Goal: Task Accomplishment & Management: Manage account settings

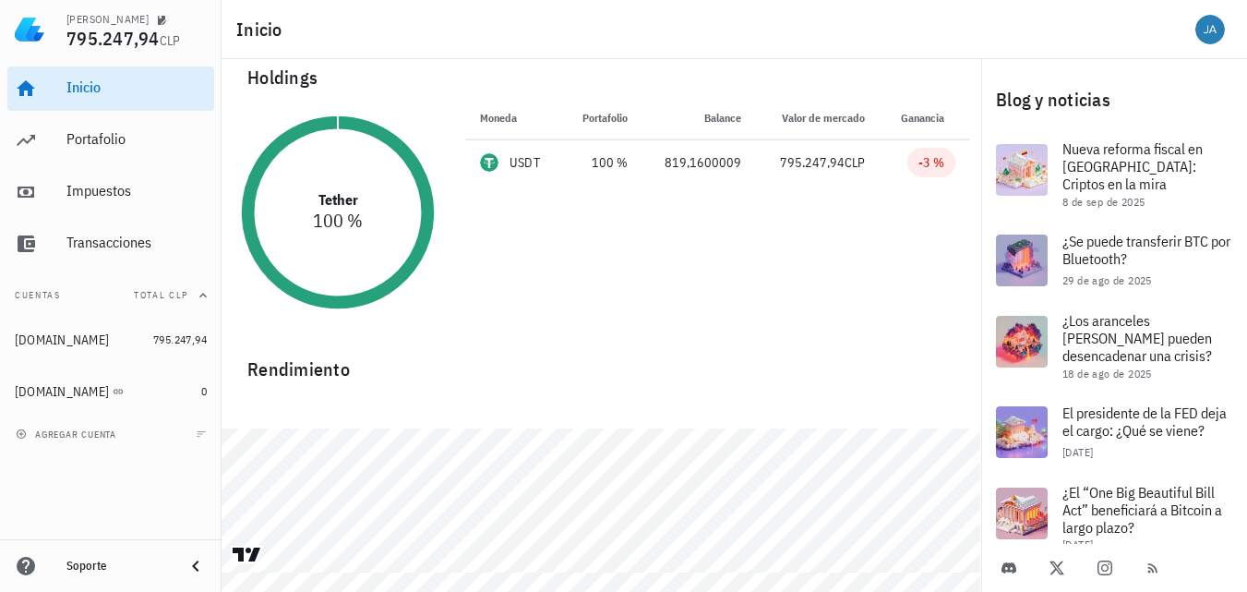
scroll to position [29, 0]
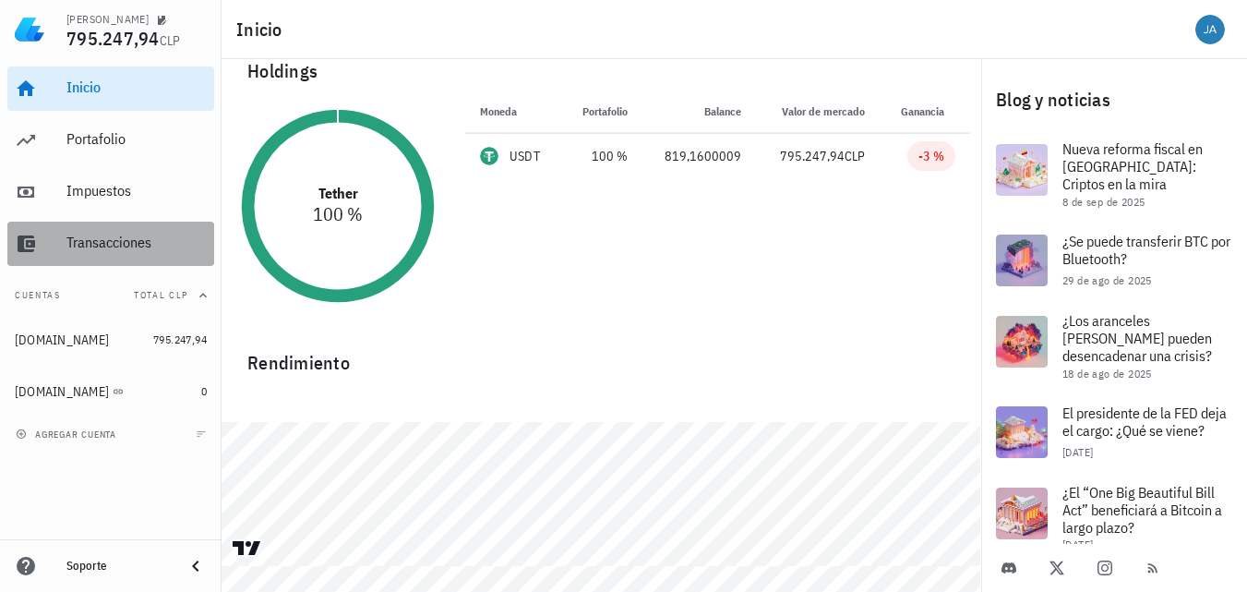
click at [113, 246] on div "Transacciones" at bounding box center [136, 243] width 140 height 18
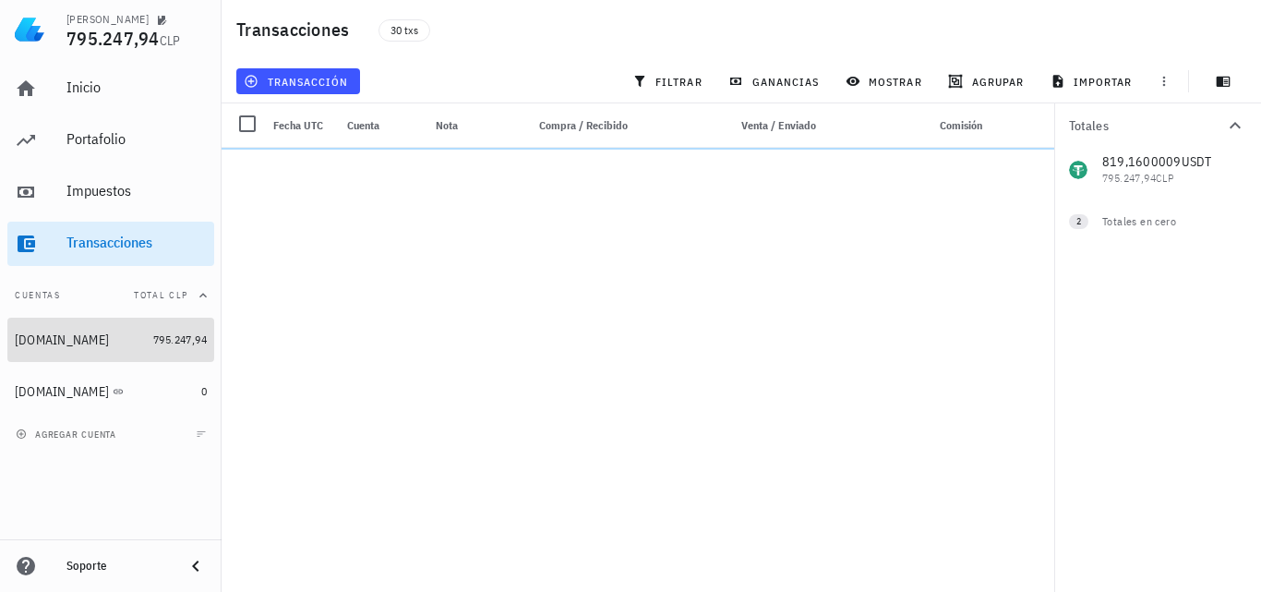
click at [79, 337] on div "[DOMAIN_NAME]" at bounding box center [62, 340] width 94 height 16
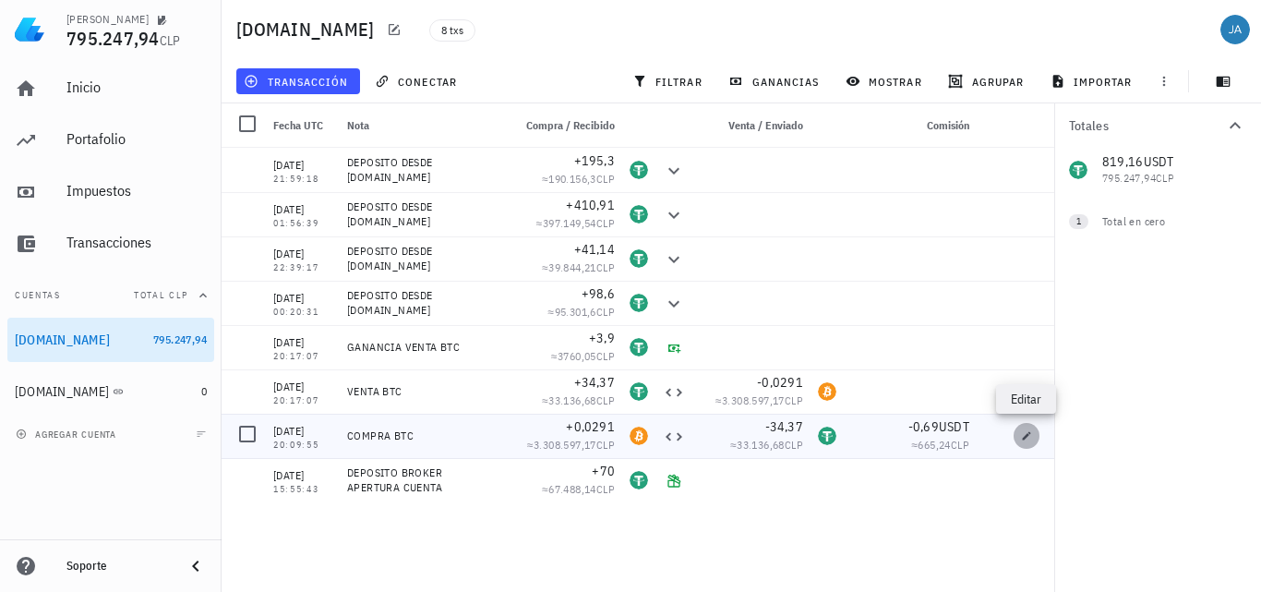
click at [1028, 433] on icon "button" at bounding box center [1026, 435] width 11 height 11
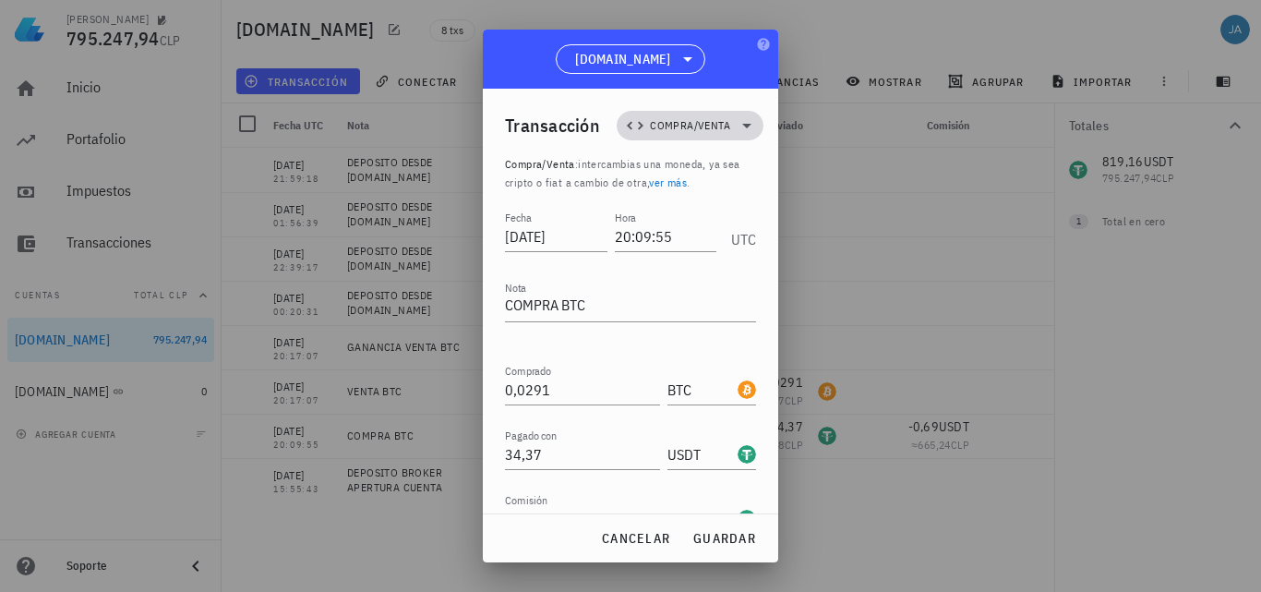
click at [740, 123] on icon at bounding box center [747, 125] width 22 height 22
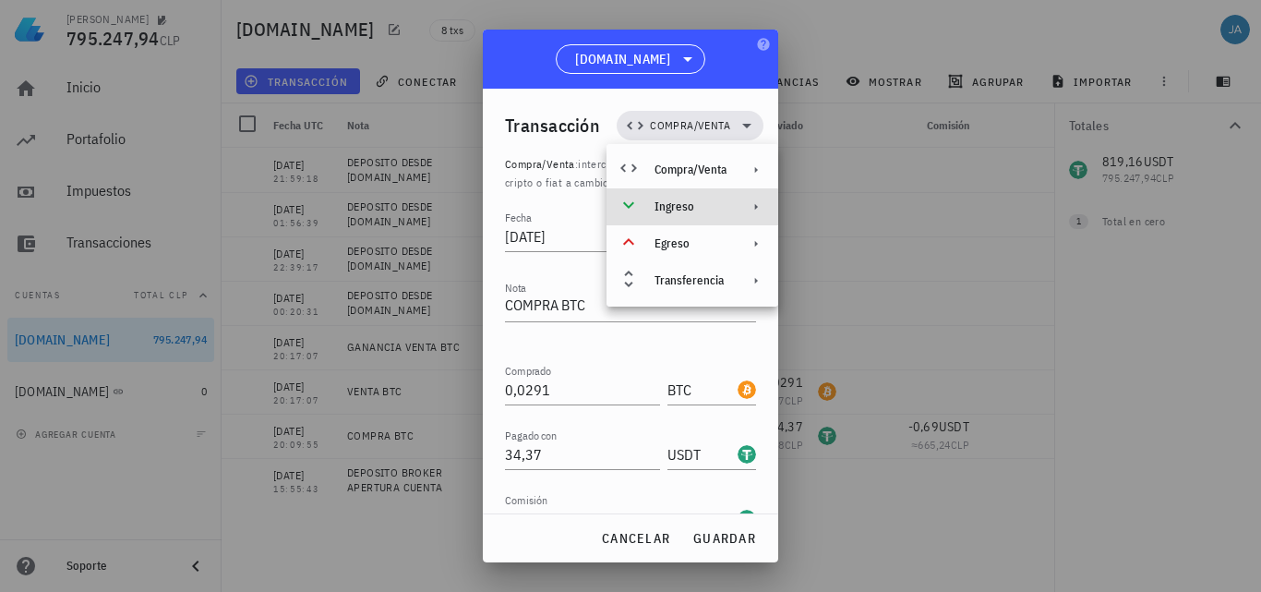
click at [626, 206] on icon at bounding box center [629, 205] width 22 height 22
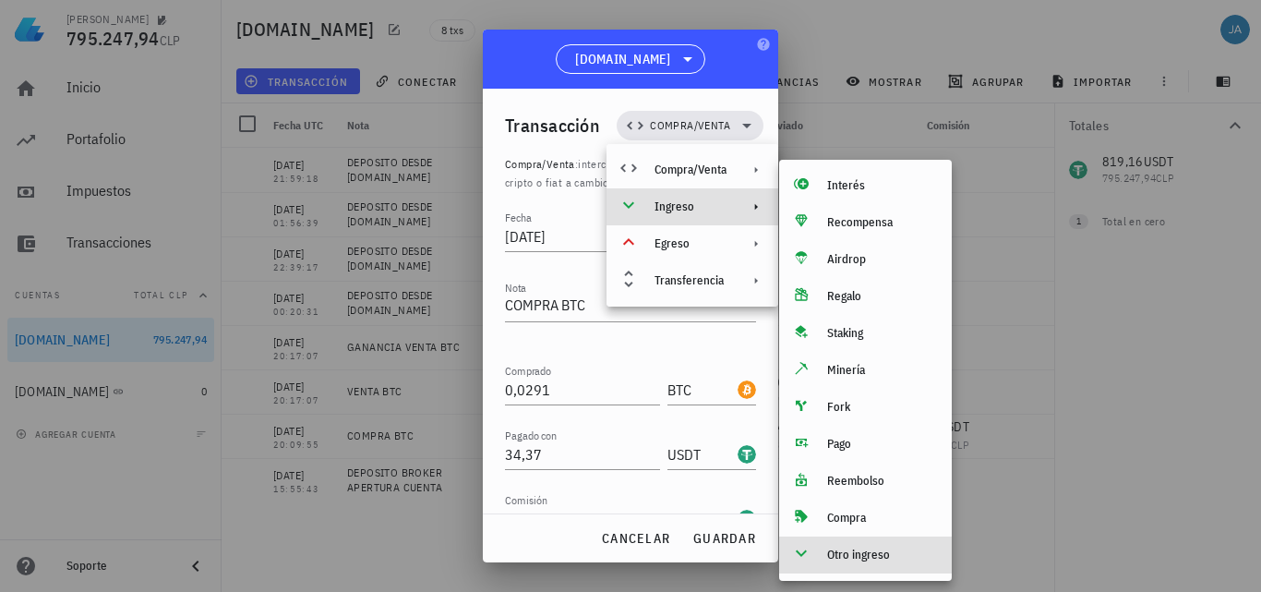
click at [871, 561] on div "Otro ingreso" at bounding box center [882, 554] width 110 height 15
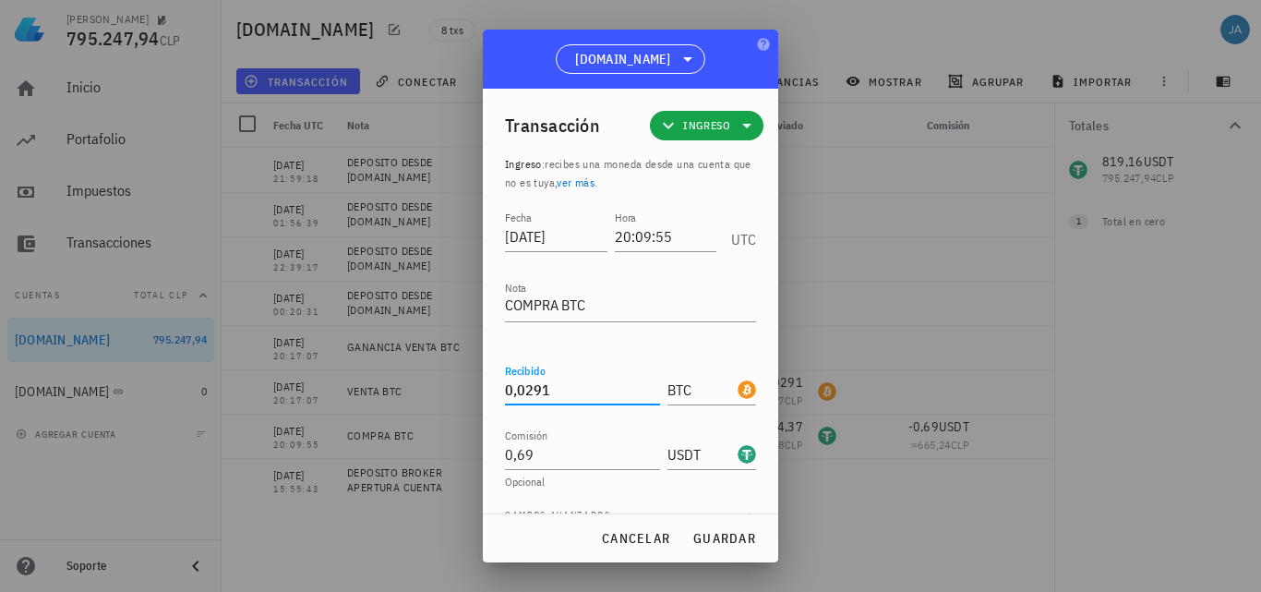
click at [505, 389] on input "0,0291" at bounding box center [582, 390] width 155 height 30
type input "0,0291"
click at [652, 542] on span "cancelar" at bounding box center [635, 538] width 69 height 17
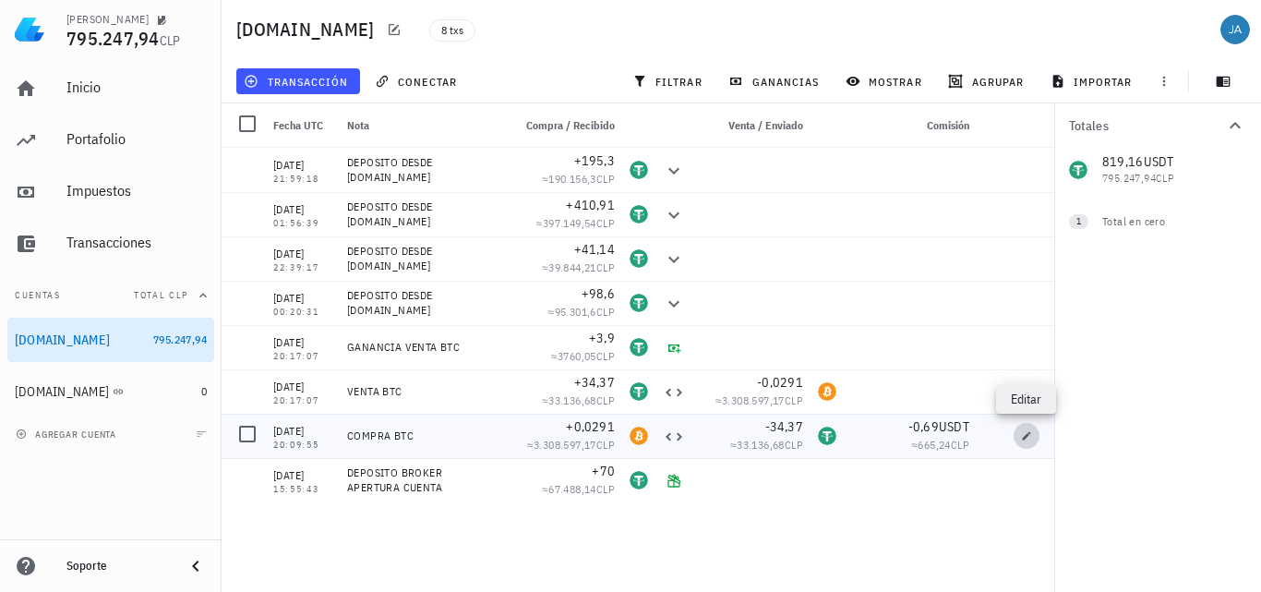
click at [1027, 438] on icon "button" at bounding box center [1026, 435] width 11 height 11
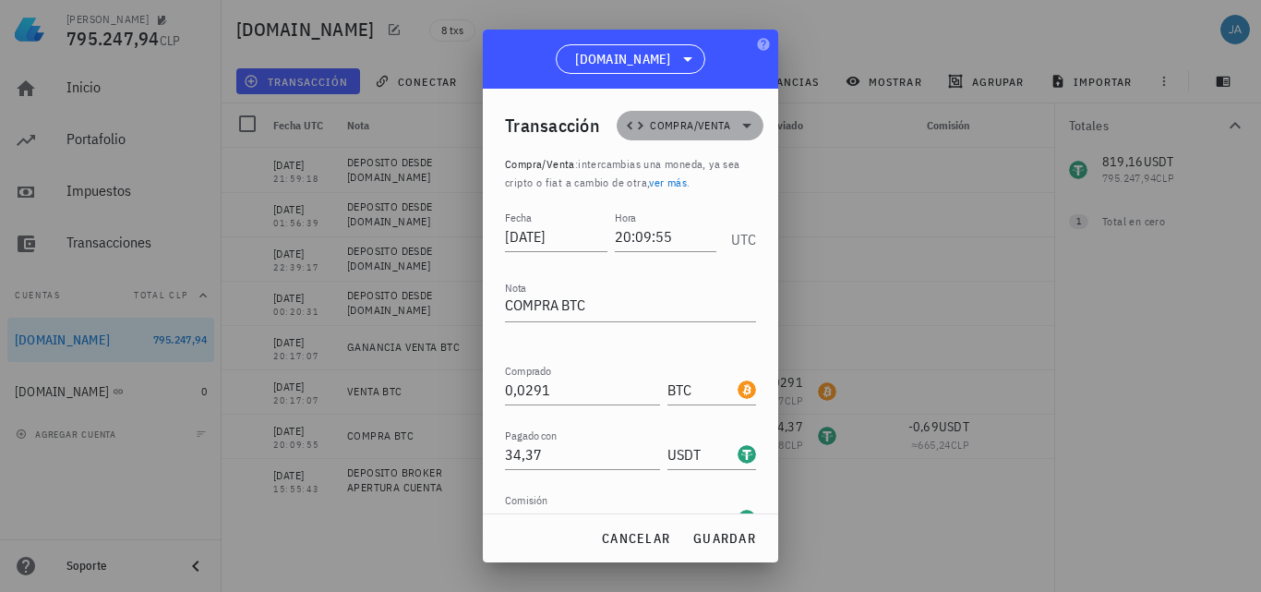
click at [738, 124] on icon at bounding box center [747, 125] width 22 height 22
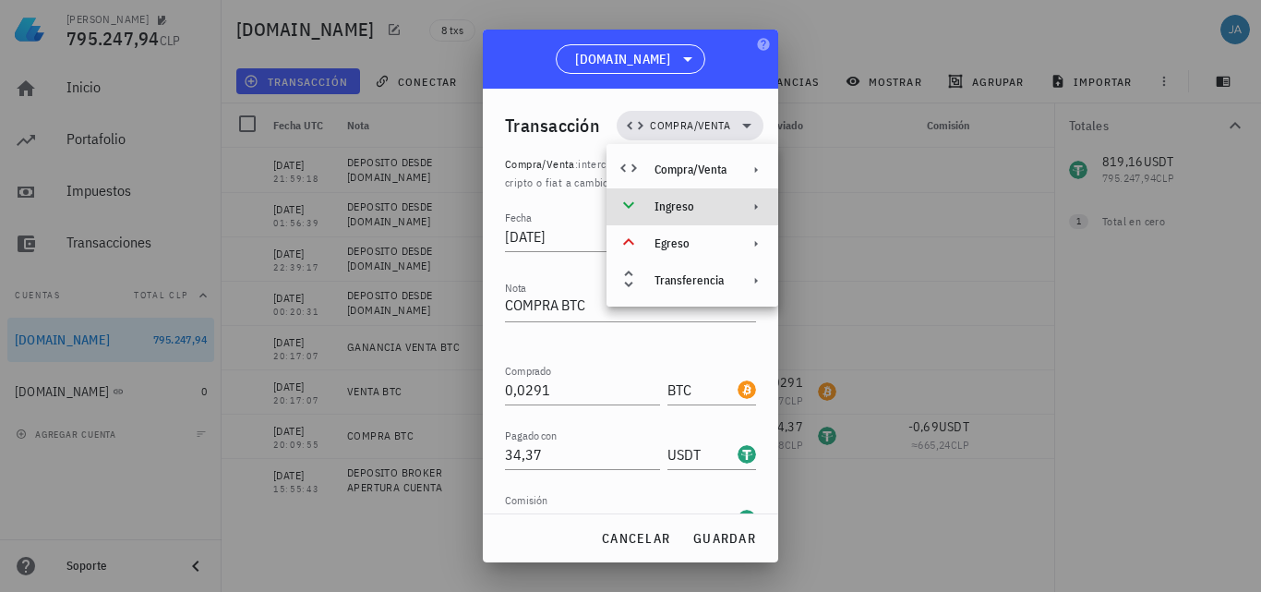
click at [752, 204] on icon at bounding box center [756, 206] width 15 height 15
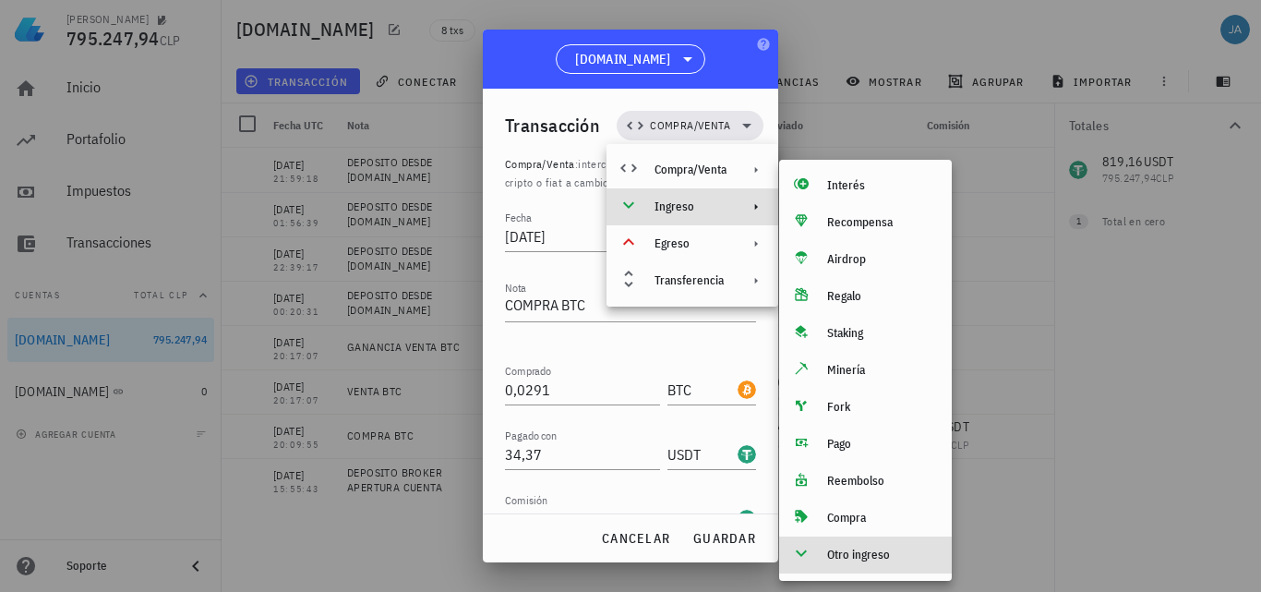
click at [845, 555] on div "Otro ingreso" at bounding box center [882, 554] width 110 height 15
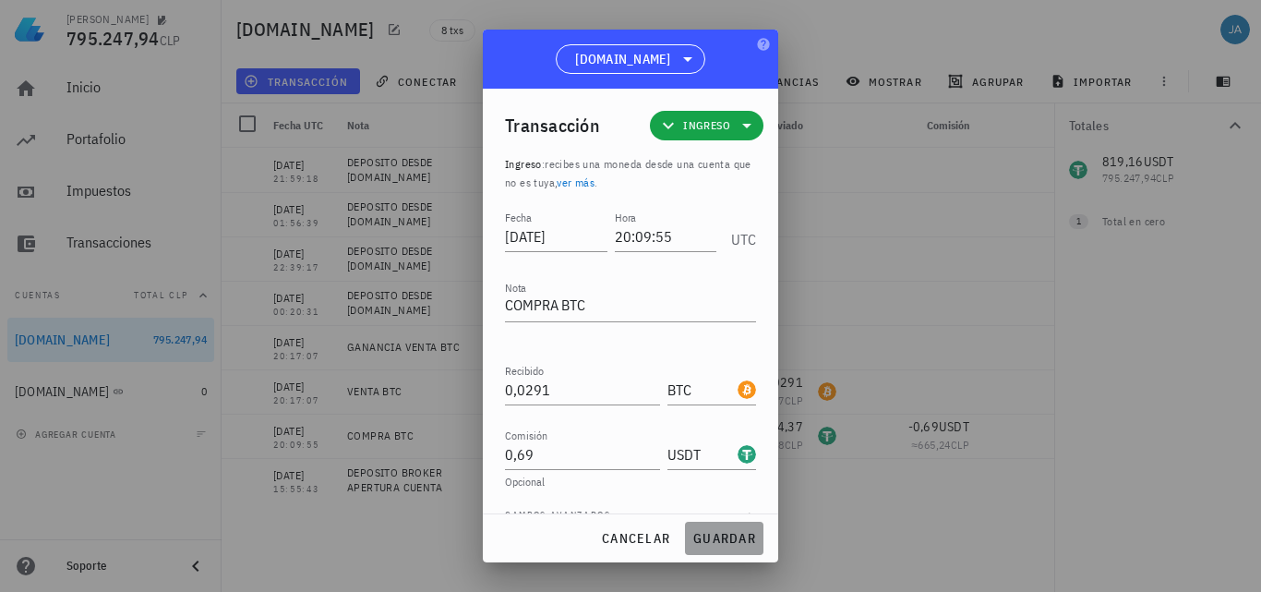
click at [714, 536] on span "guardar" at bounding box center [724, 538] width 64 height 17
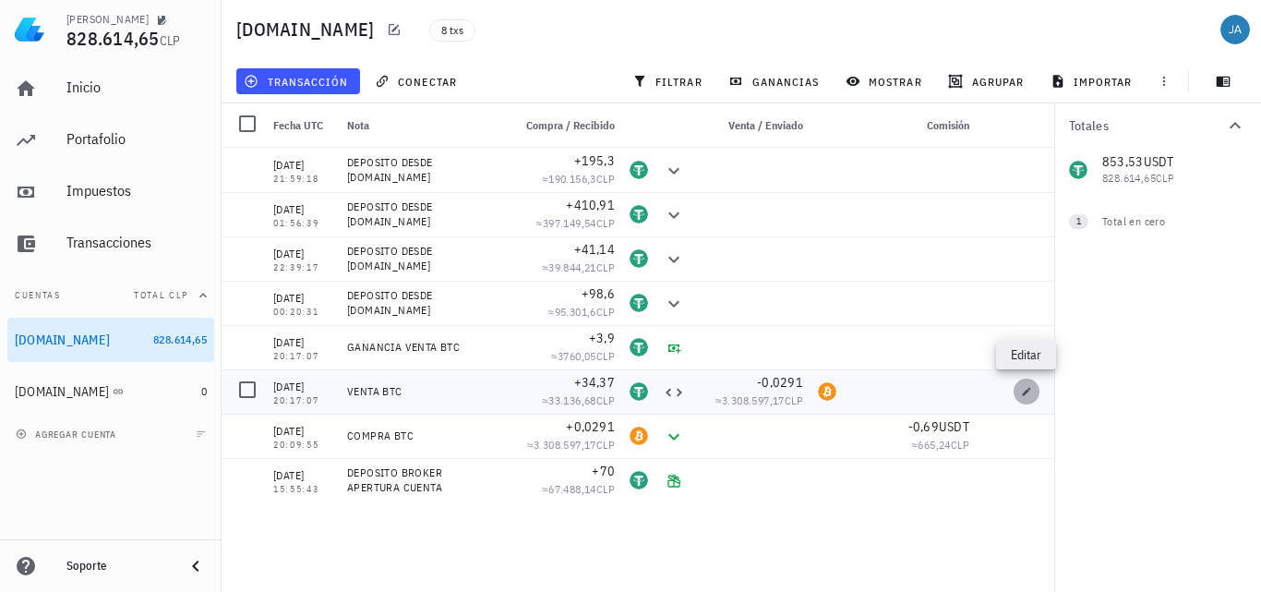
click at [1030, 391] on icon "button" at bounding box center [1026, 391] width 11 height 11
type input "20:17:07"
type textarea "VENTA BTC"
type input "34,37"
type input "USDT"
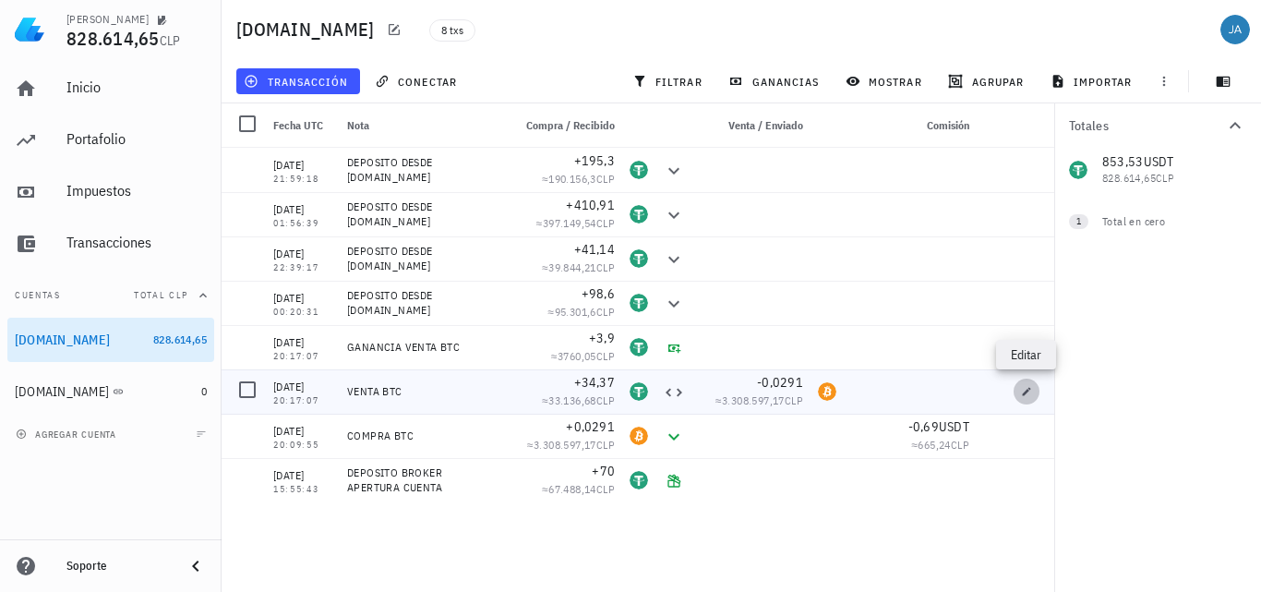
type input "0,0291"
type input "BTC"
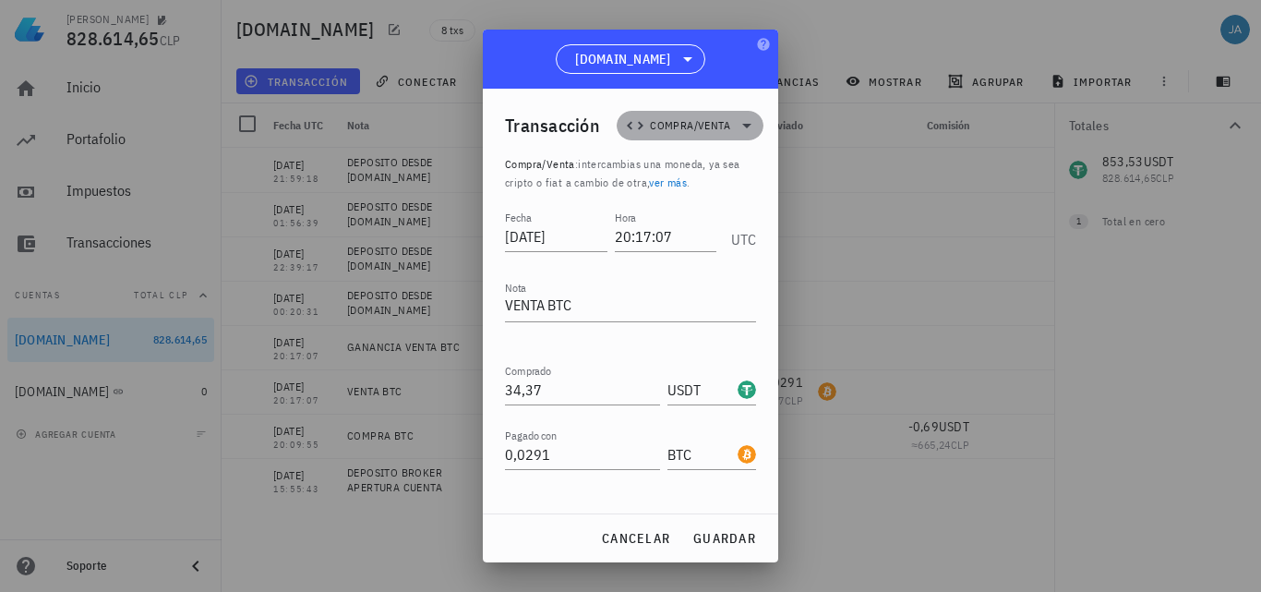
click at [742, 122] on icon at bounding box center [747, 125] width 22 height 22
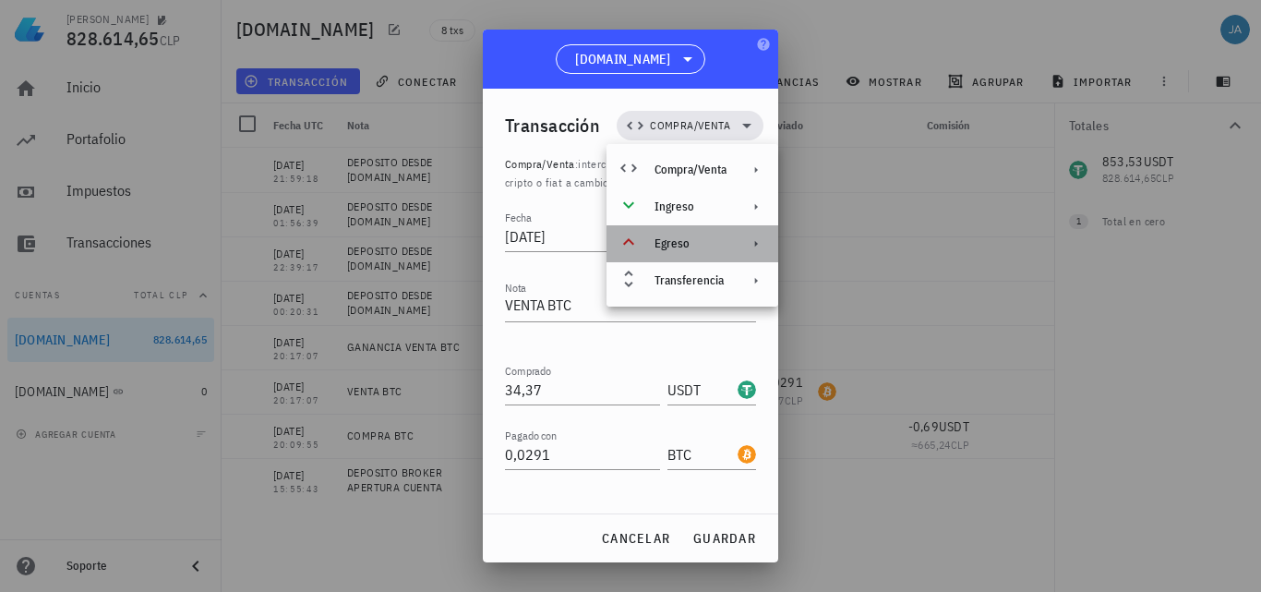
click at [755, 244] on icon at bounding box center [756, 243] width 15 height 15
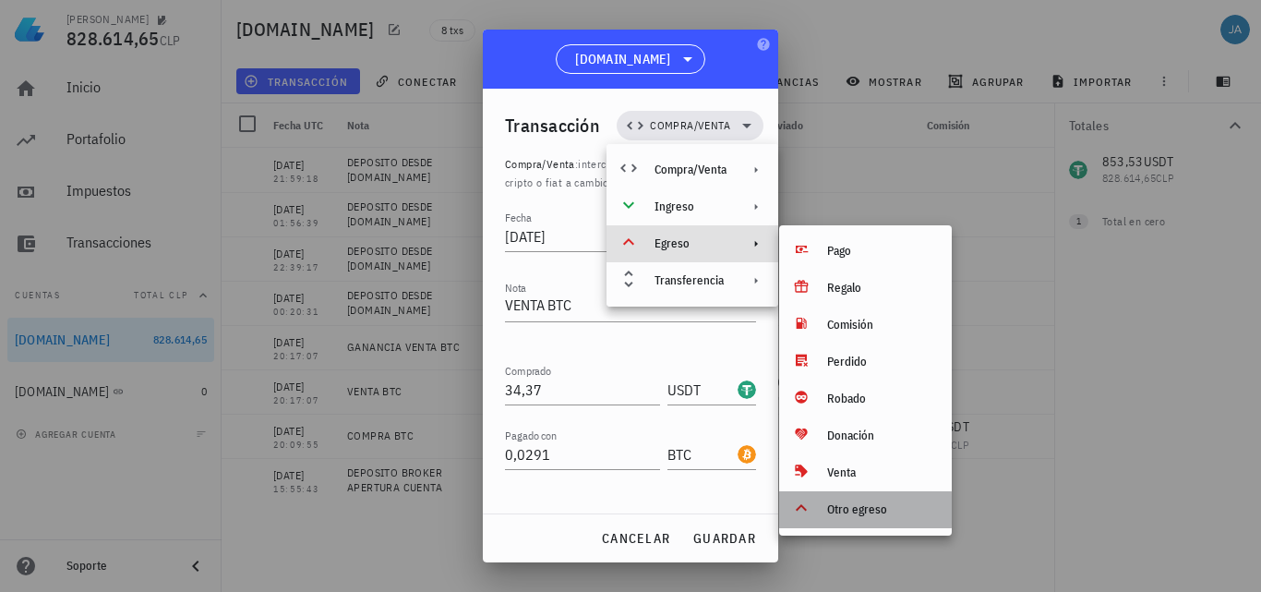
click at [852, 503] on div "Otro egreso" at bounding box center [882, 509] width 110 height 15
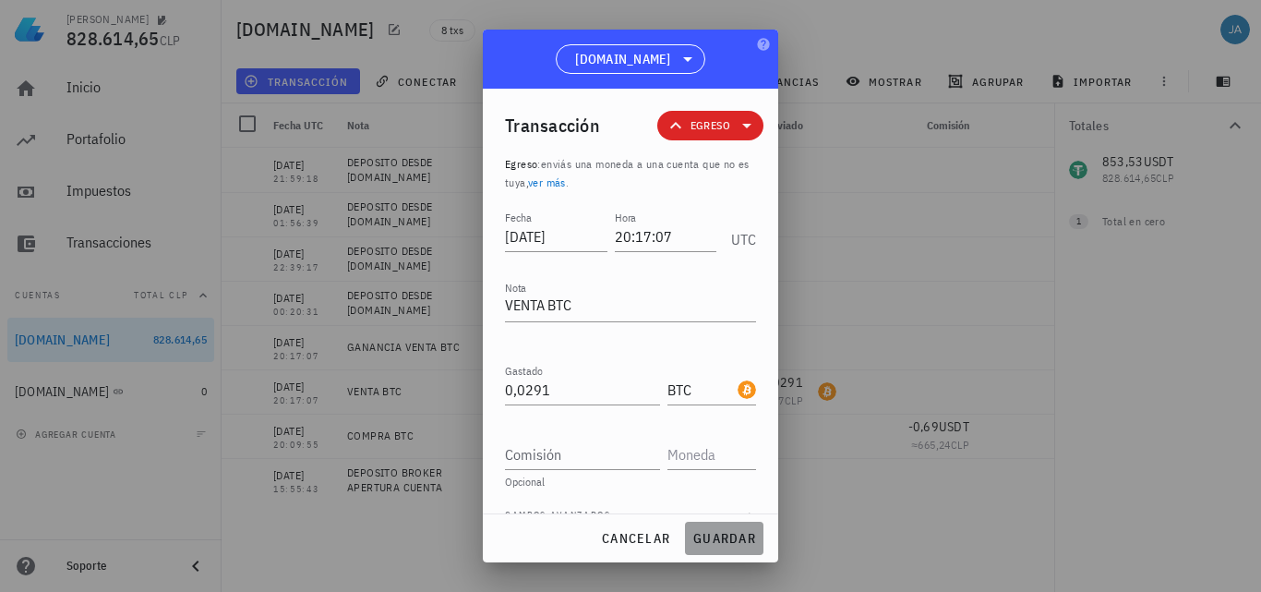
click at [712, 534] on span "guardar" at bounding box center [724, 538] width 64 height 17
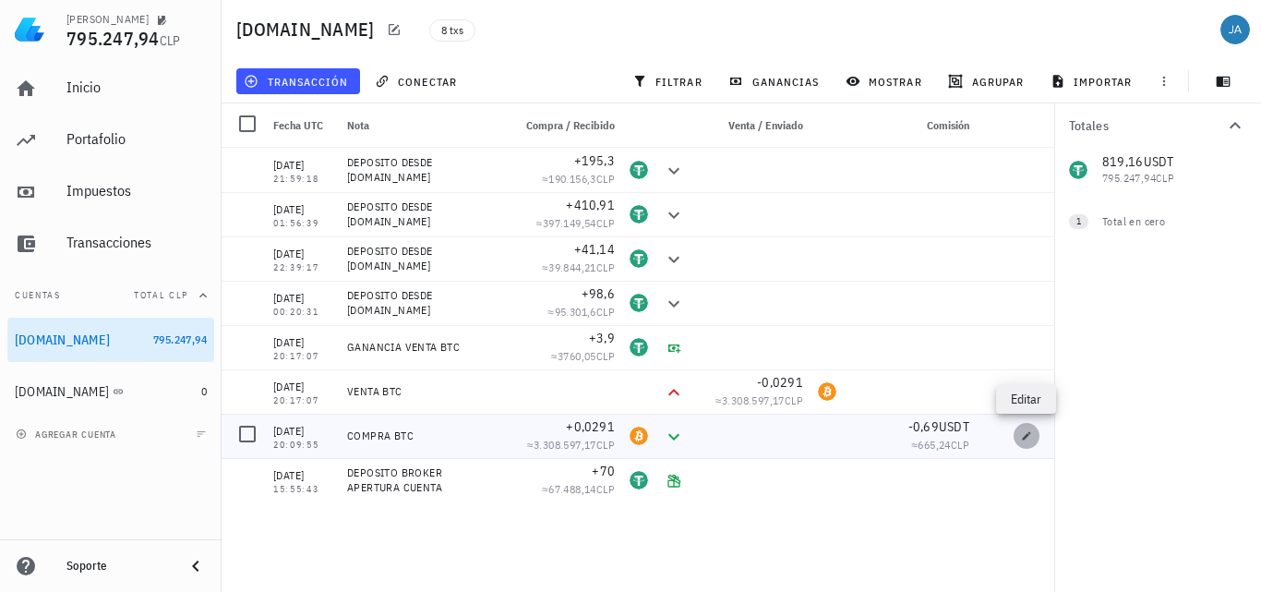
click at [1026, 438] on icon "button" at bounding box center [1027, 435] width 8 height 8
type input "20:09:55"
type textarea "COMPRA BTC"
type input "0,0291"
type input "BTC"
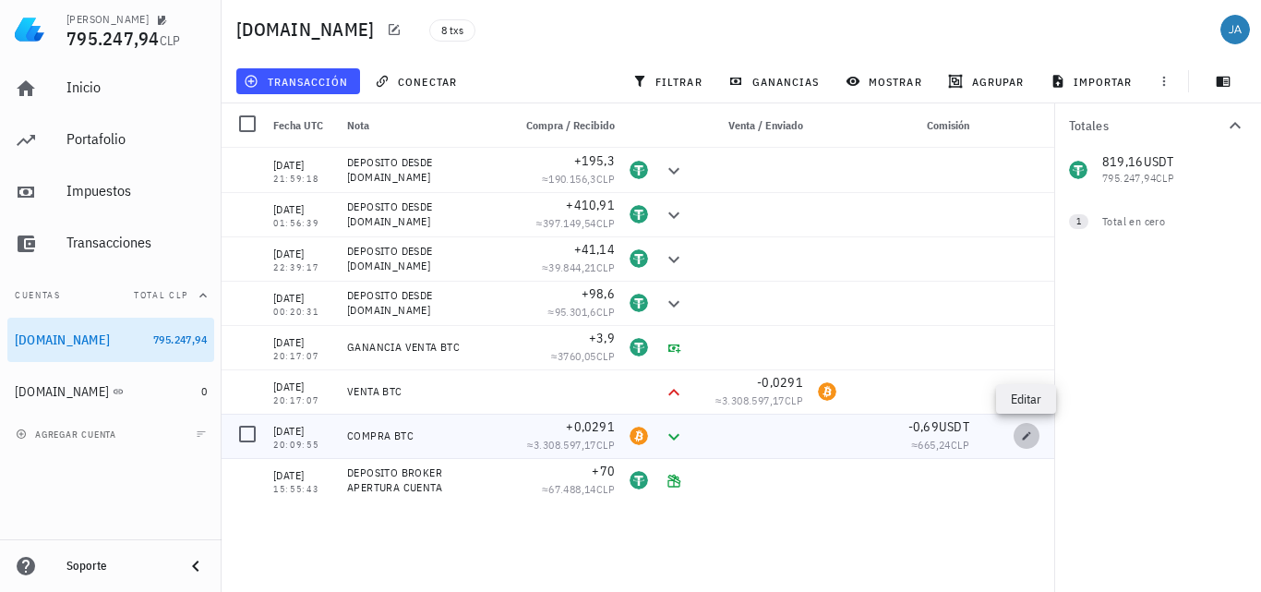
type input "0,69"
type input "USDT"
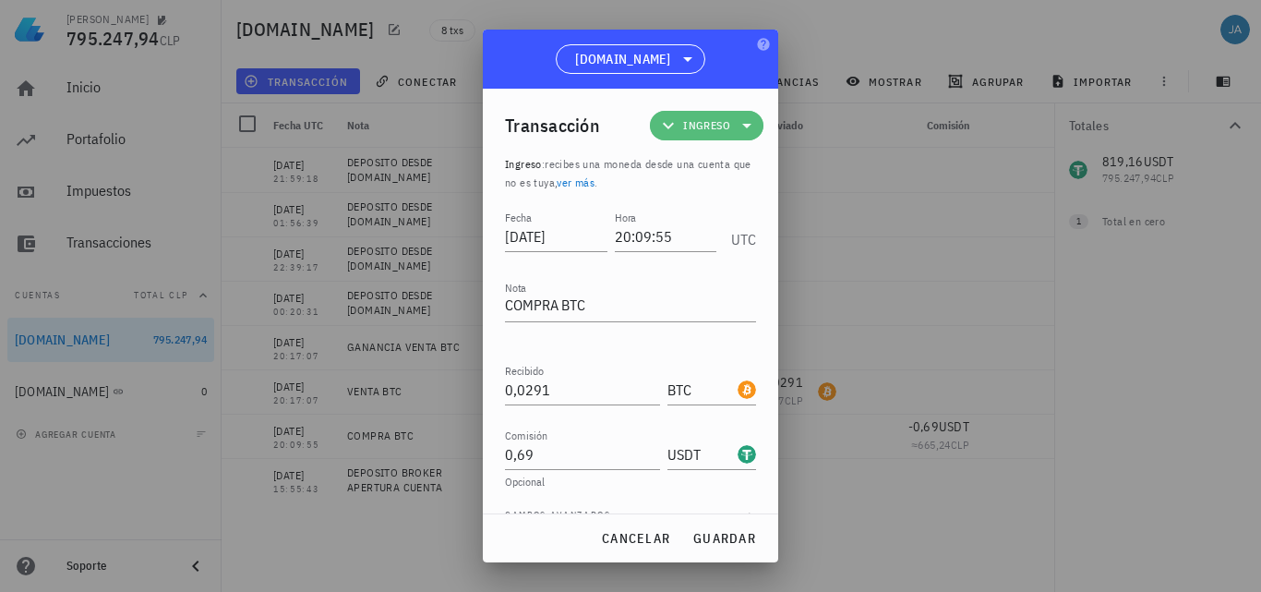
click at [738, 126] on icon at bounding box center [747, 125] width 22 height 22
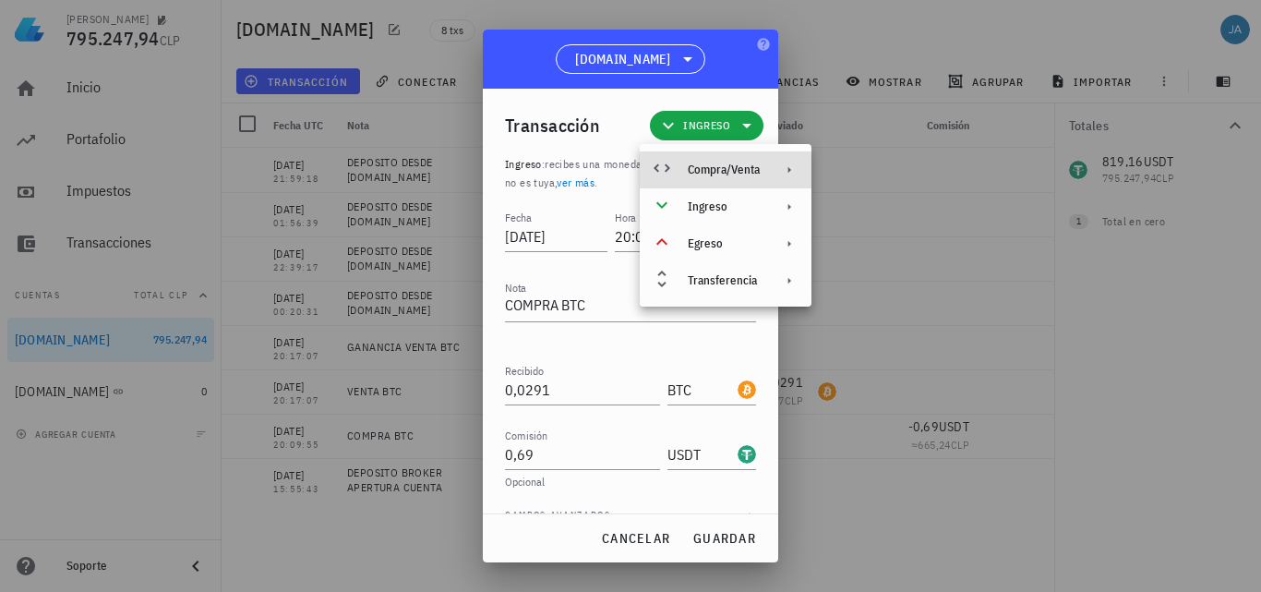
click at [745, 167] on div "Compra/Venta" at bounding box center [724, 169] width 72 height 15
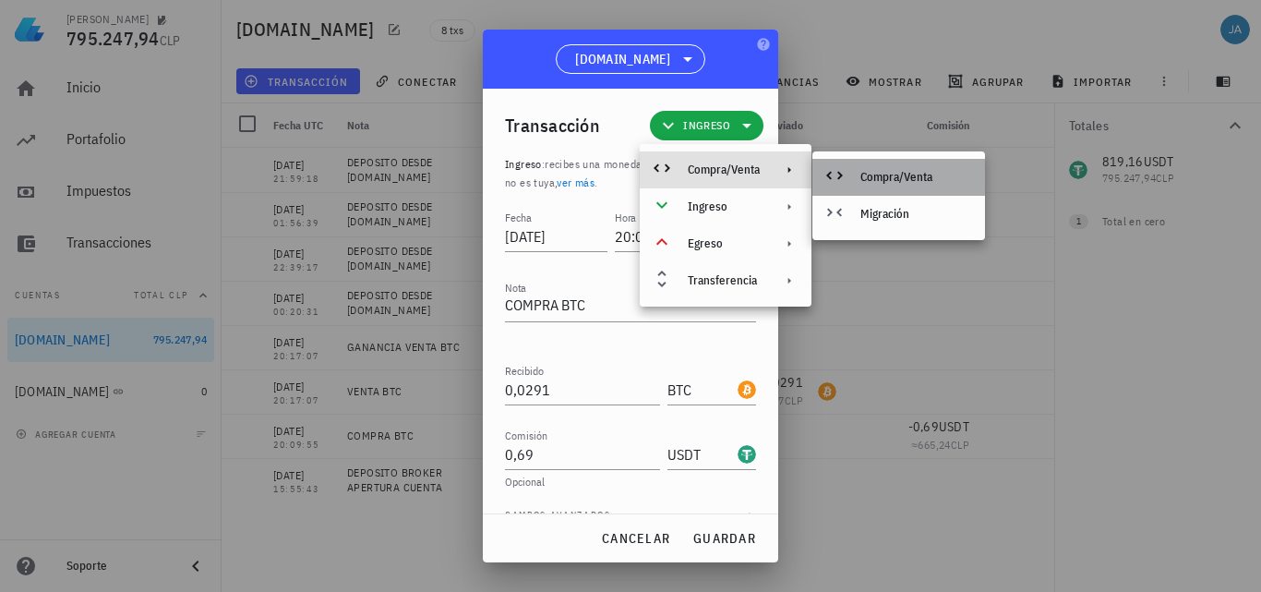
click at [873, 174] on div "Compra/Venta" at bounding box center [915, 177] width 110 height 15
click at [872, 174] on div "Compra/Venta" at bounding box center [915, 177] width 110 height 15
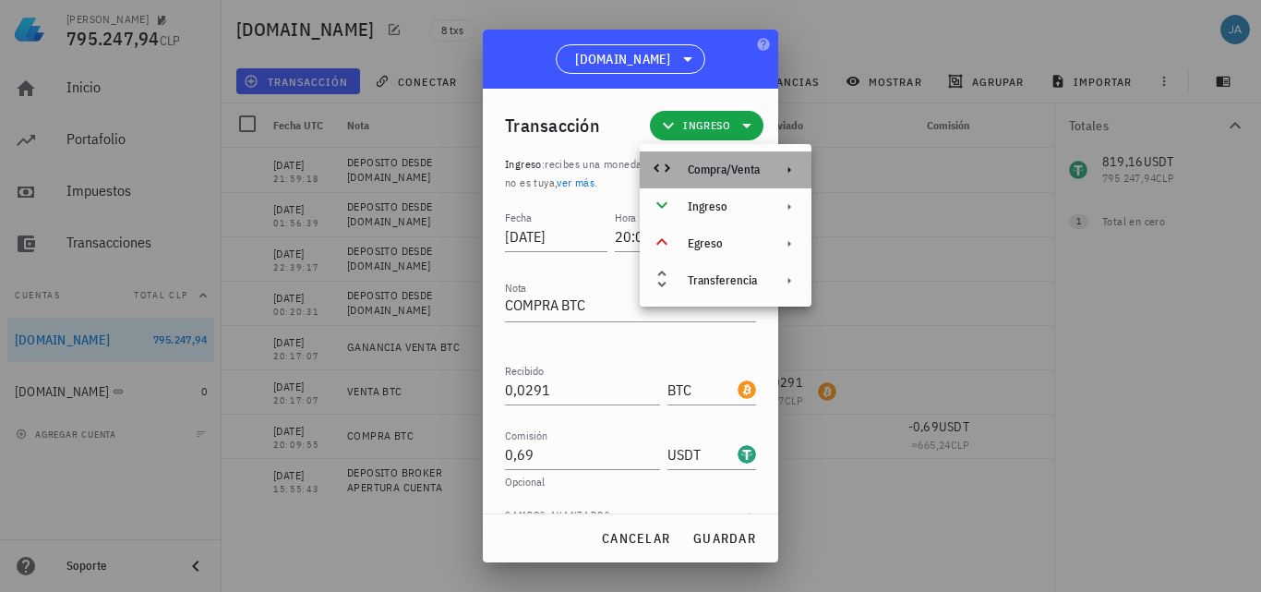
click at [715, 172] on div "Compra/Venta" at bounding box center [724, 169] width 72 height 15
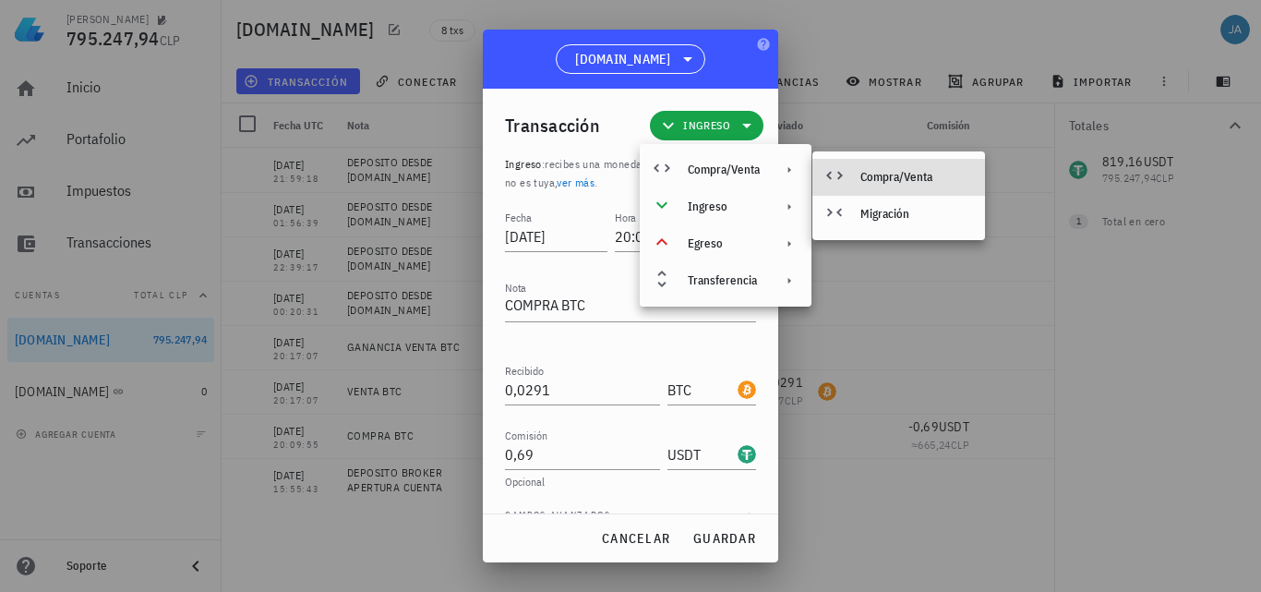
click at [862, 170] on div "Compra/Venta" at bounding box center [915, 177] width 110 height 15
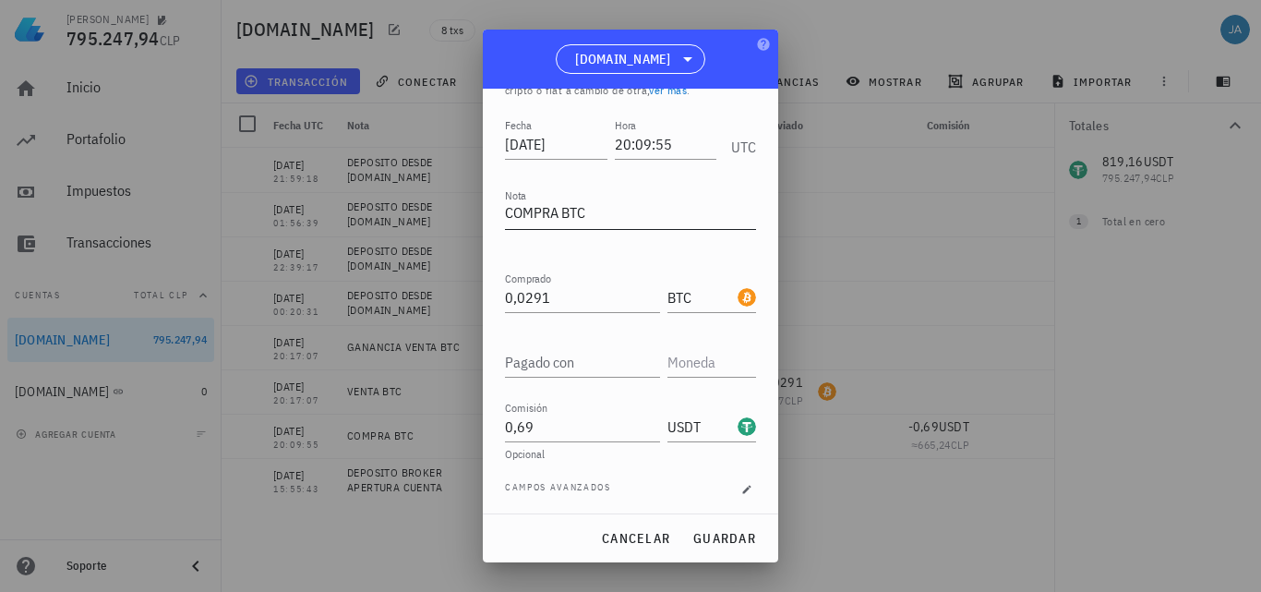
scroll to position [96, 0]
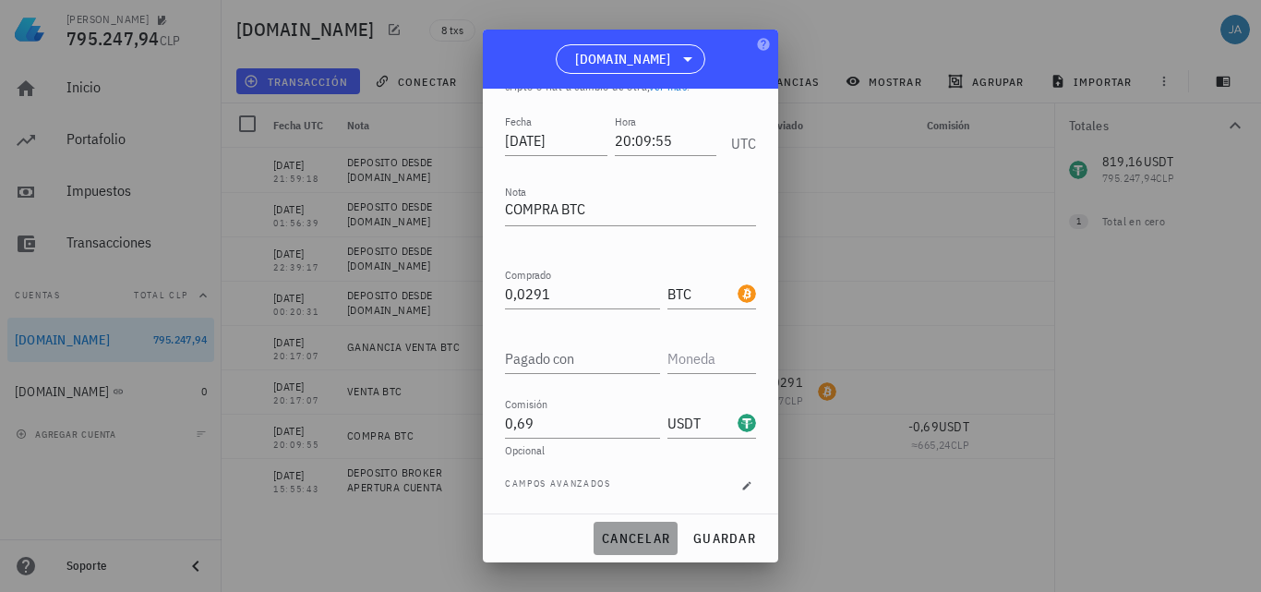
click at [627, 534] on span "cancelar" at bounding box center [635, 538] width 69 height 17
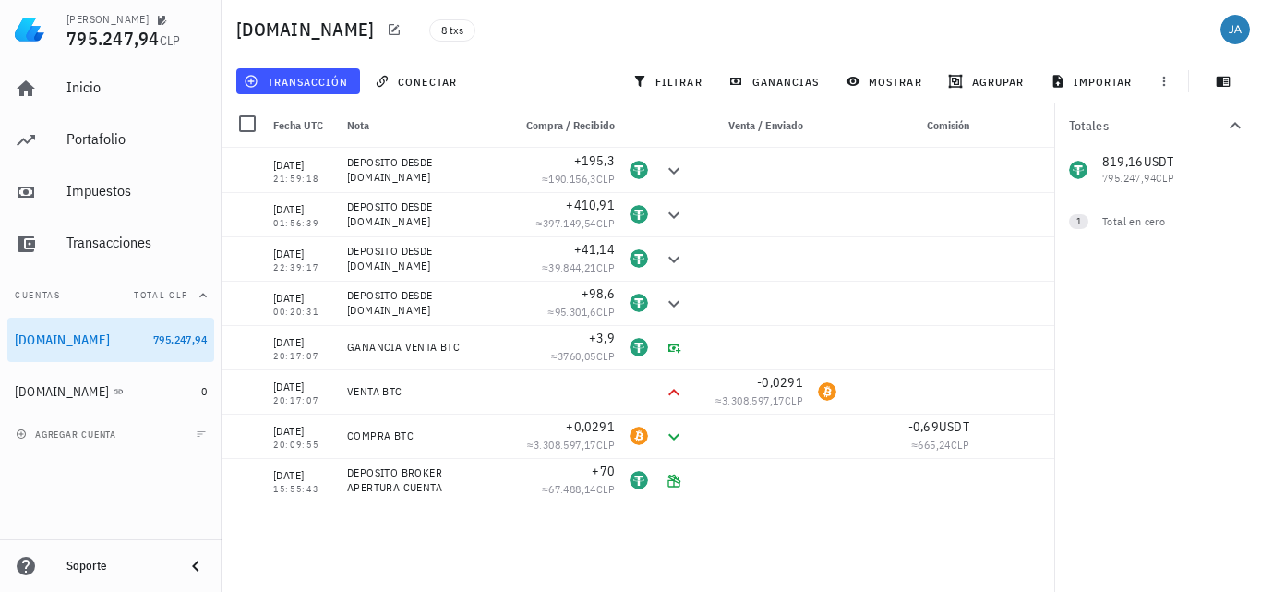
scroll to position [31, 0]
click at [1024, 348] on icon "button" at bounding box center [1026, 347] width 11 height 11
type input "20:17:07"
type textarea "GANANCIA VENTA BTC"
type input "3,9"
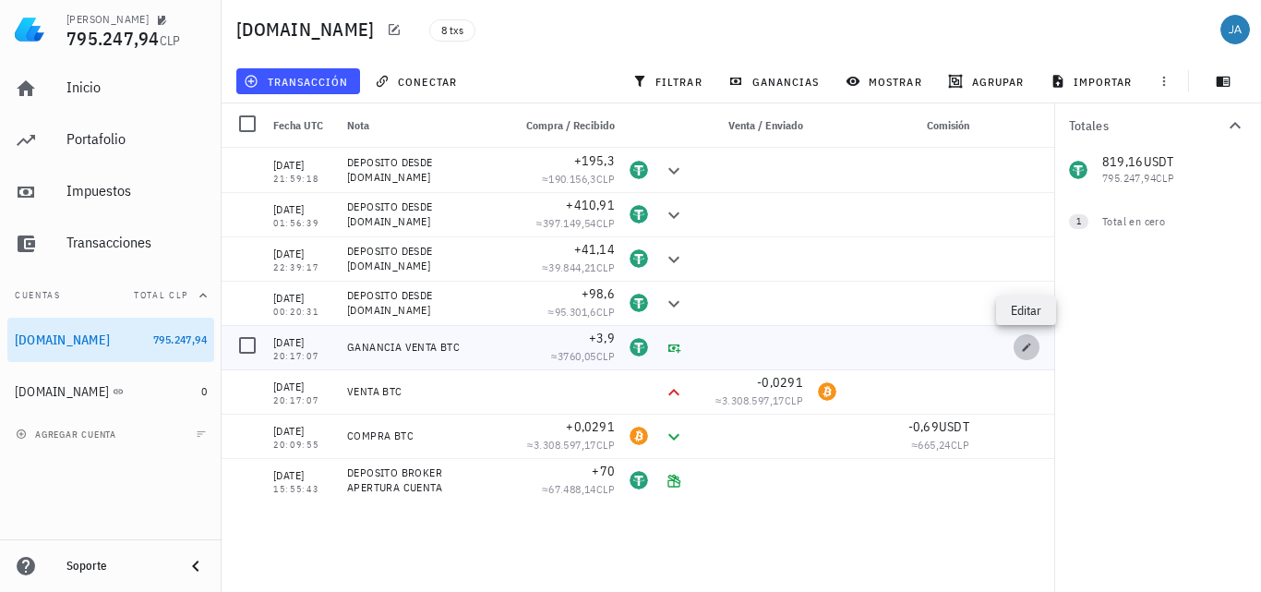
type input "USDT"
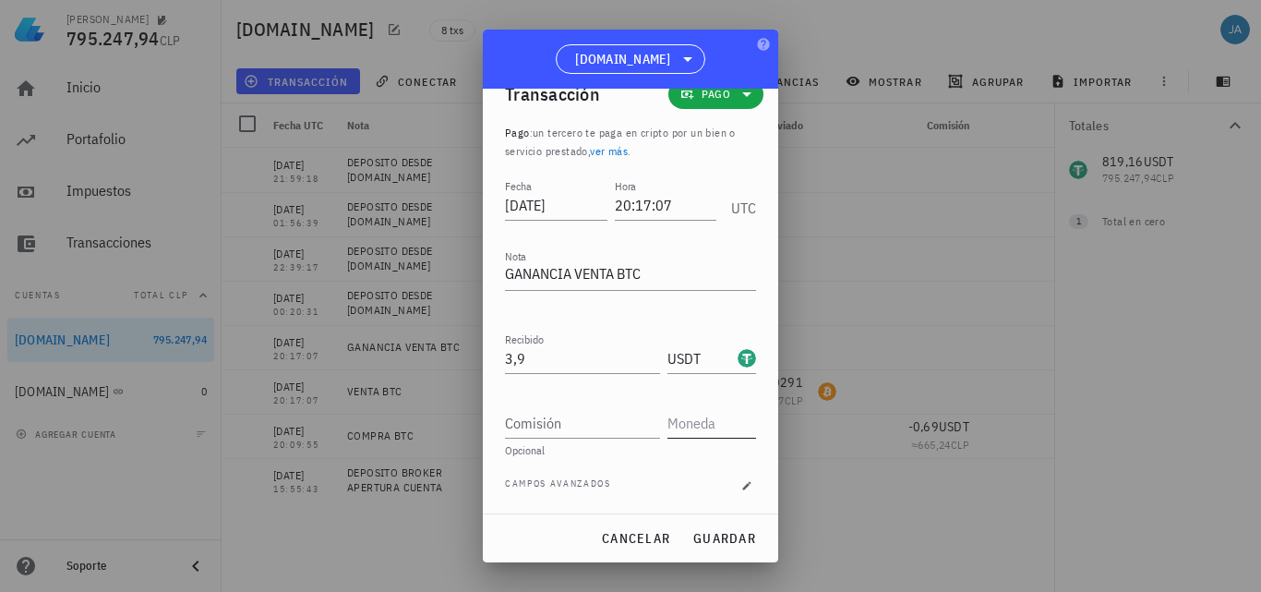
scroll to position [0, 0]
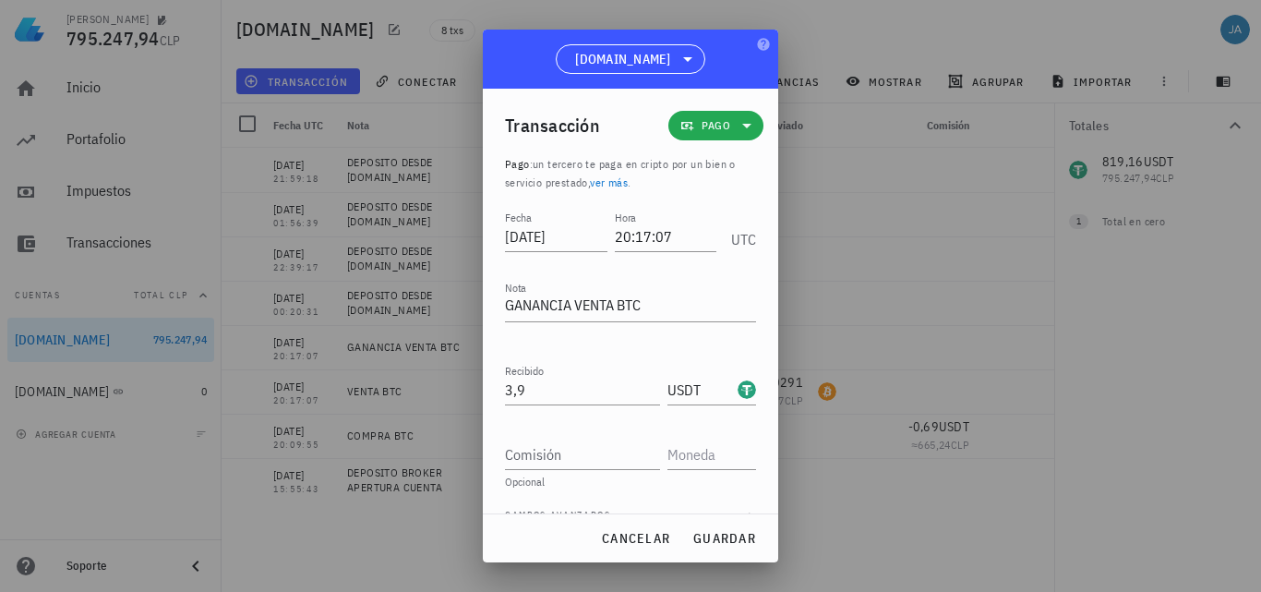
click at [736, 118] on icon at bounding box center [747, 125] width 22 height 22
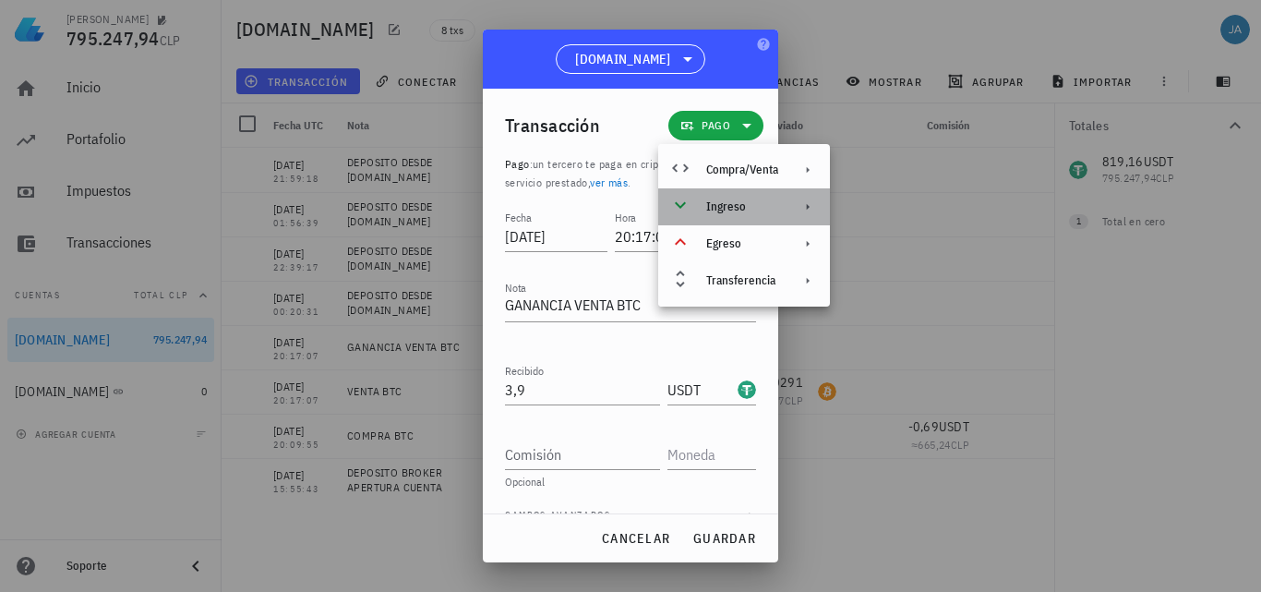
click at [771, 206] on div "Ingreso" at bounding box center [742, 206] width 72 height 15
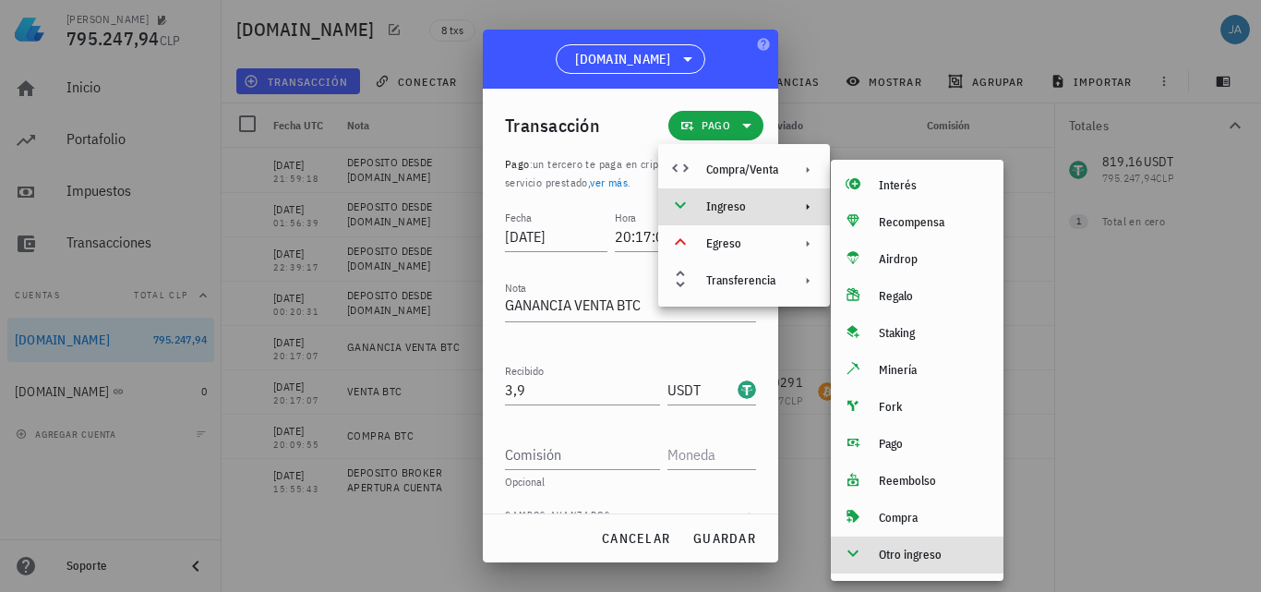
click at [916, 550] on div "Otro ingreso" at bounding box center [934, 554] width 110 height 15
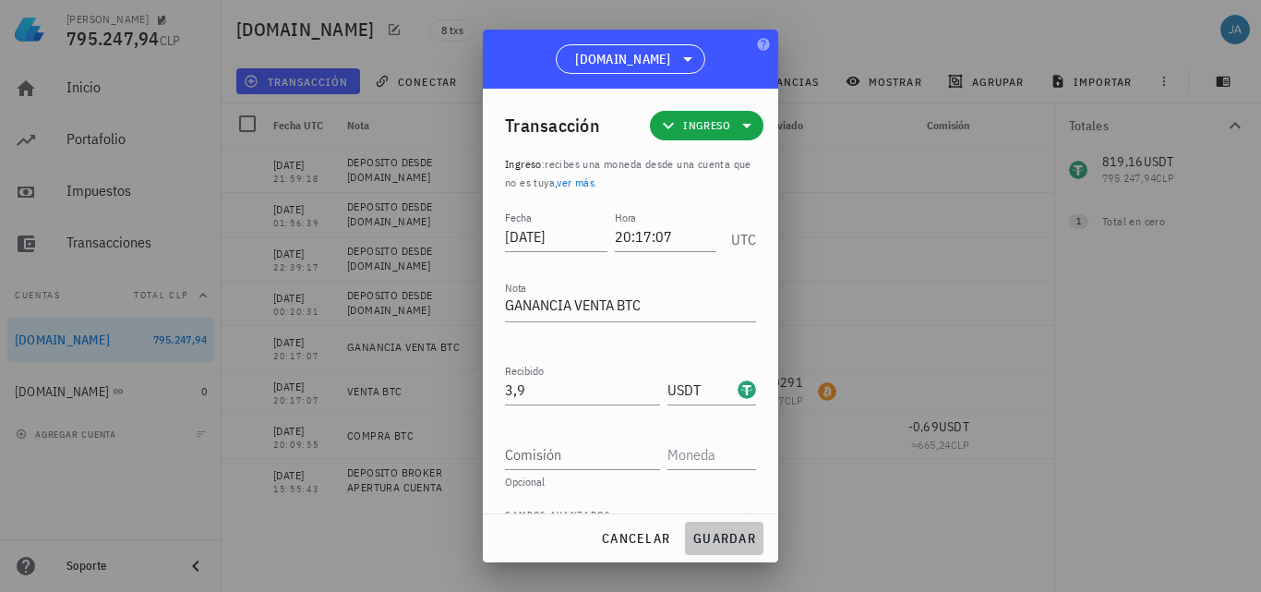
click at [726, 536] on span "guardar" at bounding box center [724, 538] width 64 height 17
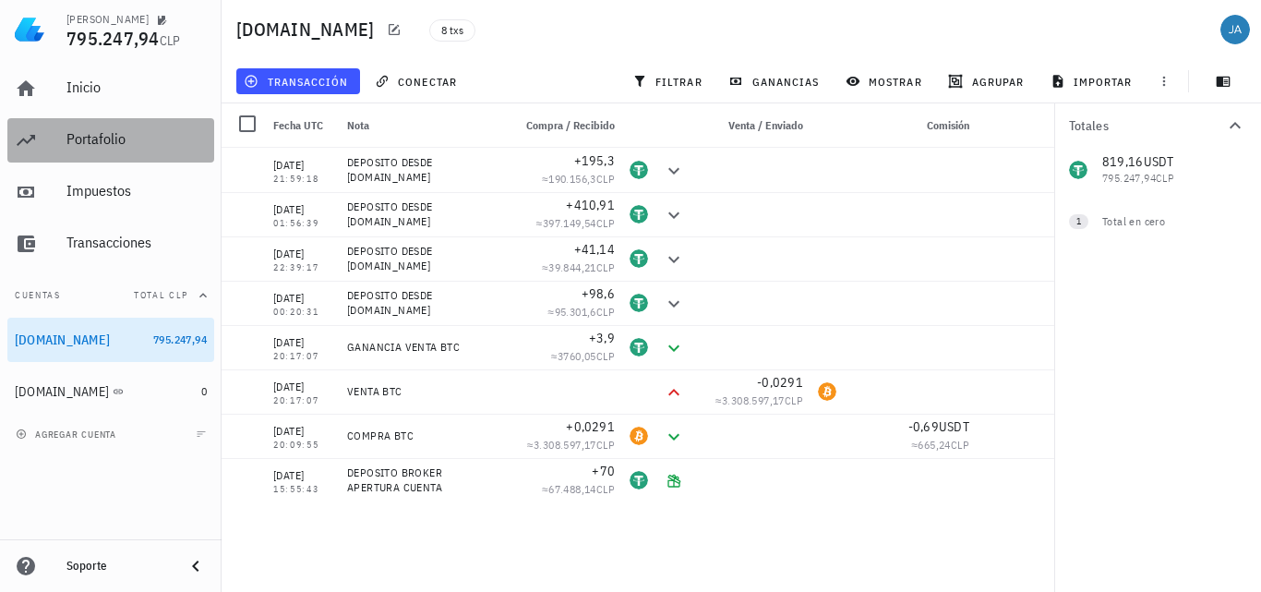
click at [122, 140] on div "Portafolio" at bounding box center [136, 139] width 140 height 18
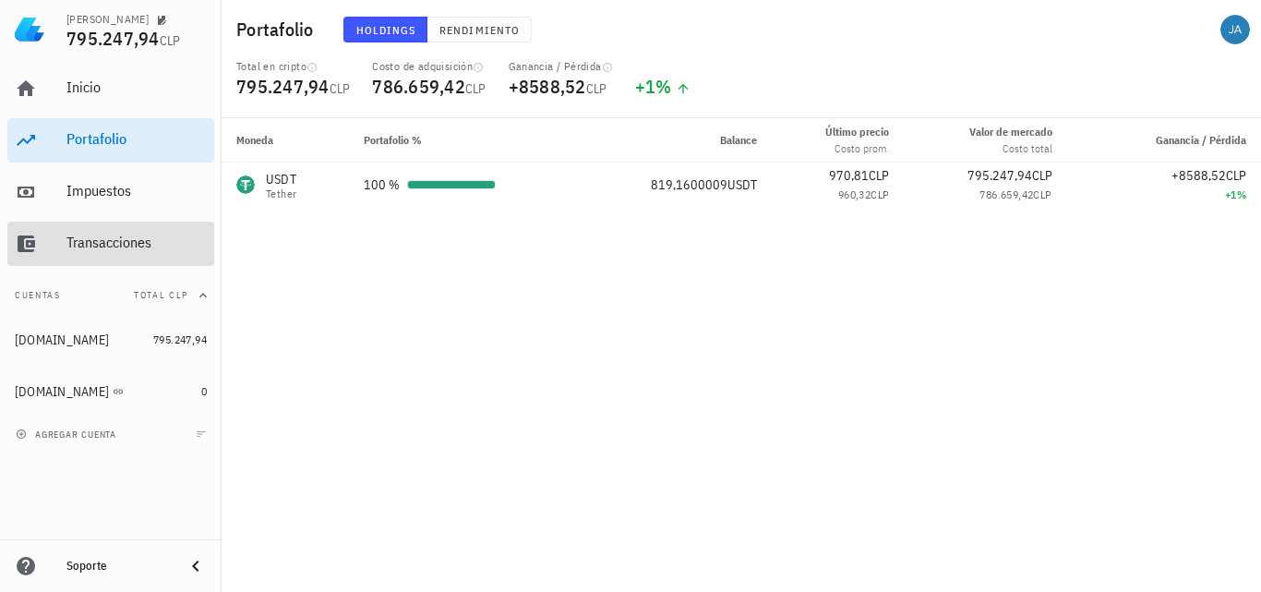
click at [97, 238] on div "Transacciones" at bounding box center [136, 243] width 140 height 18
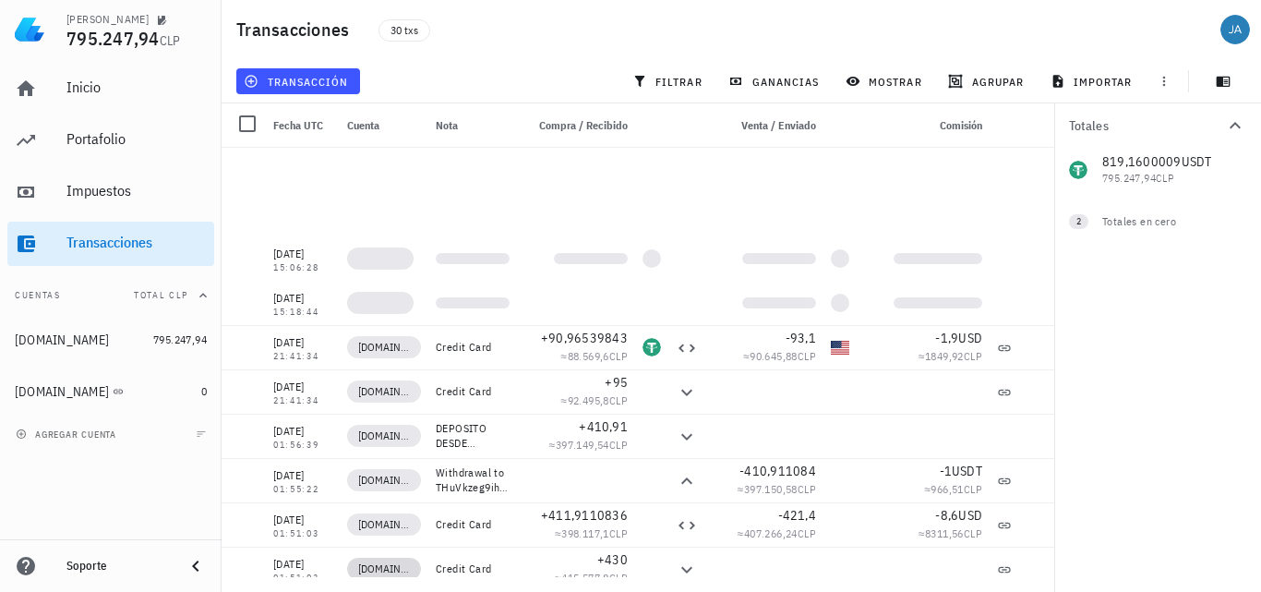
scroll to position [277, 0]
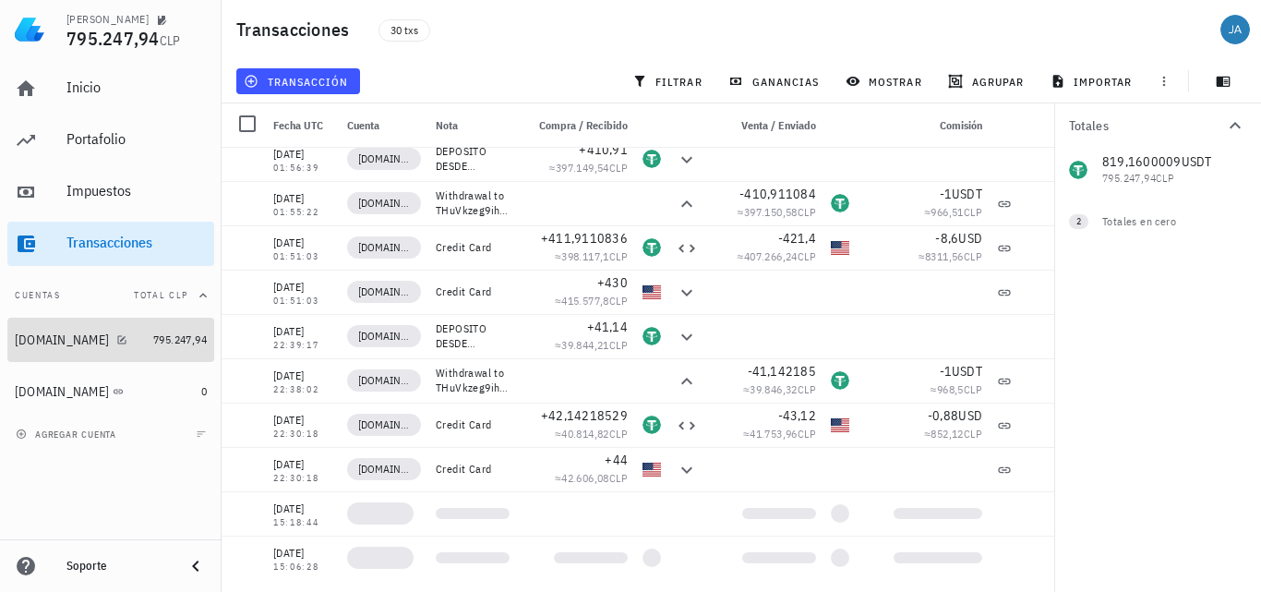
click at [69, 338] on div "KEYANB.COM" at bounding box center [62, 340] width 94 height 16
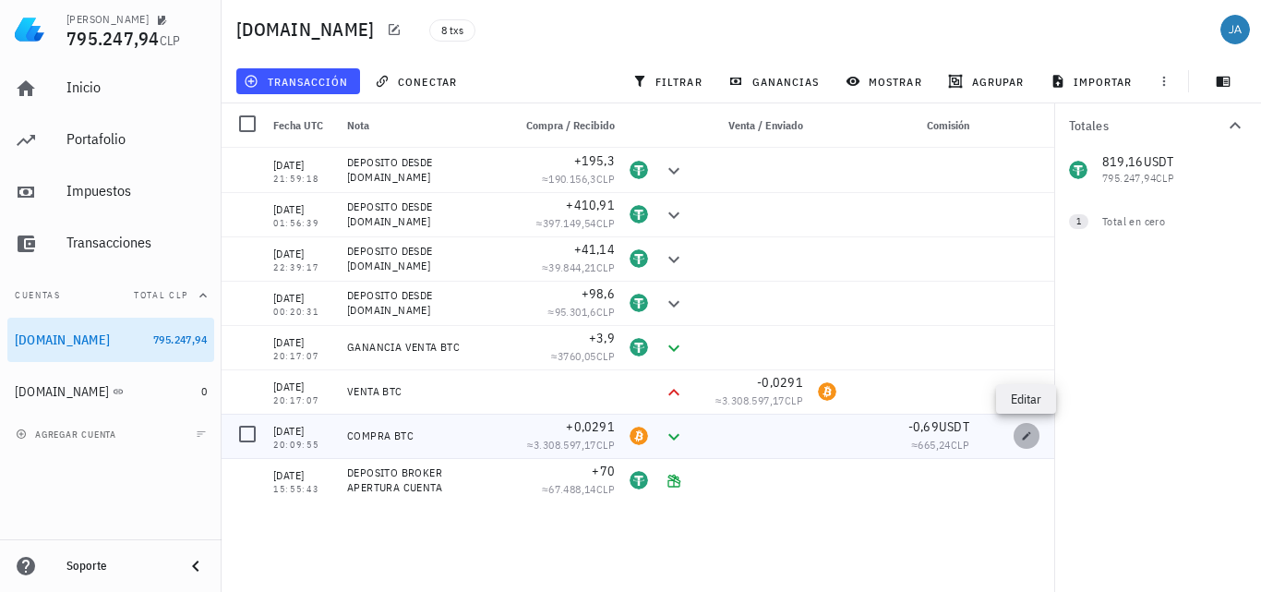
click at [1026, 438] on icon "button" at bounding box center [1026, 435] width 11 height 11
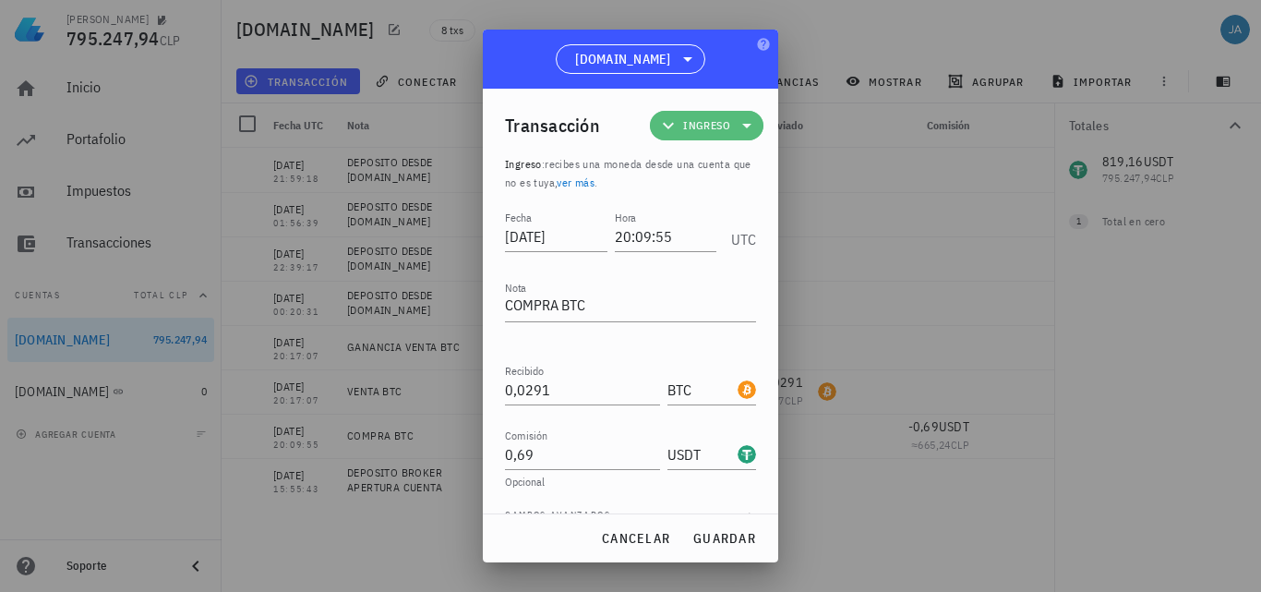
click at [740, 125] on icon at bounding box center [747, 125] width 22 height 22
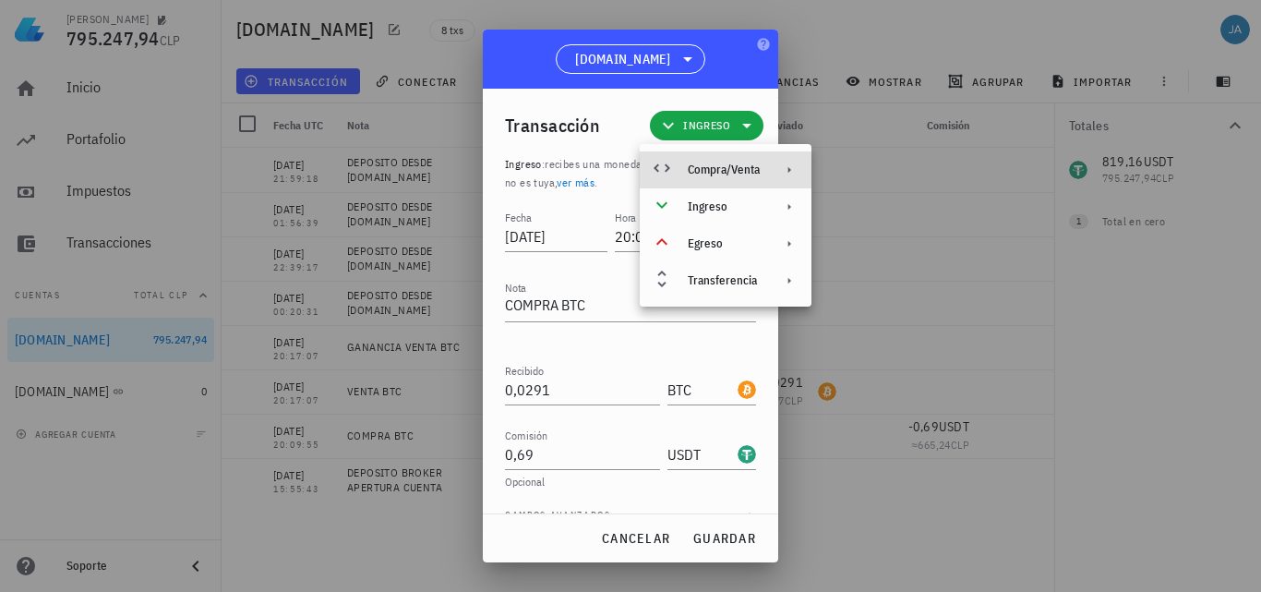
click at [731, 169] on div "Compra/Venta" at bounding box center [724, 169] width 72 height 15
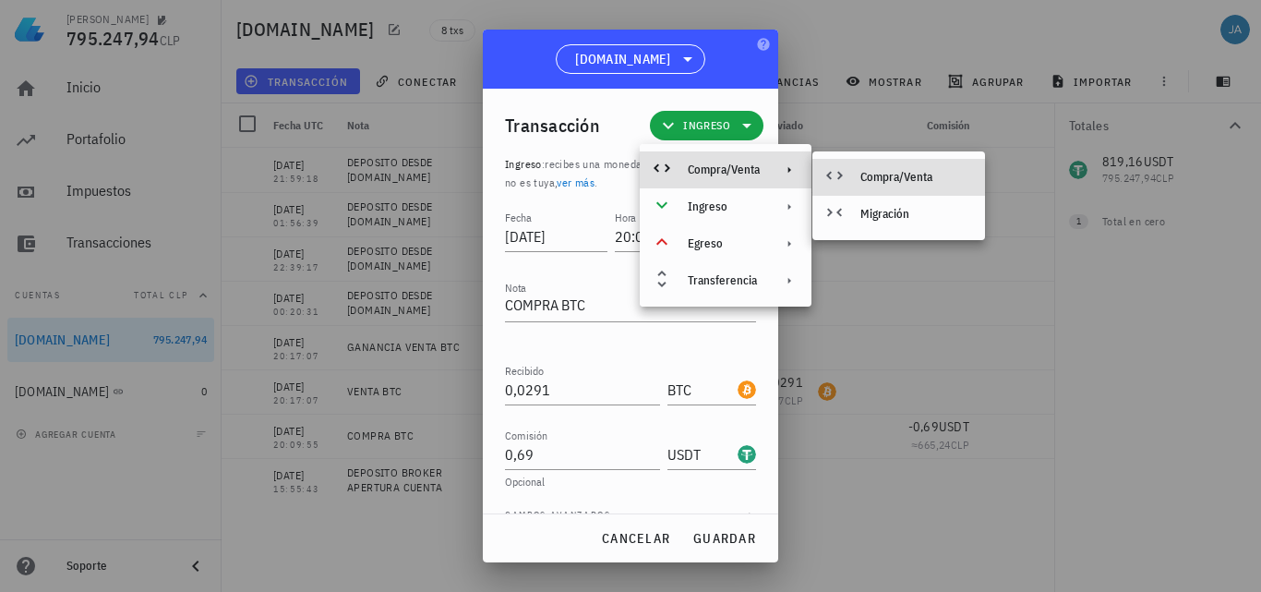
click at [930, 174] on div "Compra/Venta" at bounding box center [915, 177] width 110 height 15
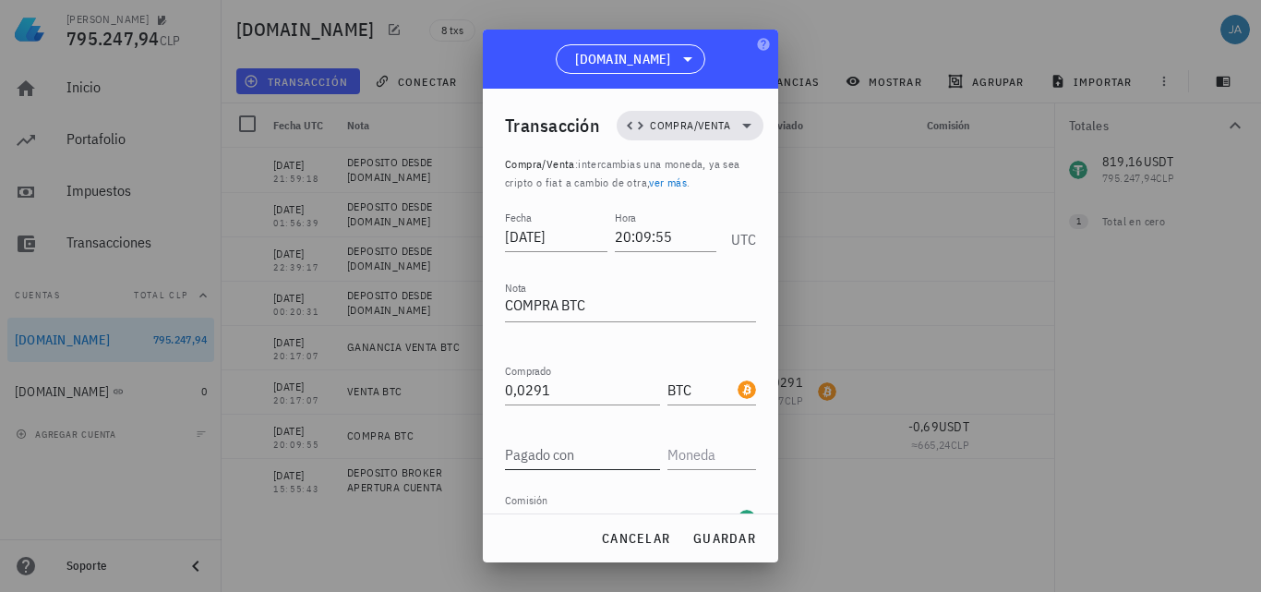
click at [540, 448] on div "Pagado con" at bounding box center [582, 454] width 155 height 30
type input "34,37"
click at [694, 457] on input "text" at bounding box center [709, 454] width 85 height 30
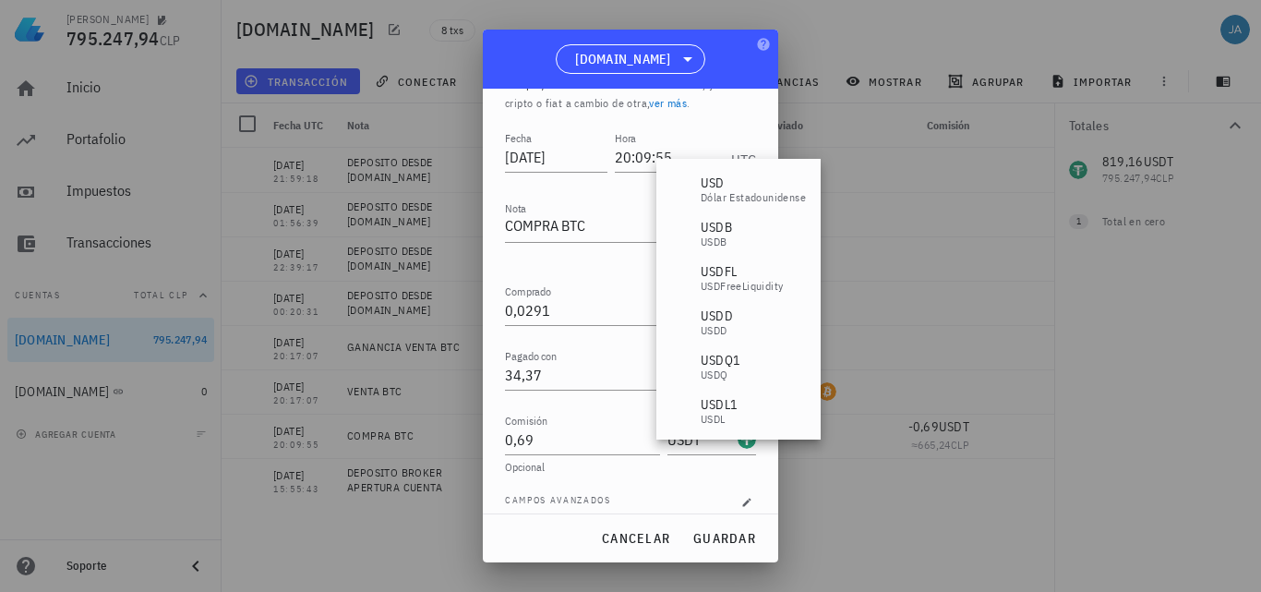
scroll to position [92, 0]
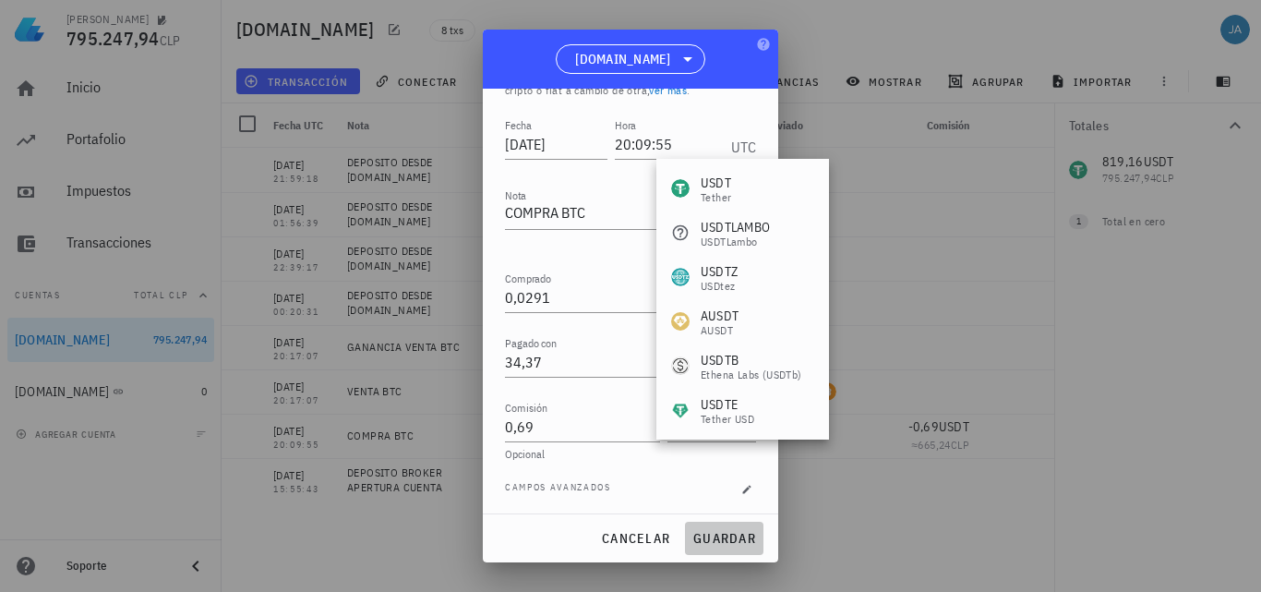
click at [715, 534] on span "guardar" at bounding box center [724, 538] width 64 height 17
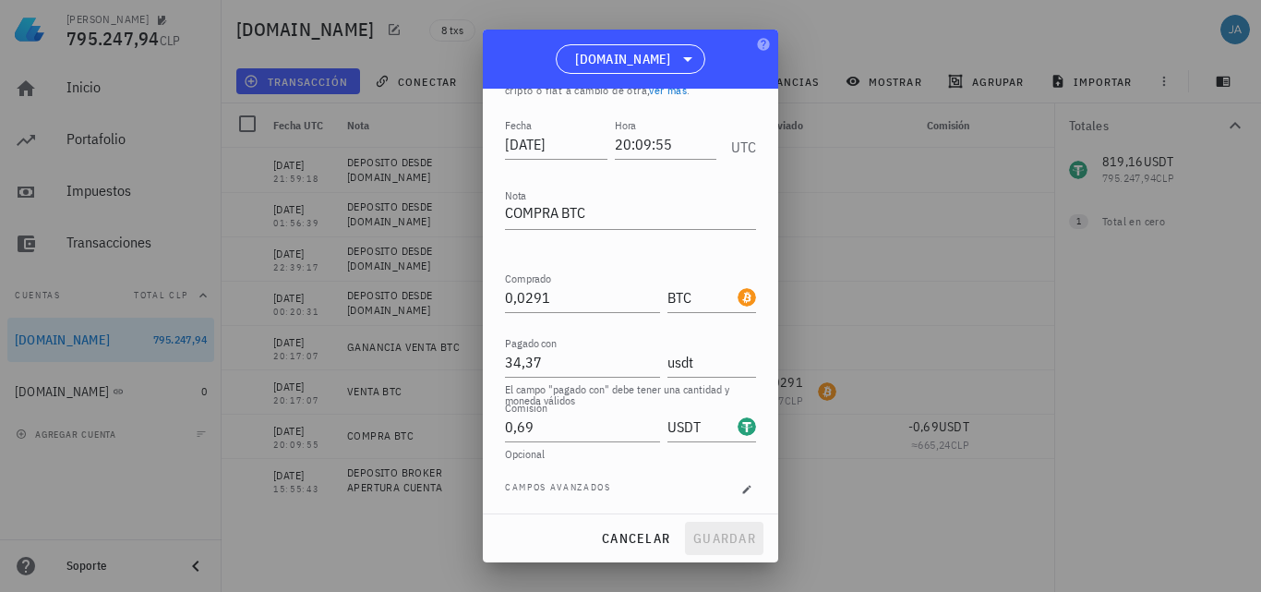
type input "USDT"
click at [739, 537] on span "guardar" at bounding box center [724, 538] width 64 height 17
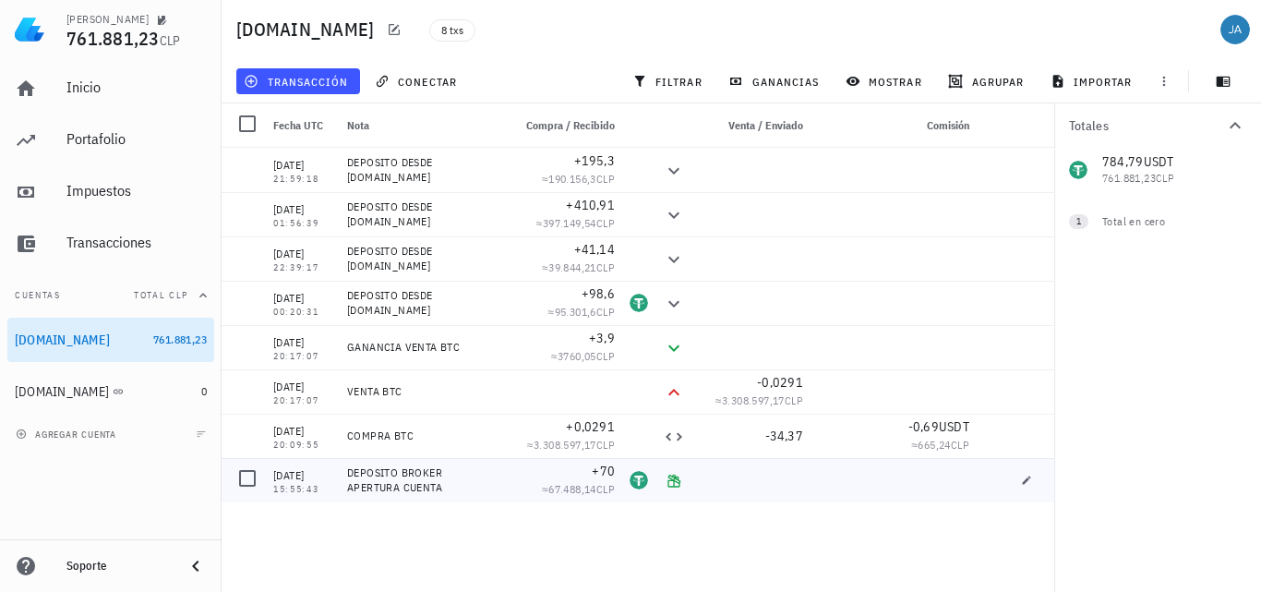
scroll to position [0, 0]
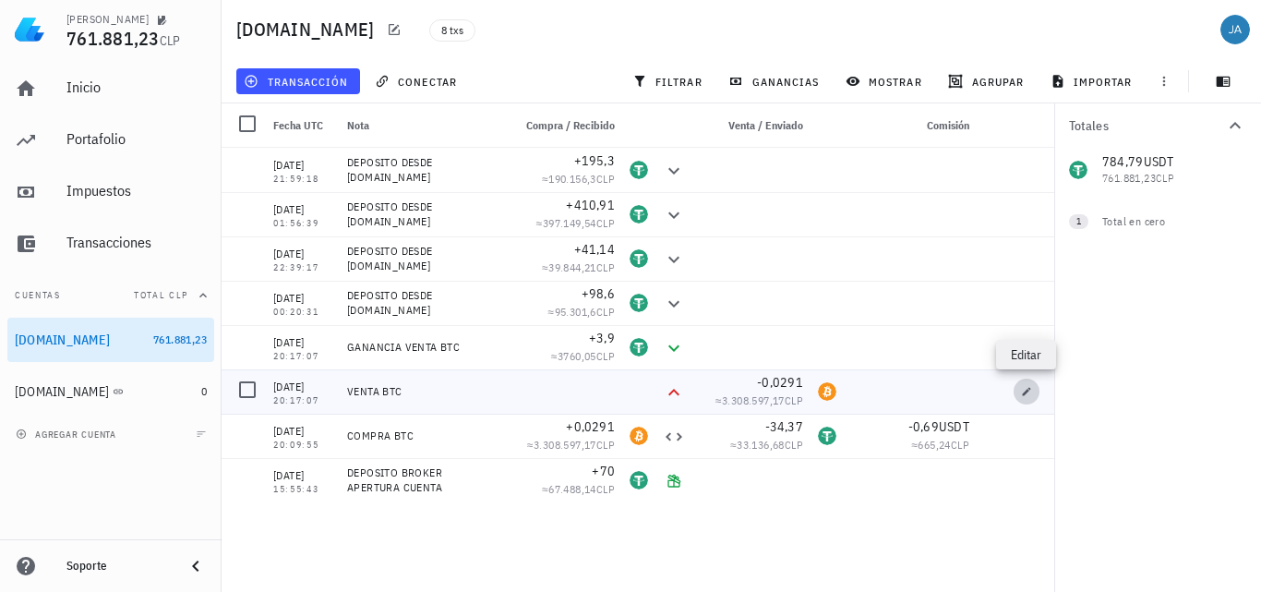
click at [1023, 390] on icon "button" at bounding box center [1026, 391] width 11 height 11
type input "20:17:07"
type textarea "VENTA BTC"
type input "0,0291"
type input "BTC"
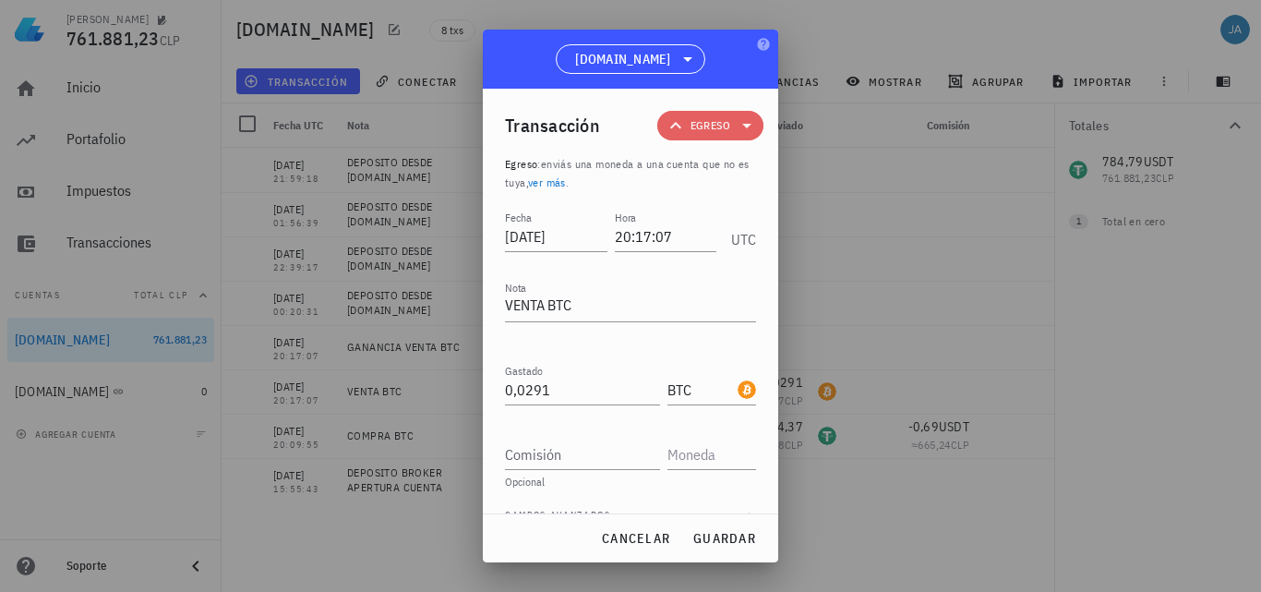
click at [740, 113] on span "Egreso" at bounding box center [710, 126] width 84 height 30
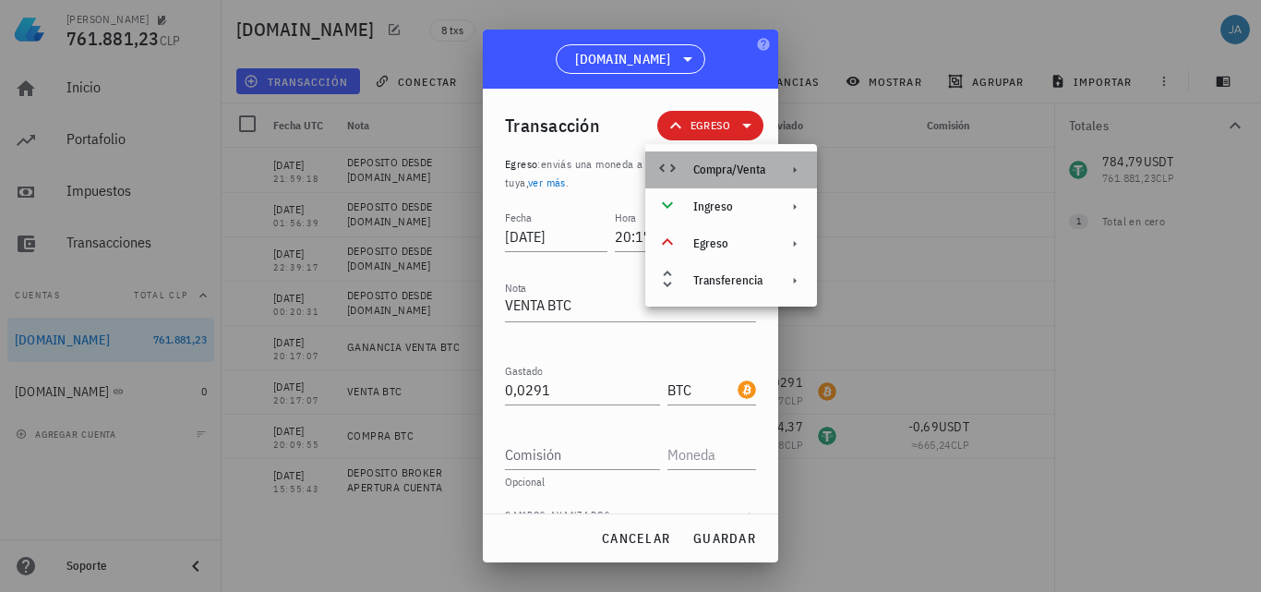
click at [764, 170] on div "Compra/Venta" at bounding box center [729, 169] width 72 height 15
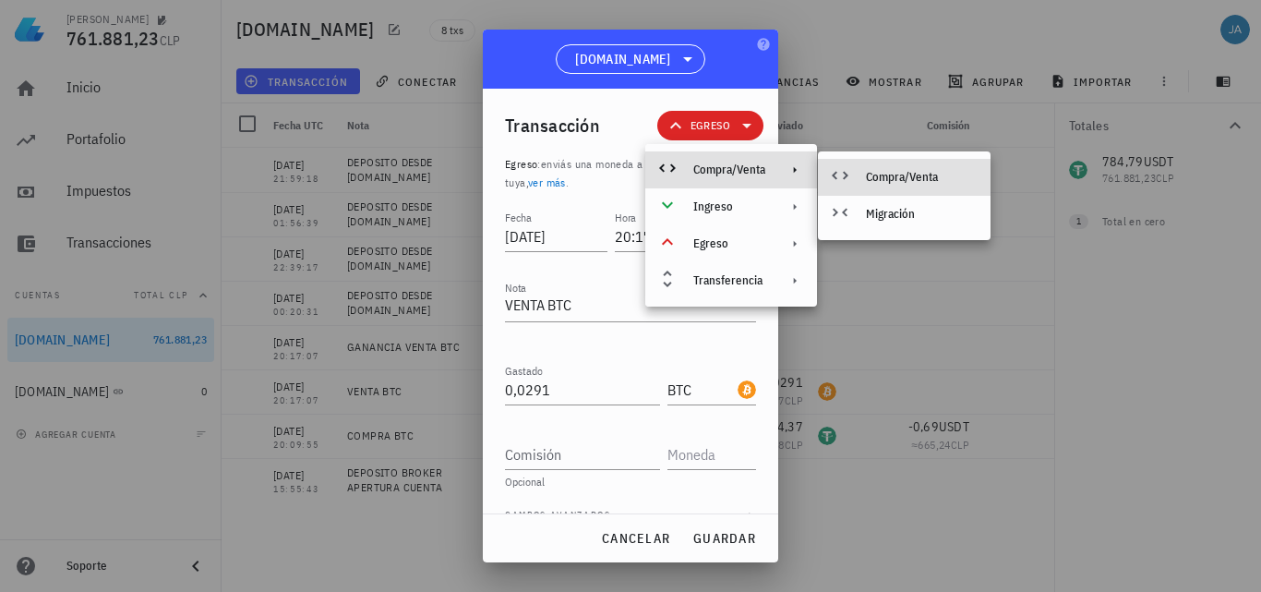
click at [890, 165] on div "Compra/Venta" at bounding box center [904, 177] width 173 height 37
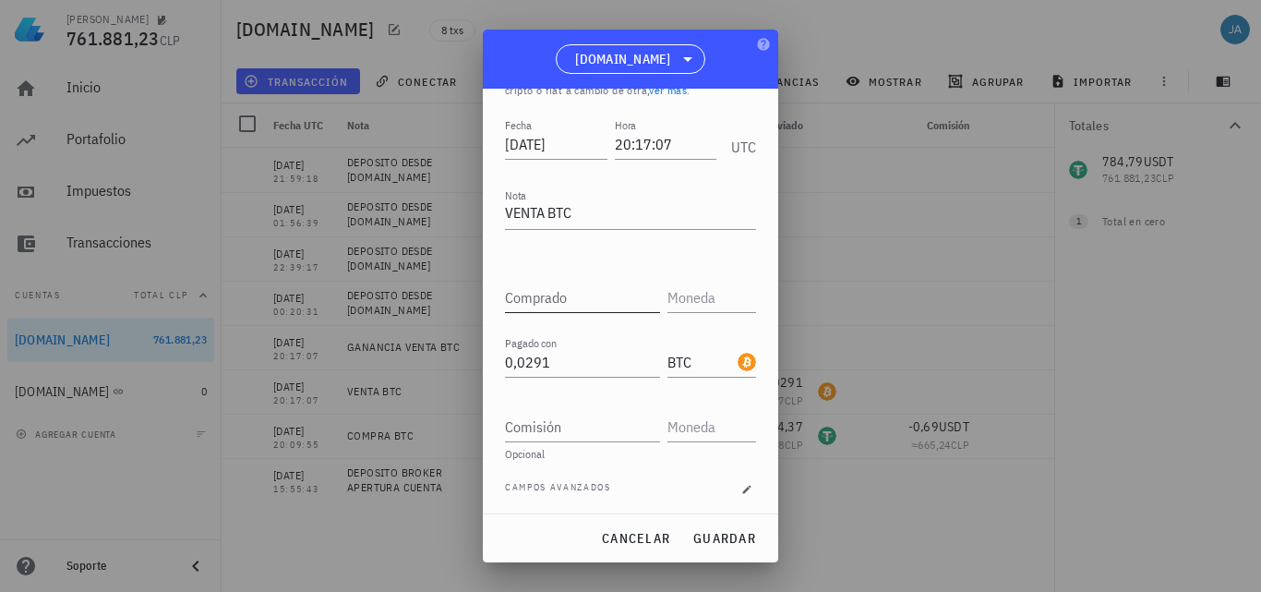
scroll to position [96, 0]
click at [574, 290] on input "Comprado" at bounding box center [582, 294] width 155 height 30
type input "34,37"
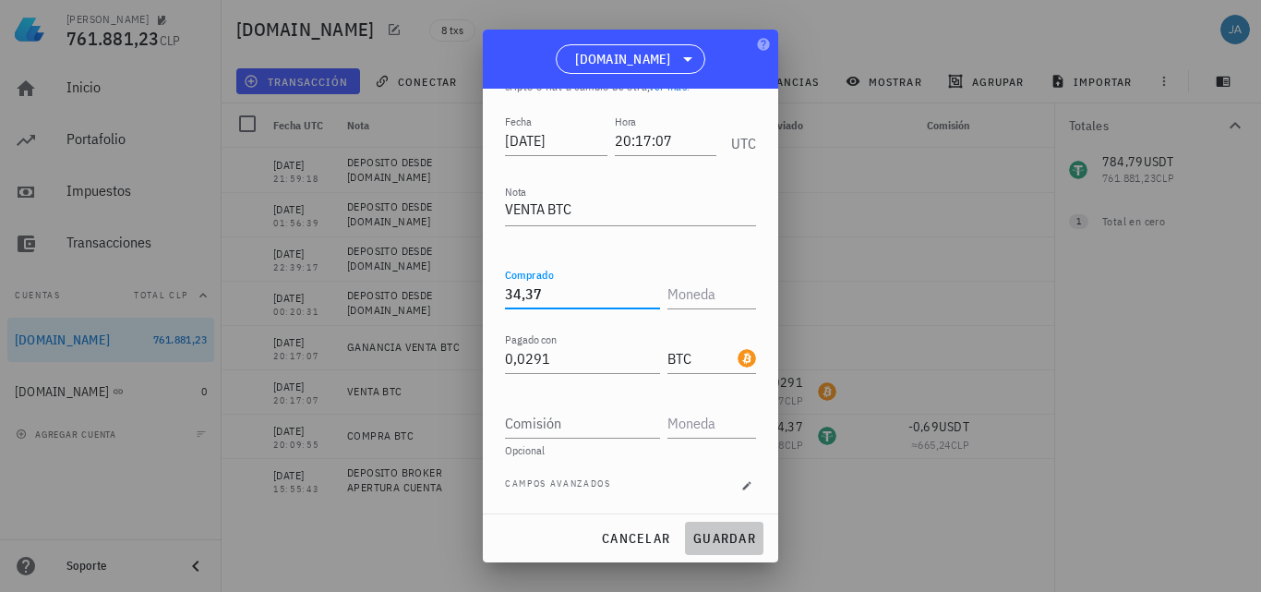
click at [715, 531] on span "guardar" at bounding box center [724, 538] width 64 height 17
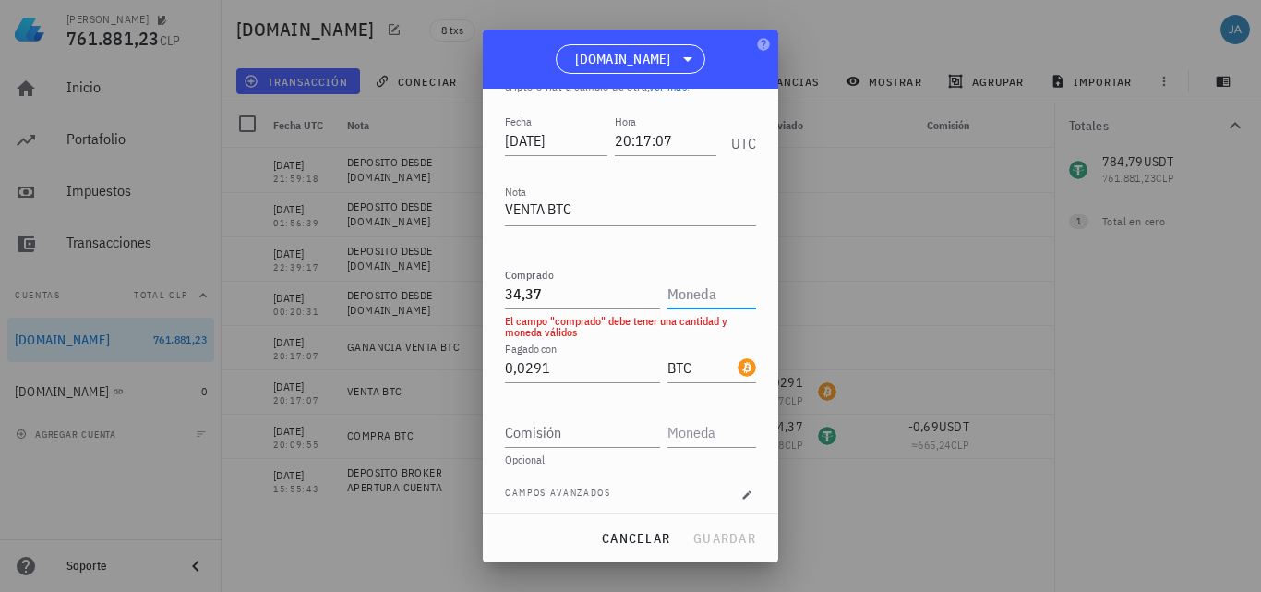
click at [667, 286] on input "text" at bounding box center [709, 294] width 85 height 30
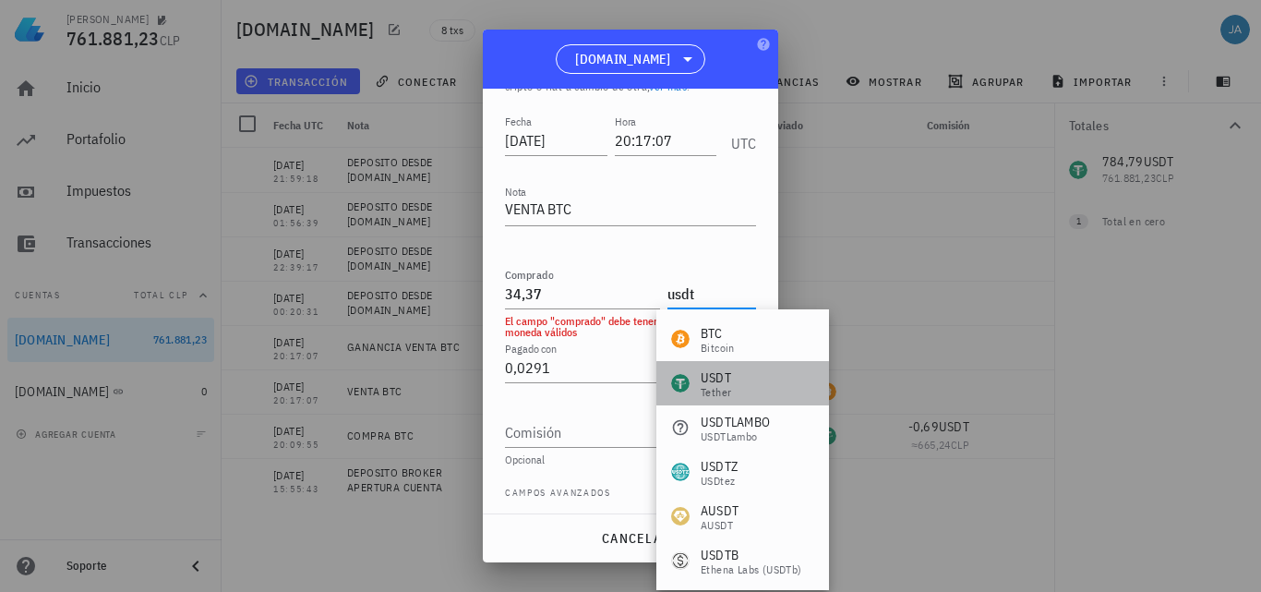
click at [738, 389] on div "USDT Tether" at bounding box center [742, 383] width 173 height 44
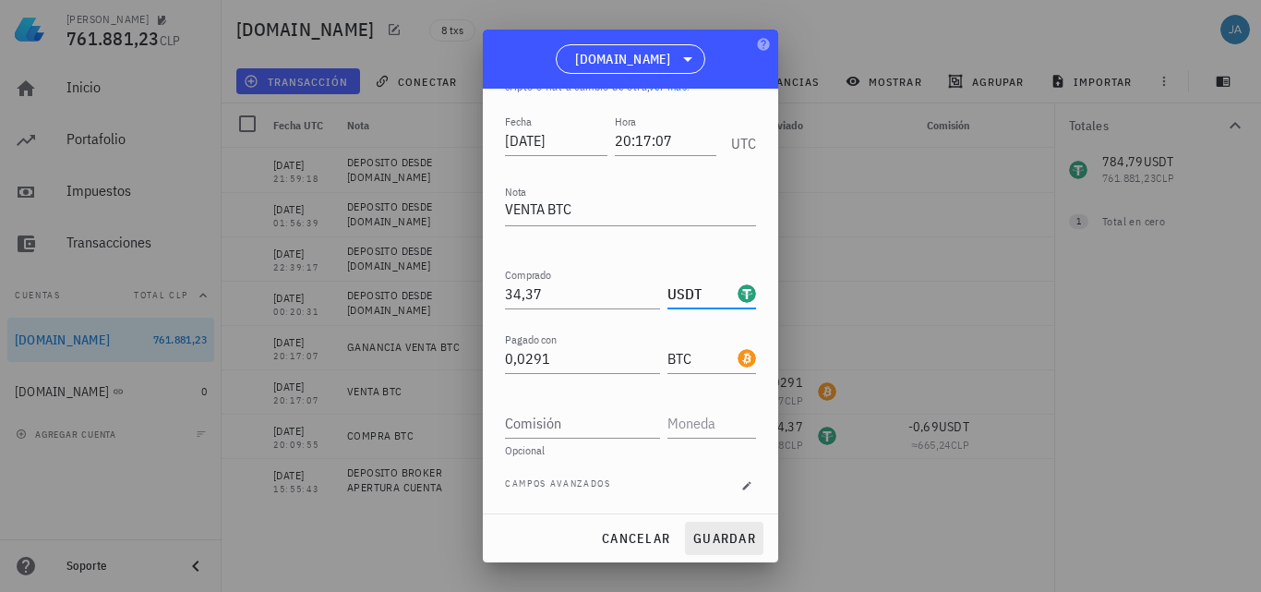
type input "USDT"
click at [711, 536] on span "guardar" at bounding box center [724, 538] width 64 height 17
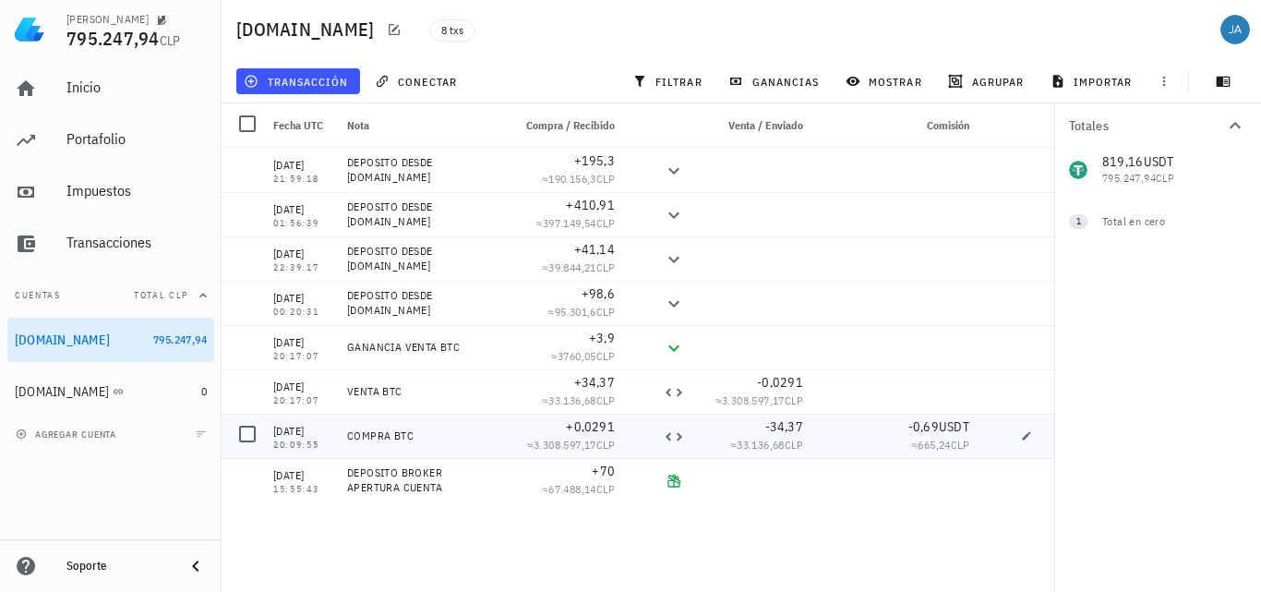
scroll to position [0, 0]
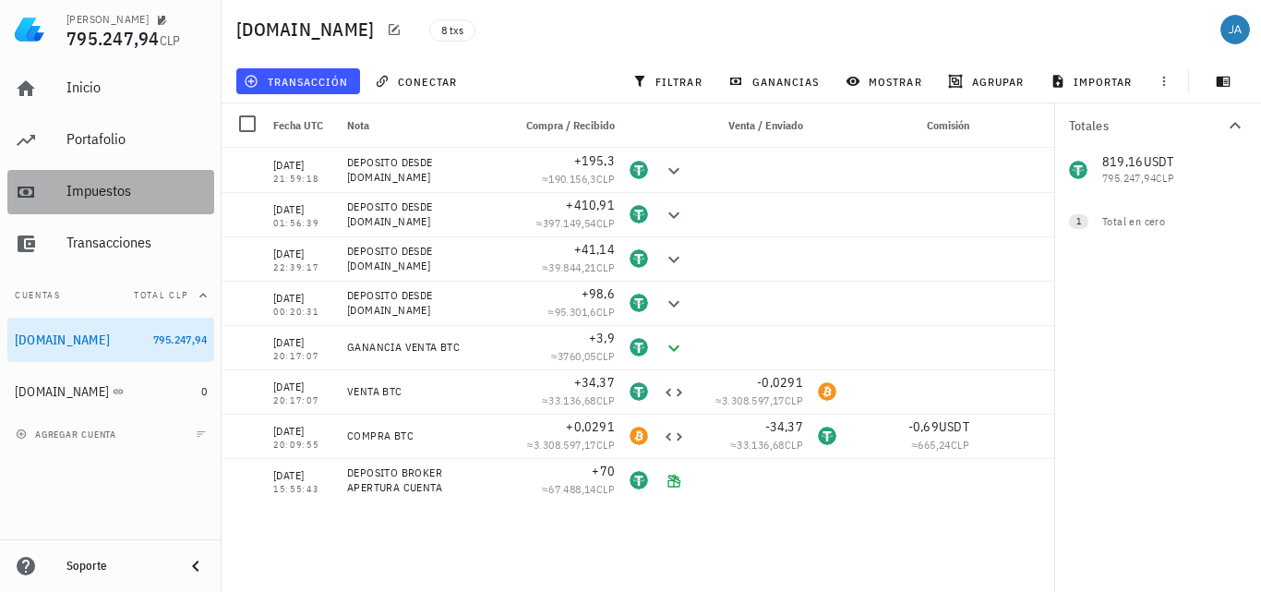
click at [123, 187] on div "Impuestos" at bounding box center [136, 191] width 140 height 18
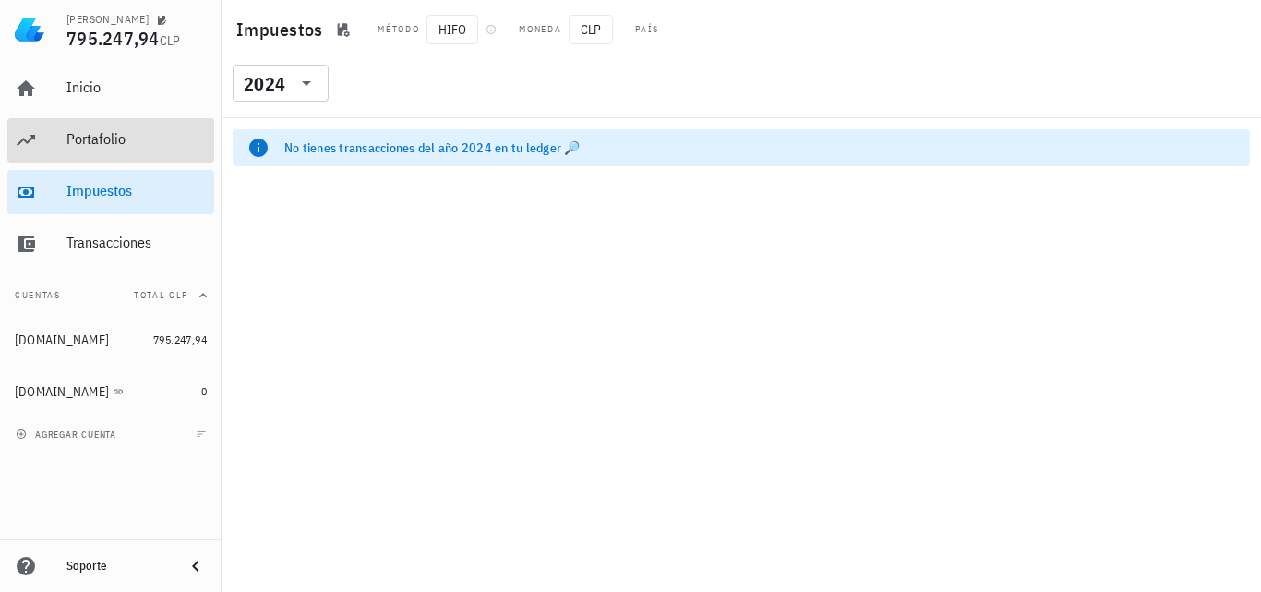
click at [135, 145] on div "Portafolio" at bounding box center [136, 139] width 140 height 18
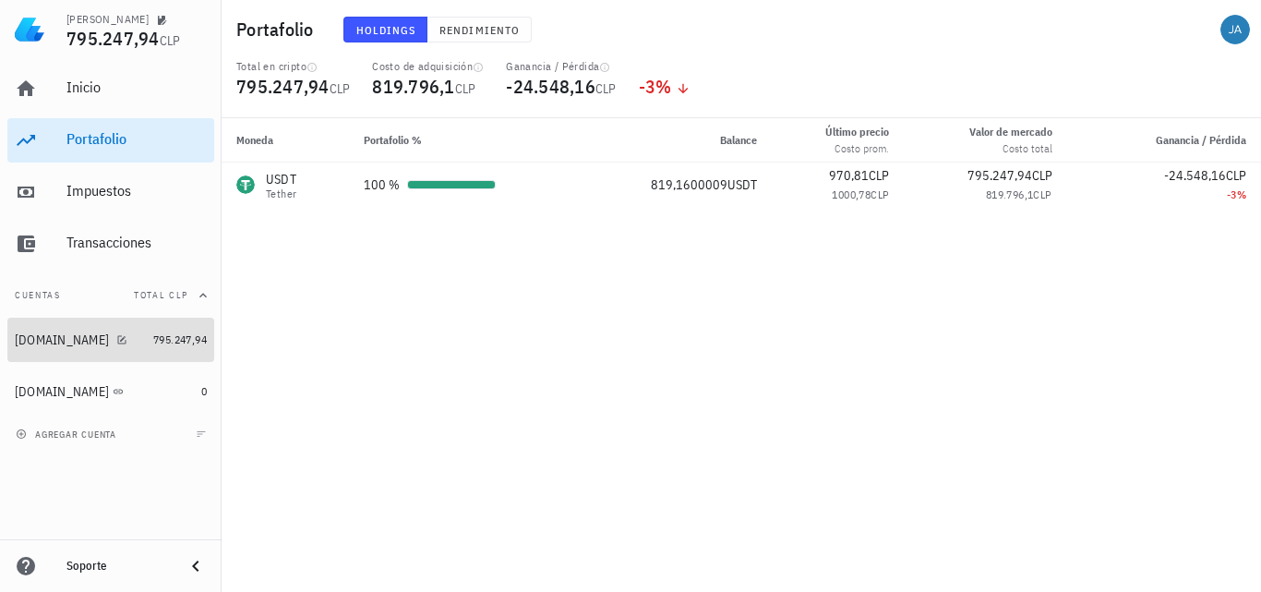
click at [74, 340] on div "KEYANB.COM" at bounding box center [62, 340] width 94 height 16
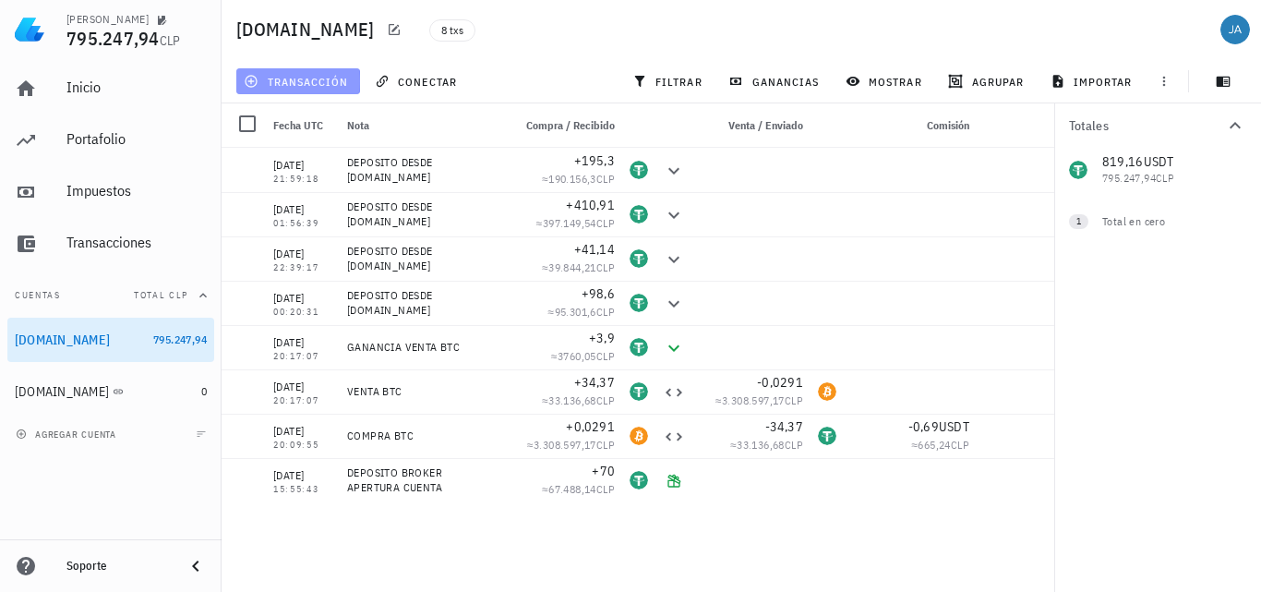
click at [313, 78] on span "transacción" at bounding box center [297, 81] width 101 height 15
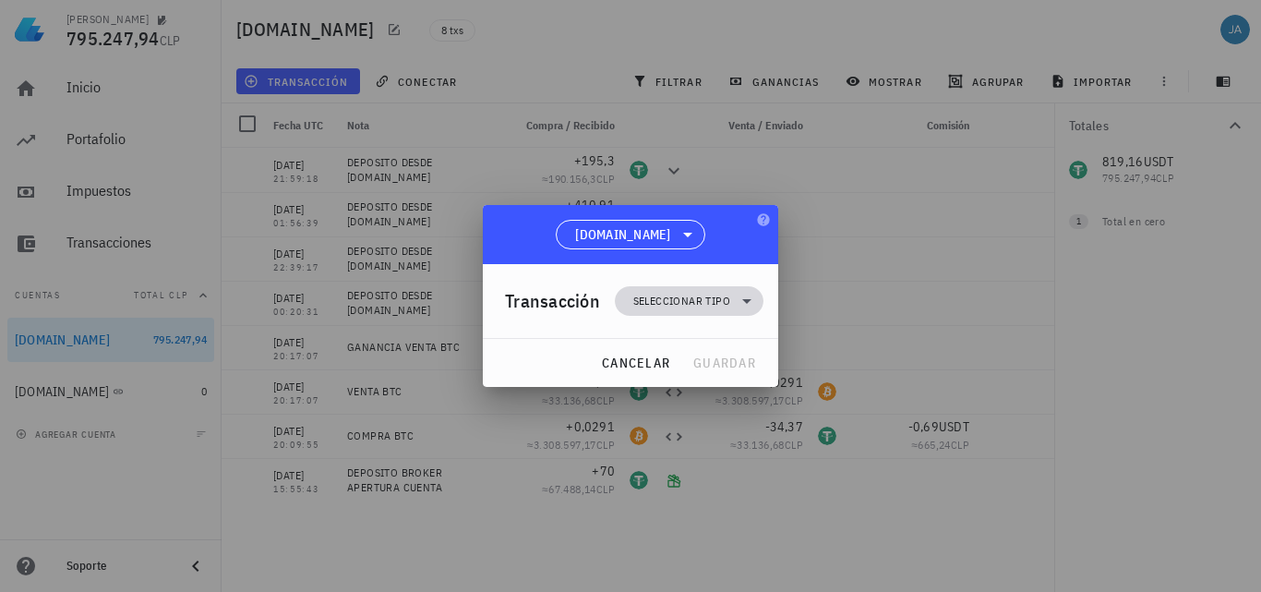
click at [705, 298] on span "Seleccionar tipo" at bounding box center [681, 301] width 97 height 18
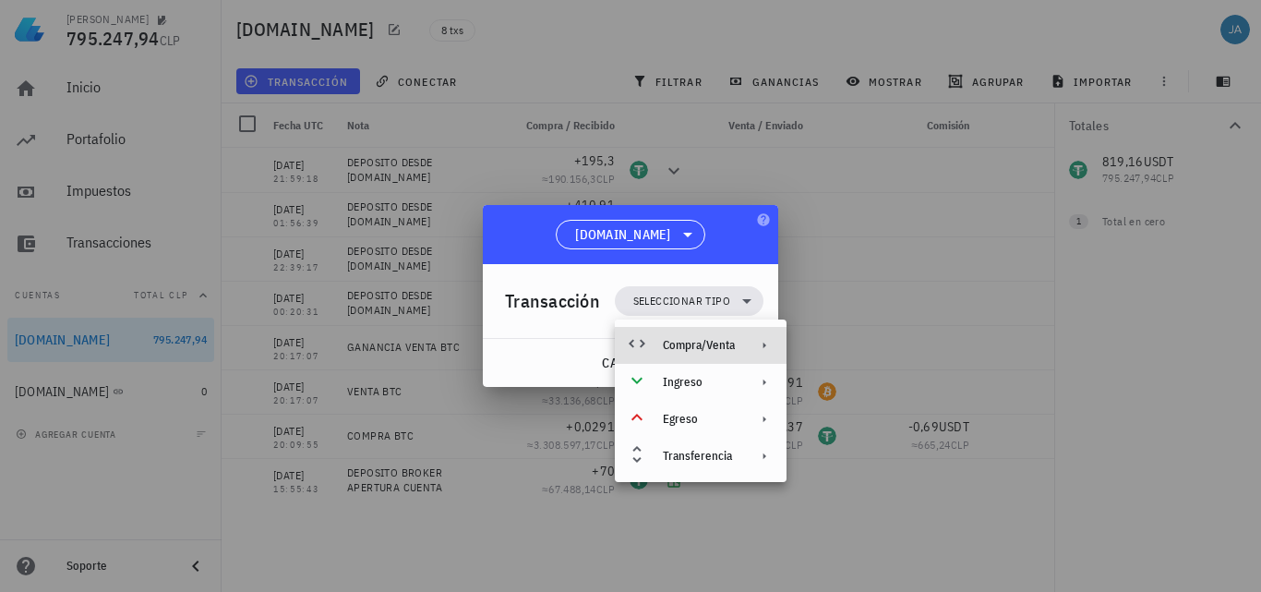
click at [724, 341] on div "Compra/Venta" at bounding box center [699, 345] width 72 height 15
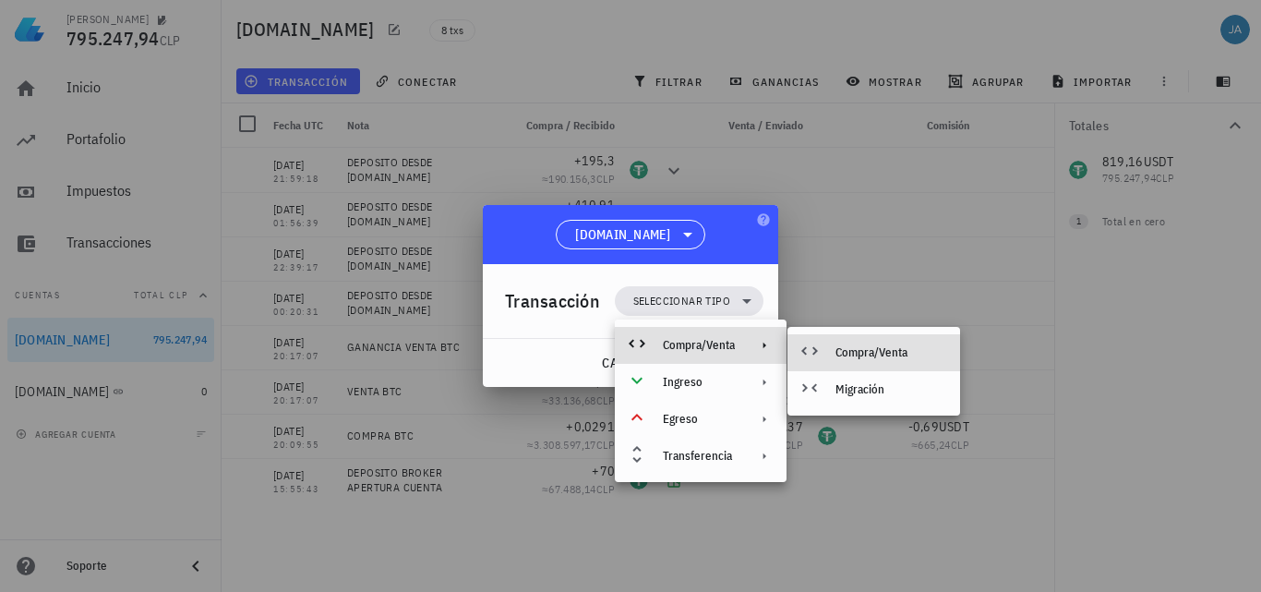
click at [862, 354] on div "Compra/Venta" at bounding box center [890, 352] width 110 height 15
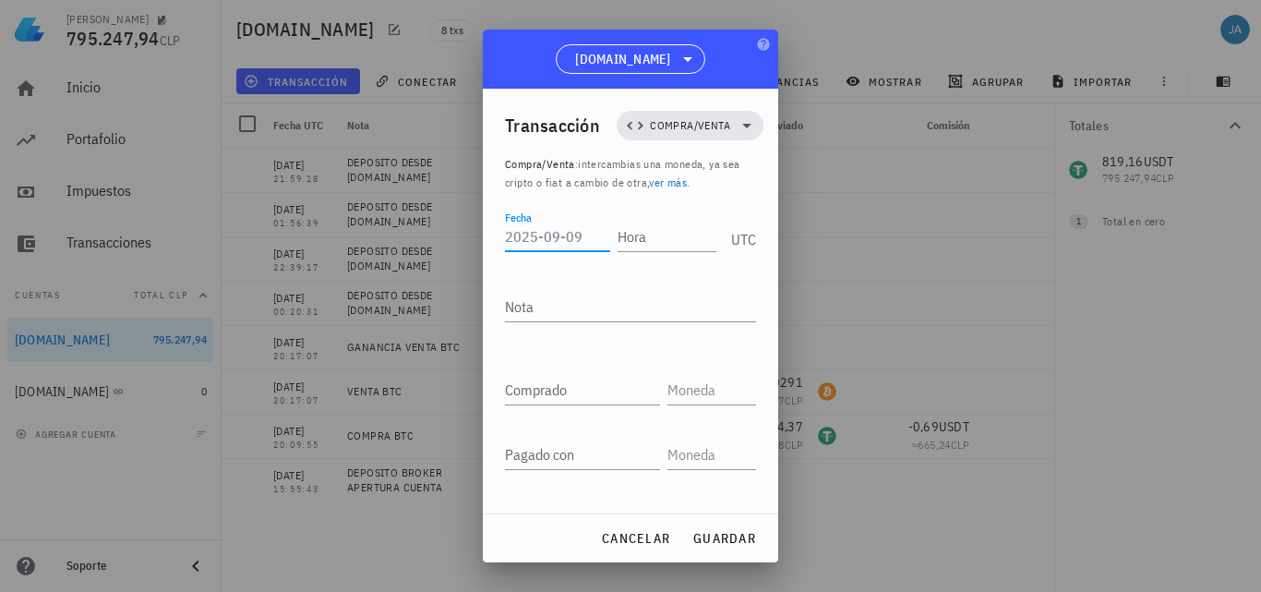
click at [562, 247] on input "Fecha" at bounding box center [557, 237] width 105 height 30
type input "2025-07-19"
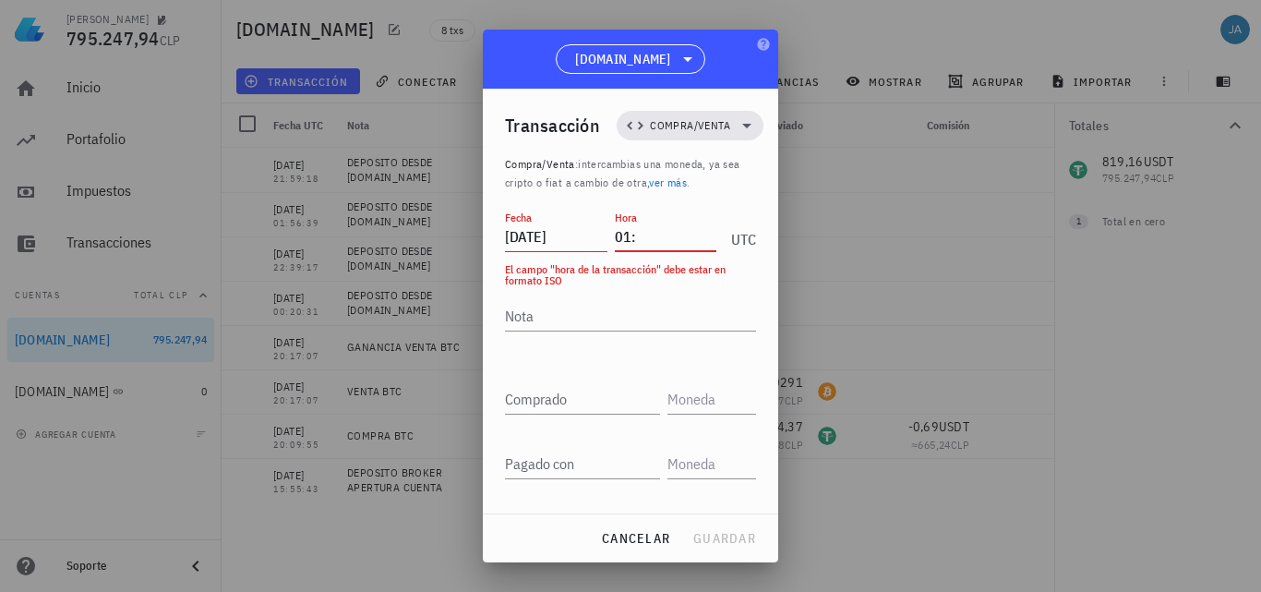
type input "0"
click at [588, 230] on input "2025-07-19" at bounding box center [556, 237] width 102 height 30
type input "2025-07-20"
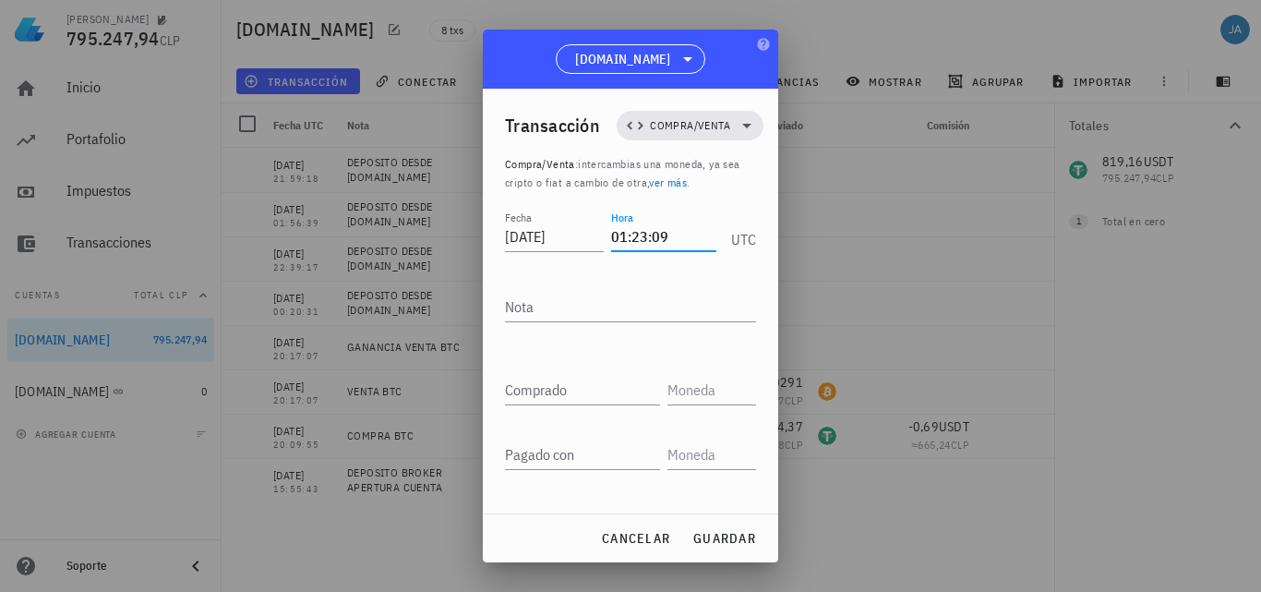
type input "01:23:09"
type textarea "c"
type textarea "COMPRA BTC"
click at [566, 395] on input "Comprado" at bounding box center [582, 390] width 155 height 30
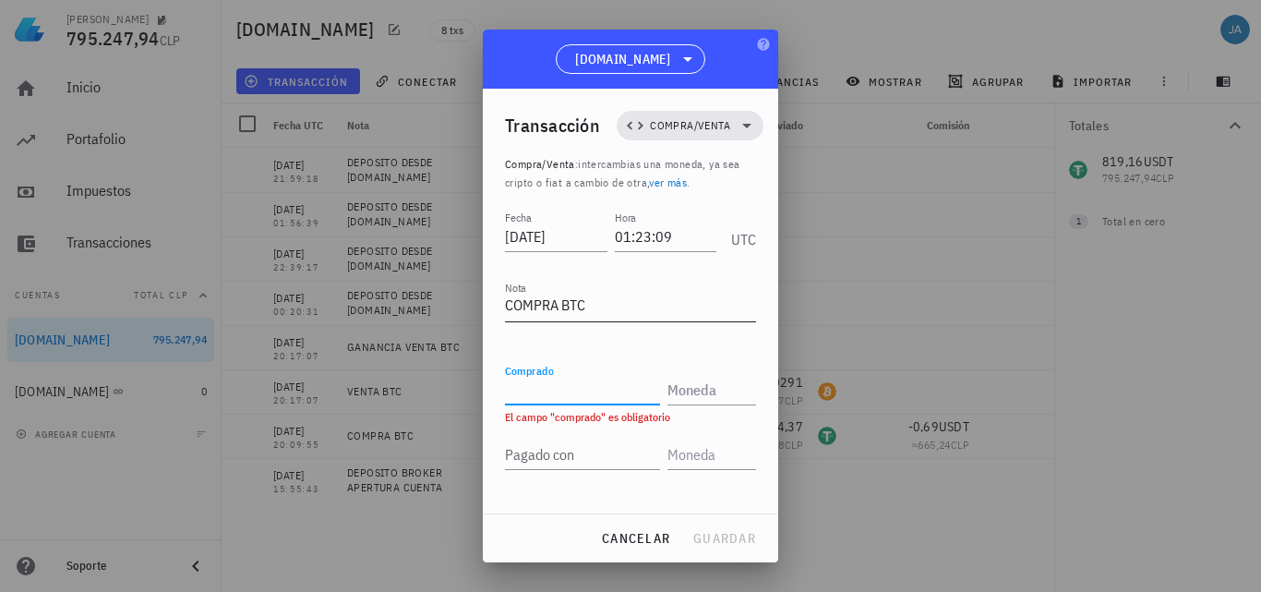
paste input "0,0304"
type input "0,0304"
click at [680, 391] on input "text" at bounding box center [709, 390] width 85 height 30
type input "BTC"
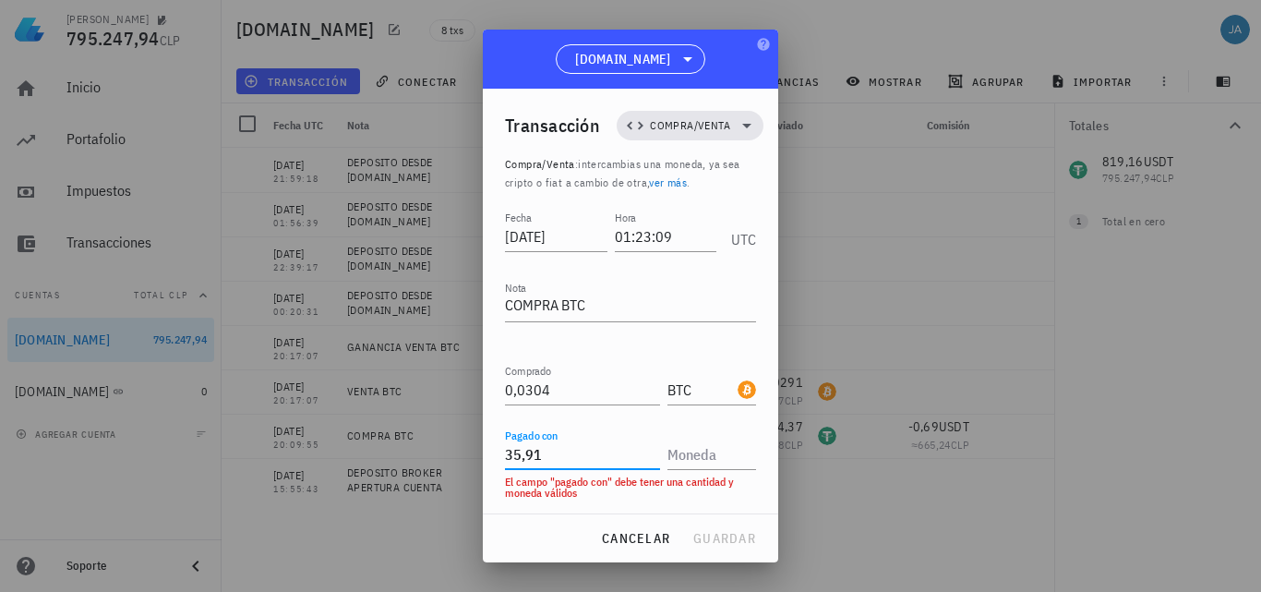
type input "35,91"
type input "USDT"
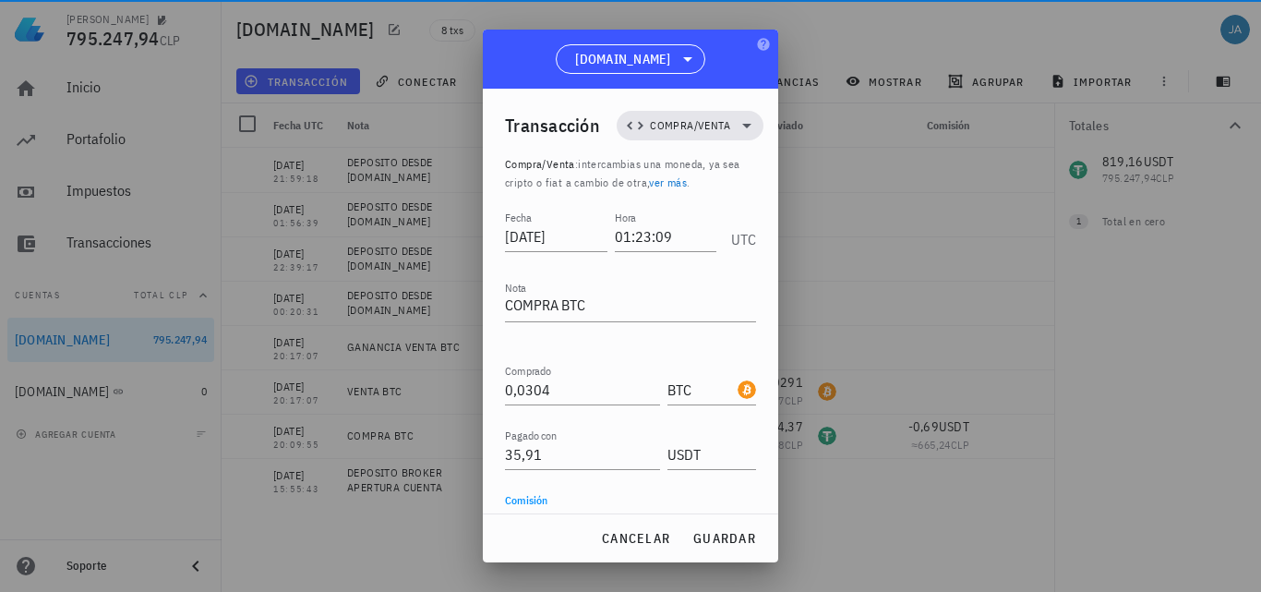
scroll to position [20, 0]
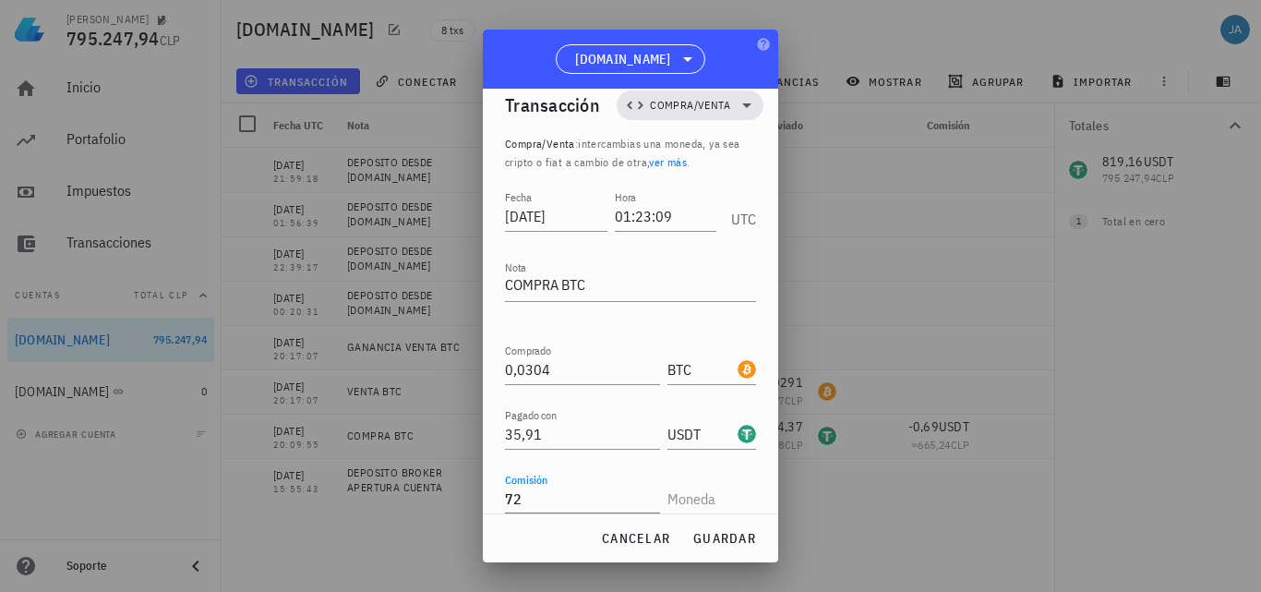
type input "7"
type input "0,72"
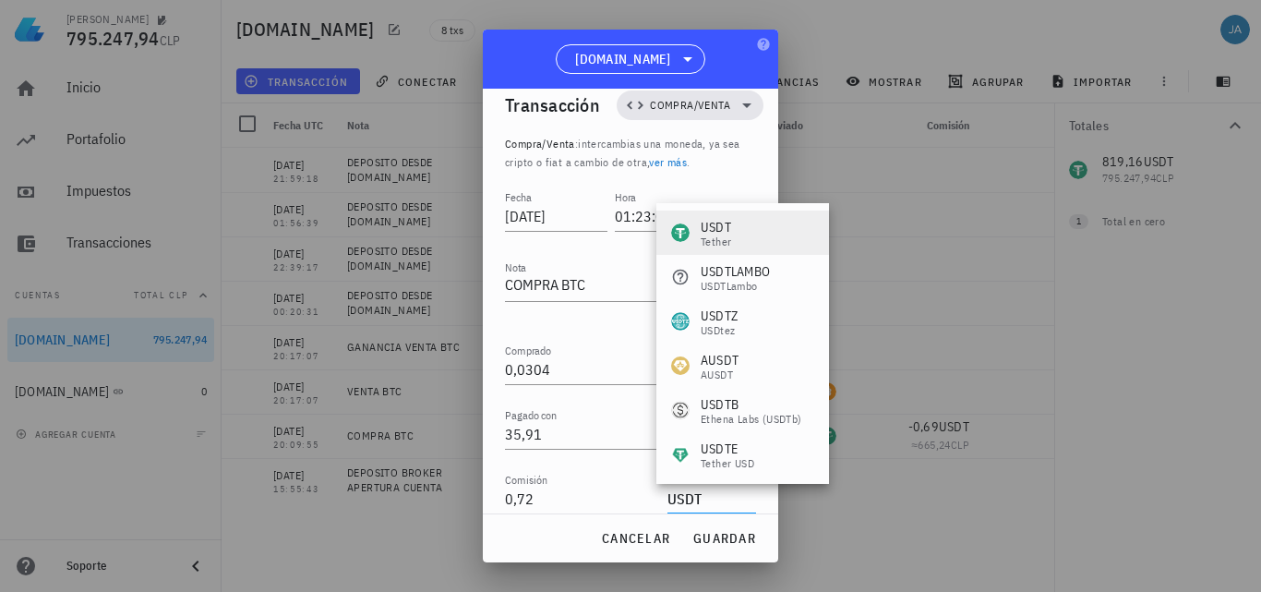
click at [784, 234] on div "USDT Tether" at bounding box center [742, 232] width 173 height 44
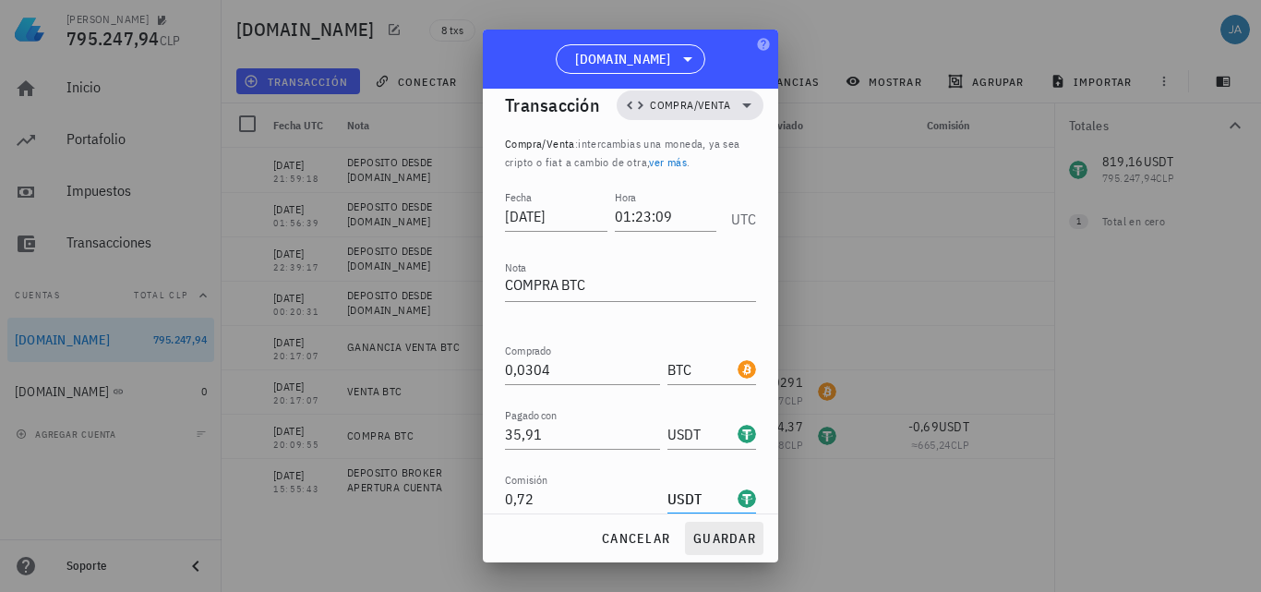
type input "USDT"
click at [712, 542] on span "guardar" at bounding box center [724, 538] width 64 height 17
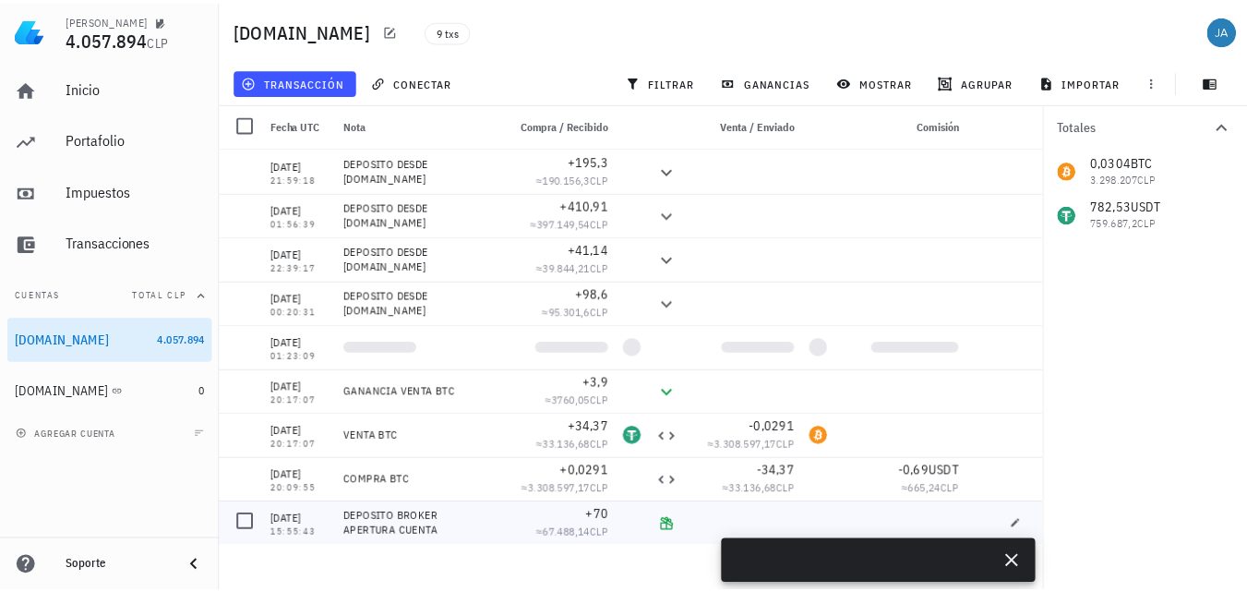
scroll to position [0, 0]
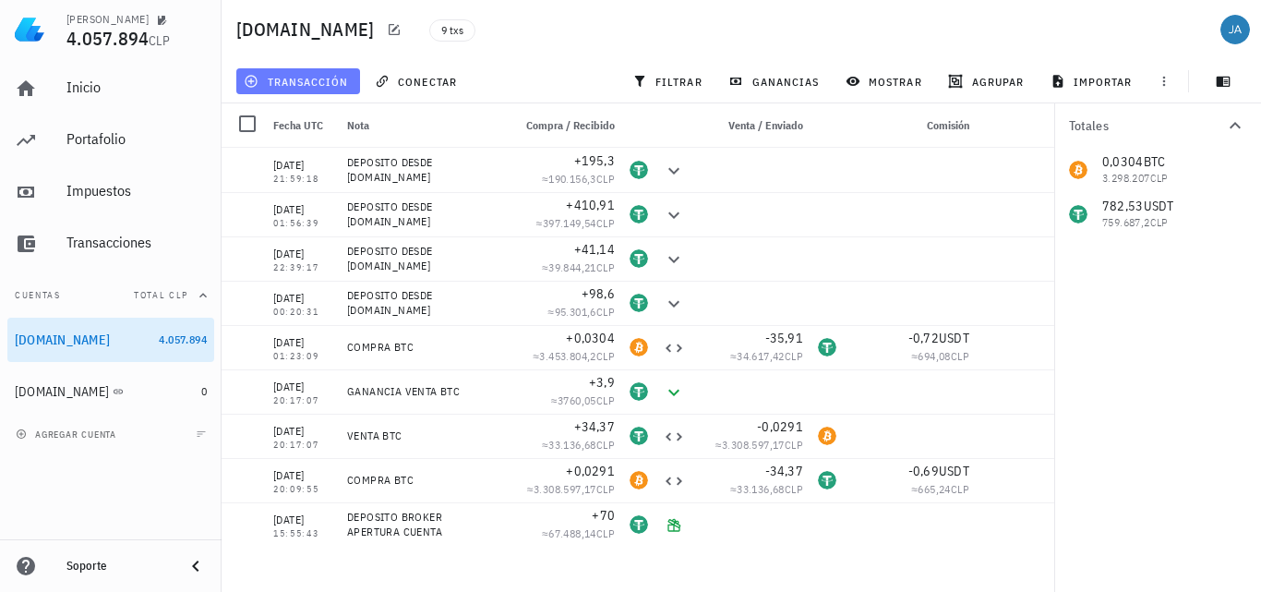
click at [326, 80] on span "transacción" at bounding box center [297, 81] width 101 height 15
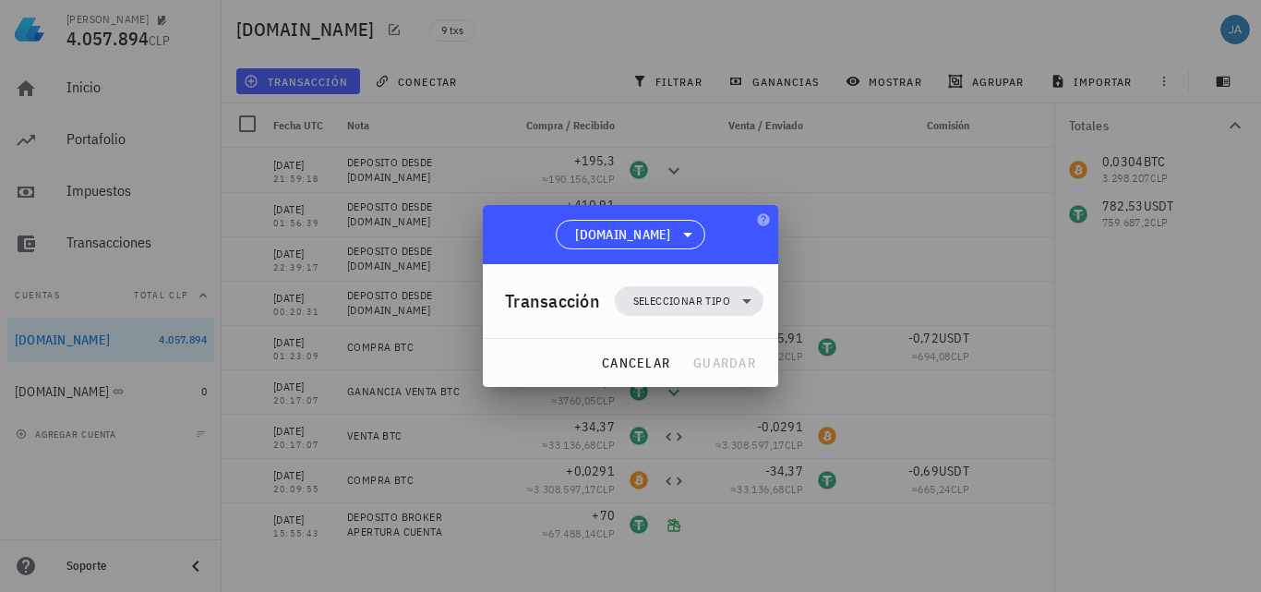
click at [678, 299] on span "Seleccionar tipo" at bounding box center [681, 301] width 97 height 18
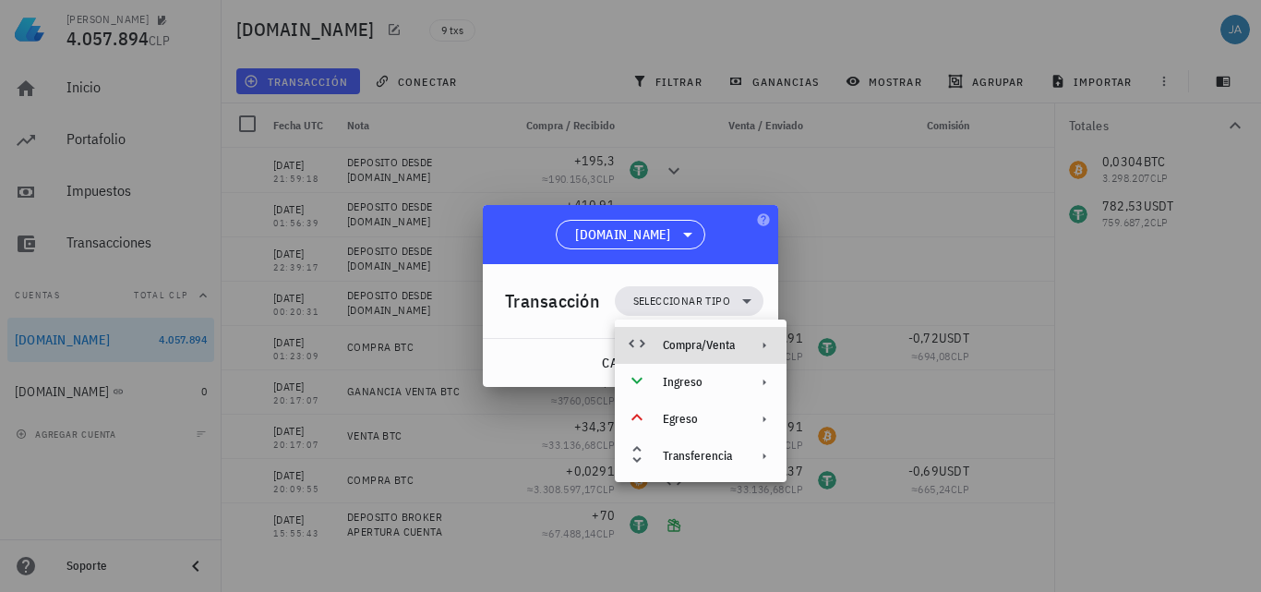
click at [686, 342] on div "Compra/Venta" at bounding box center [699, 345] width 72 height 15
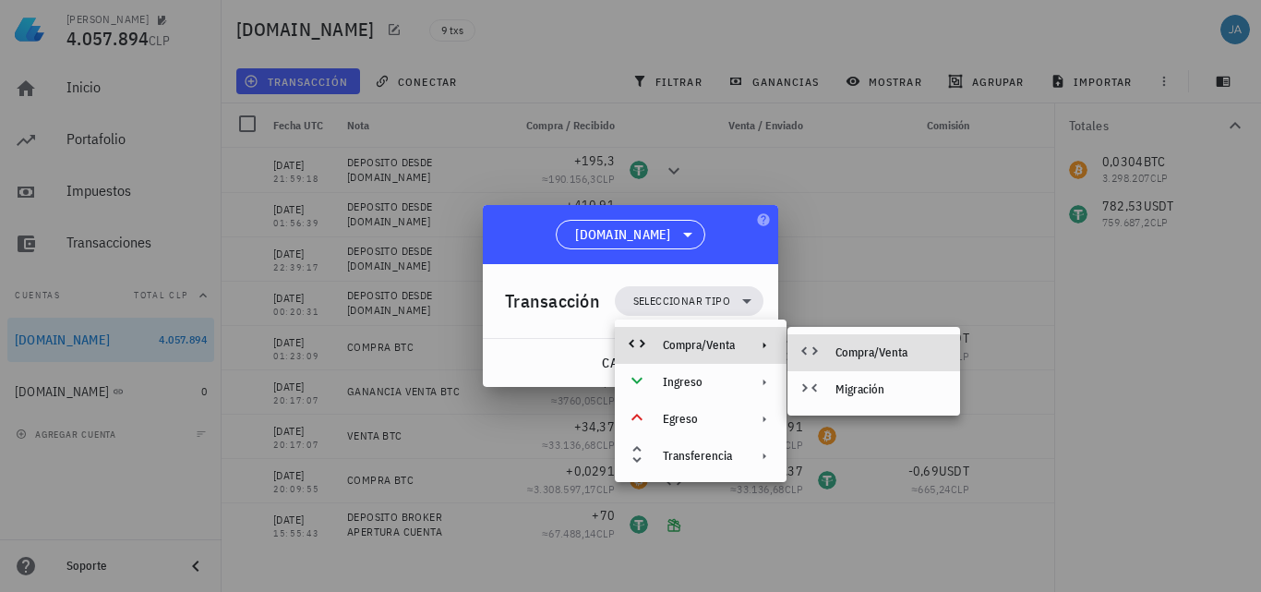
click at [868, 355] on div "Compra/Venta" at bounding box center [890, 352] width 110 height 15
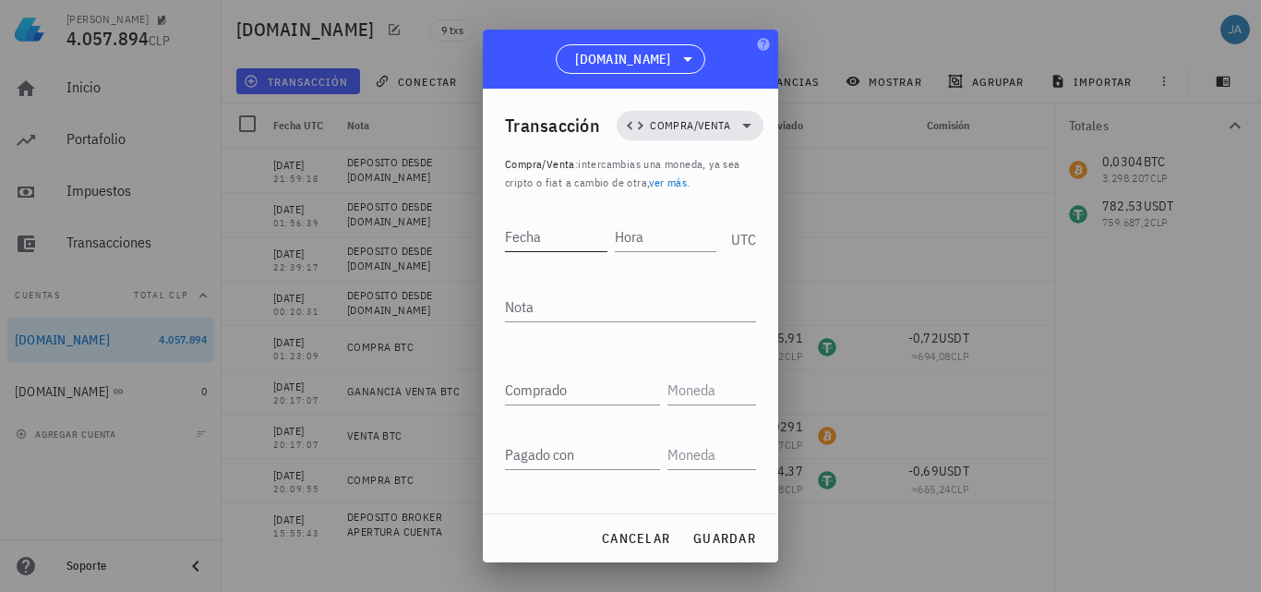
click at [531, 245] on div "Fecha" at bounding box center [556, 237] width 102 height 30
type input "2025-07-20"
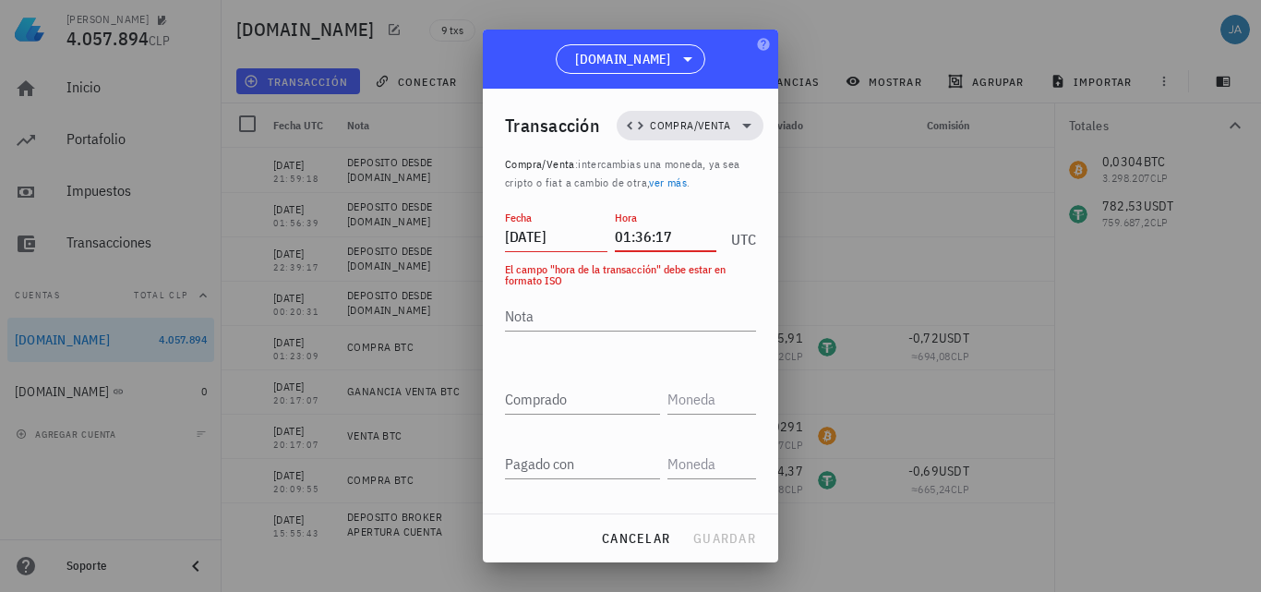
type input "01:36:17"
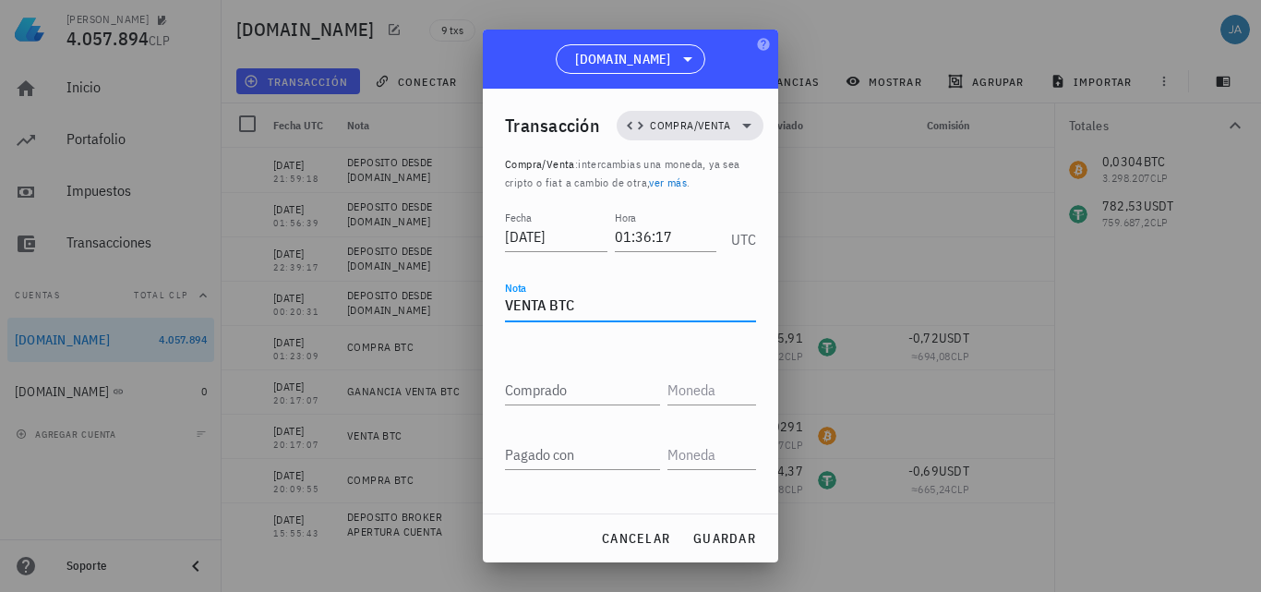
type textarea "VENTA BTC"
click at [548, 445] on div "Pagado con" at bounding box center [582, 454] width 155 height 30
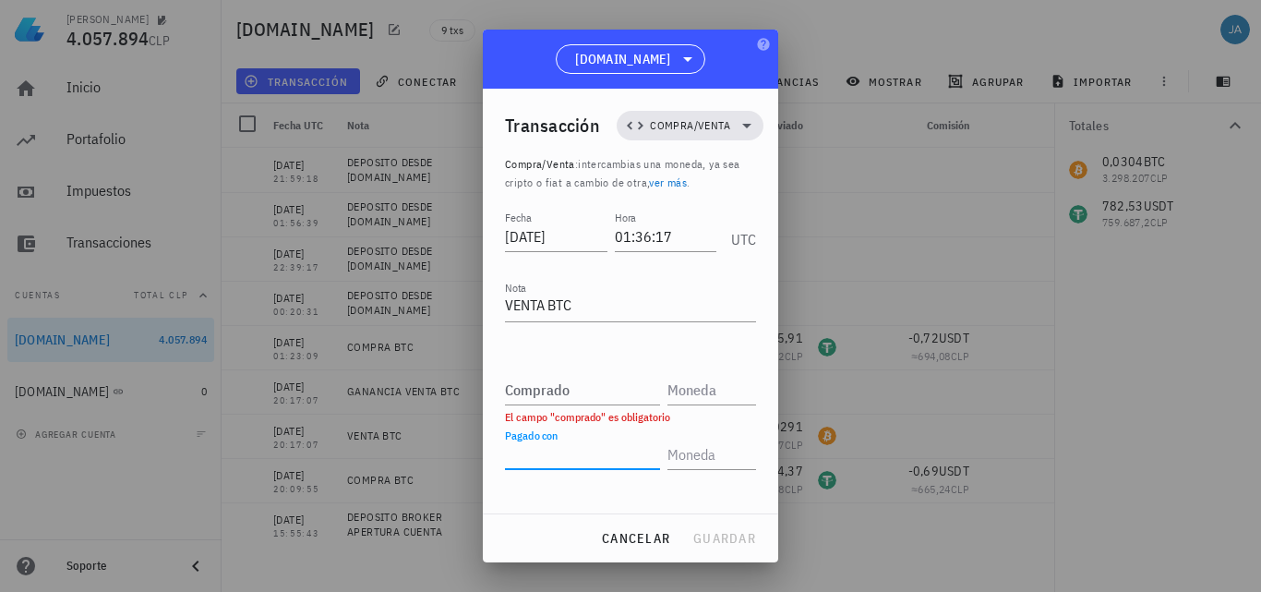
paste input "0,0304"
type input "0,0304"
click at [675, 458] on input "text" at bounding box center [709, 454] width 85 height 30
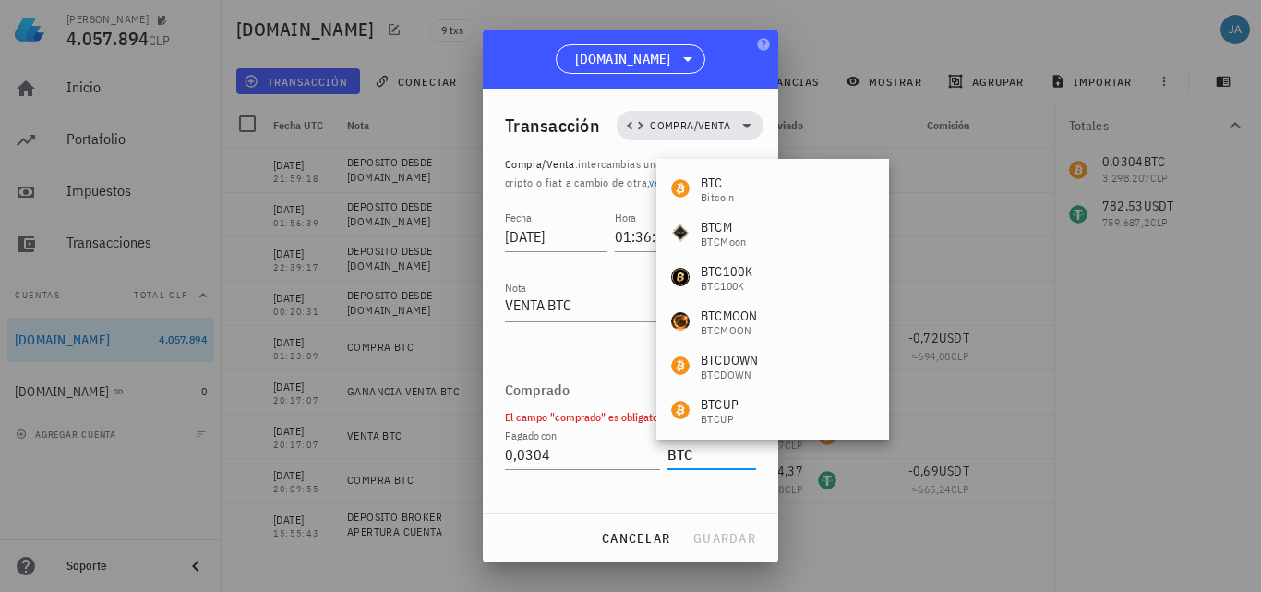
type input "BTC"
click at [609, 402] on input "Comprado" at bounding box center [582, 390] width 155 height 30
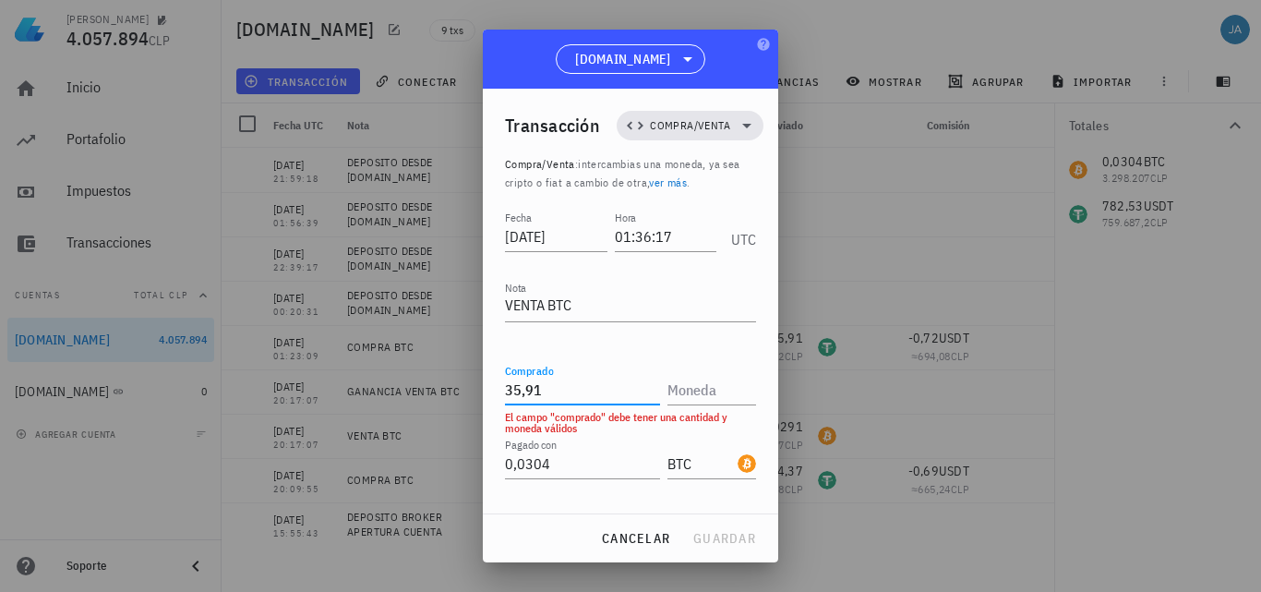
type input "35,91"
type input "USDT"
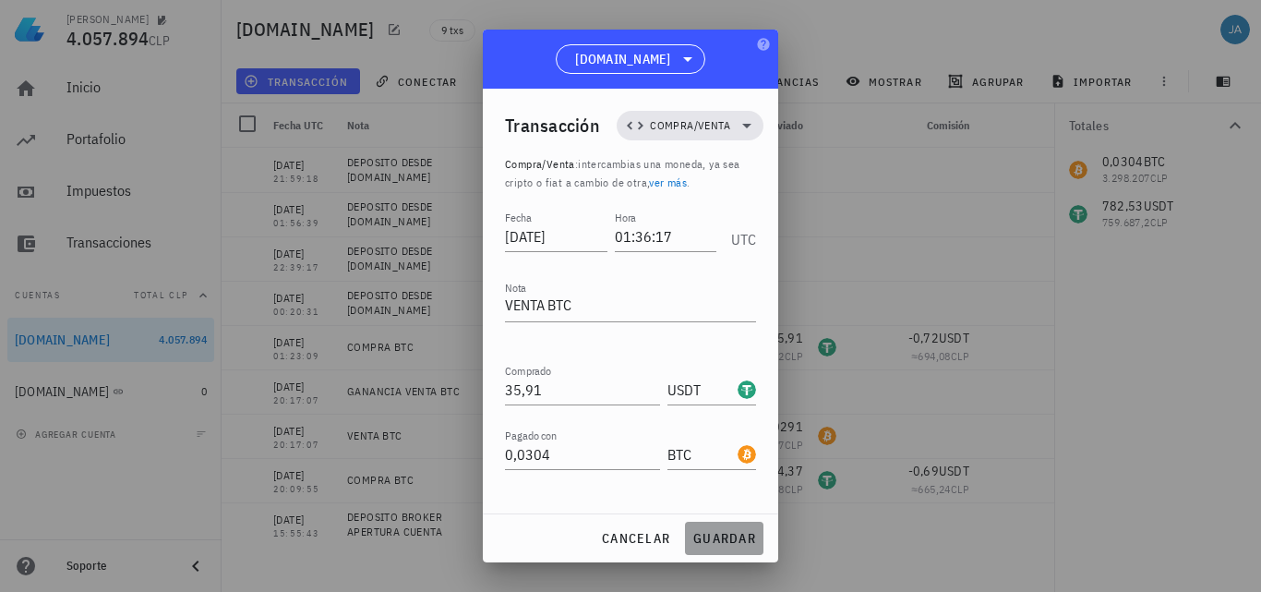
click at [717, 534] on span "guardar" at bounding box center [724, 538] width 64 height 17
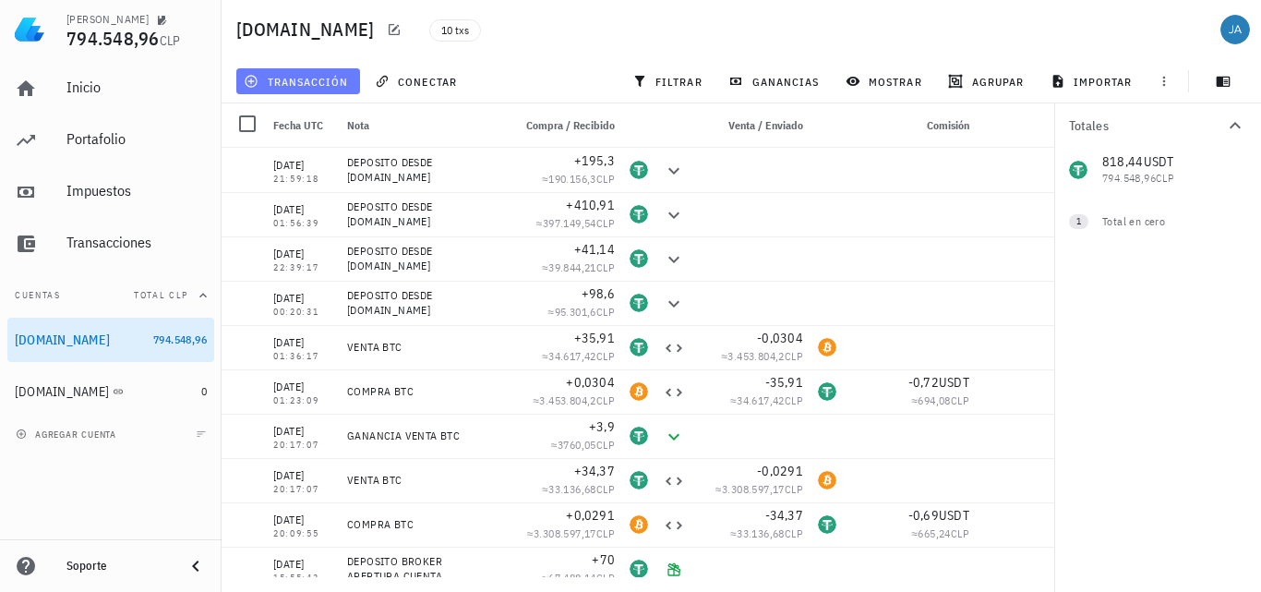
click at [319, 79] on span "transacción" at bounding box center [297, 81] width 101 height 15
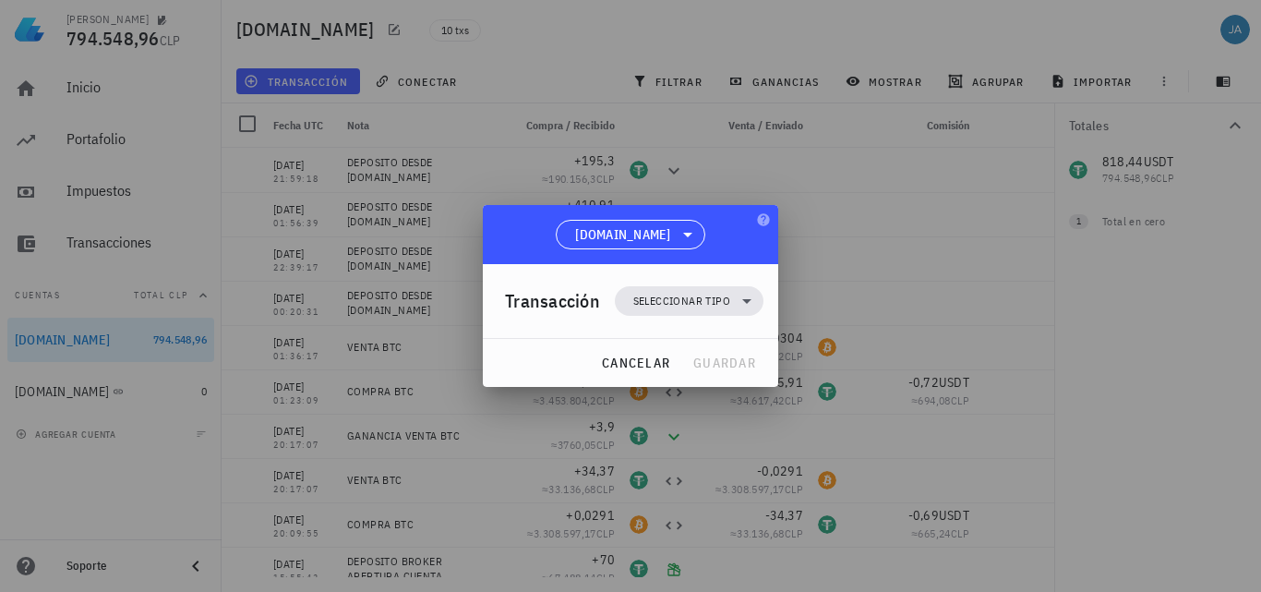
click at [672, 283] on div "Transacción Seleccionar tipo" at bounding box center [634, 301] width 258 height 74
click at [678, 293] on span "Seleccionar tipo" at bounding box center [689, 301] width 126 height 30
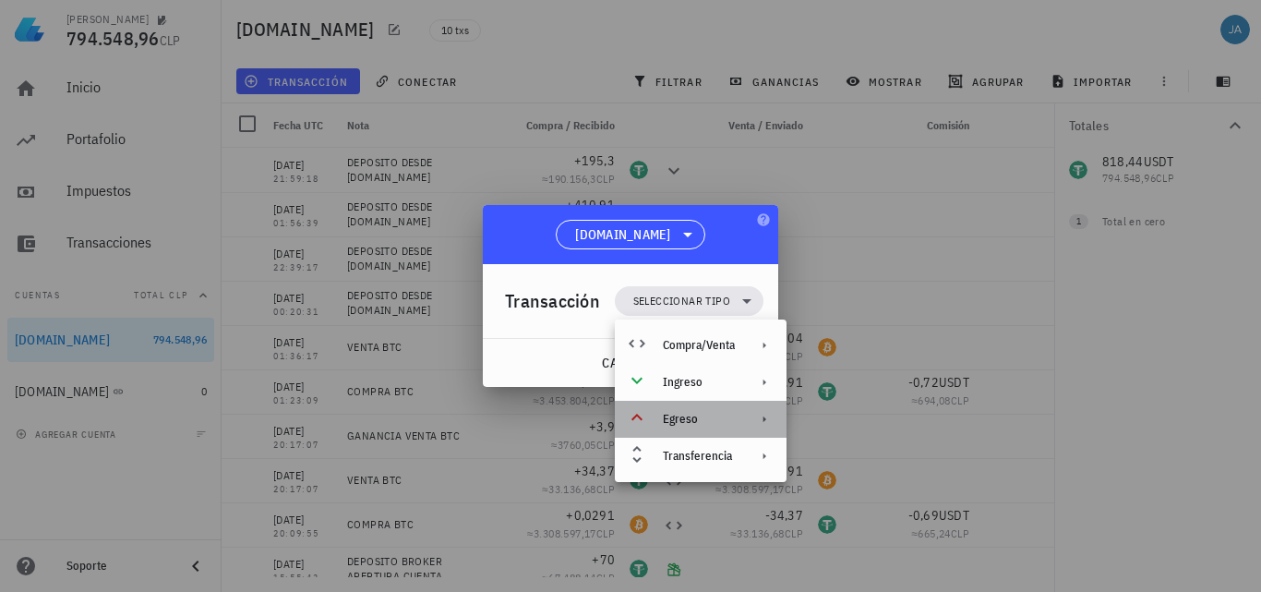
click at [764, 415] on icon at bounding box center [764, 419] width 15 height 15
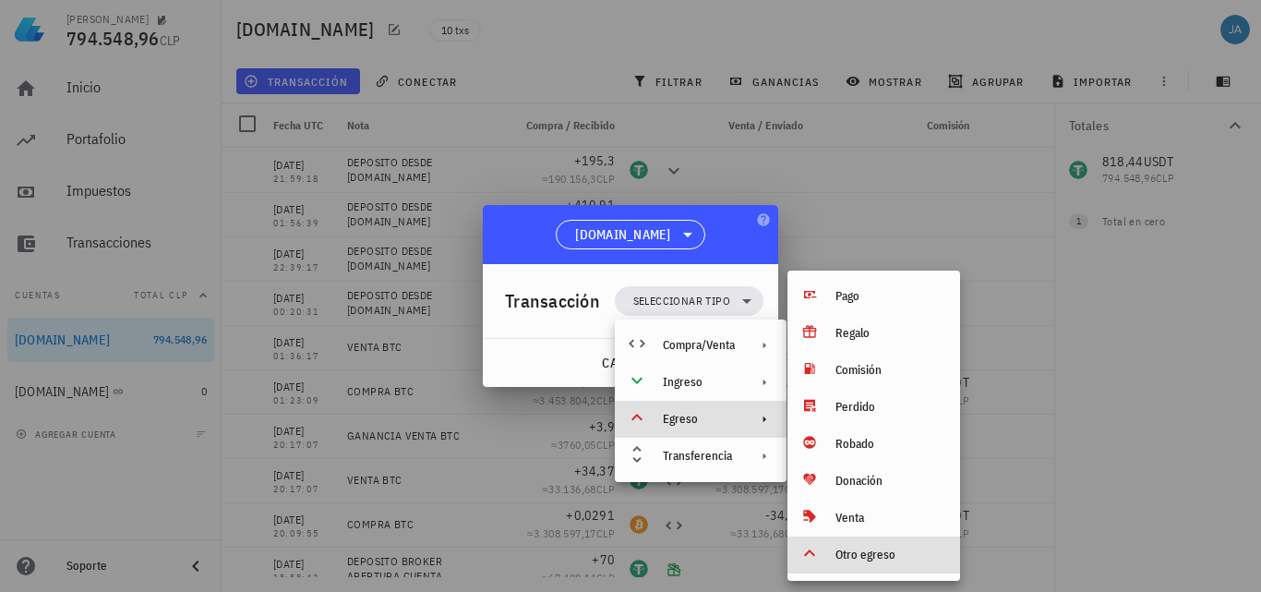
click at [886, 553] on div "Otro egreso" at bounding box center [890, 554] width 110 height 15
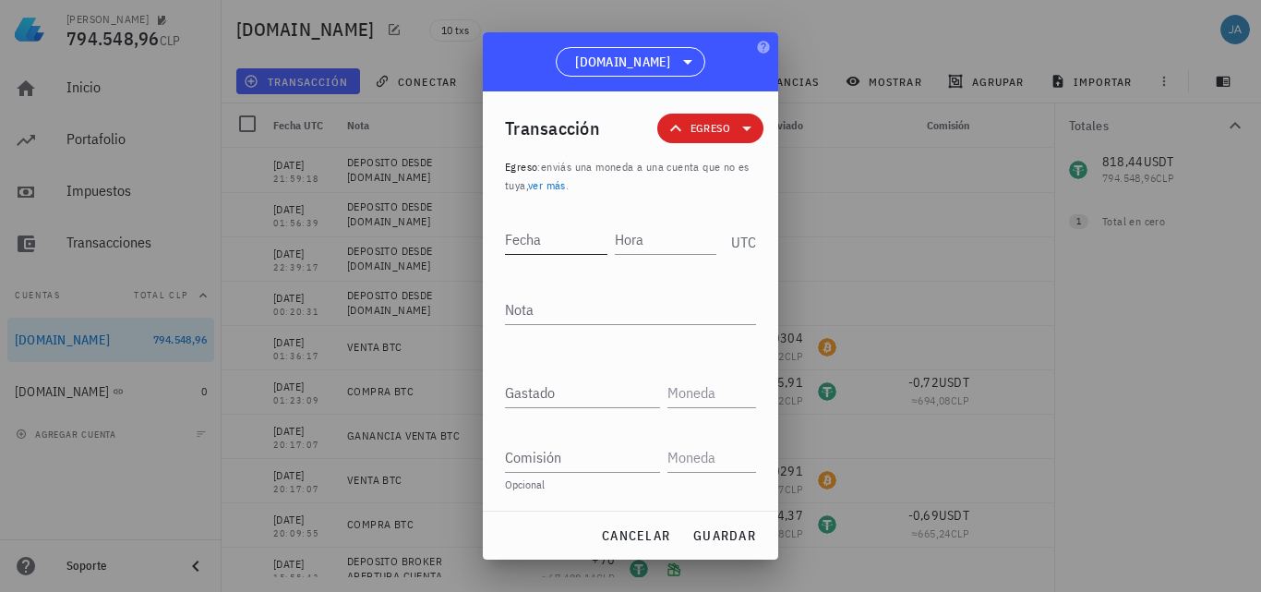
click at [543, 244] on input "Fecha" at bounding box center [556, 239] width 102 height 30
type input "2025-07-20"
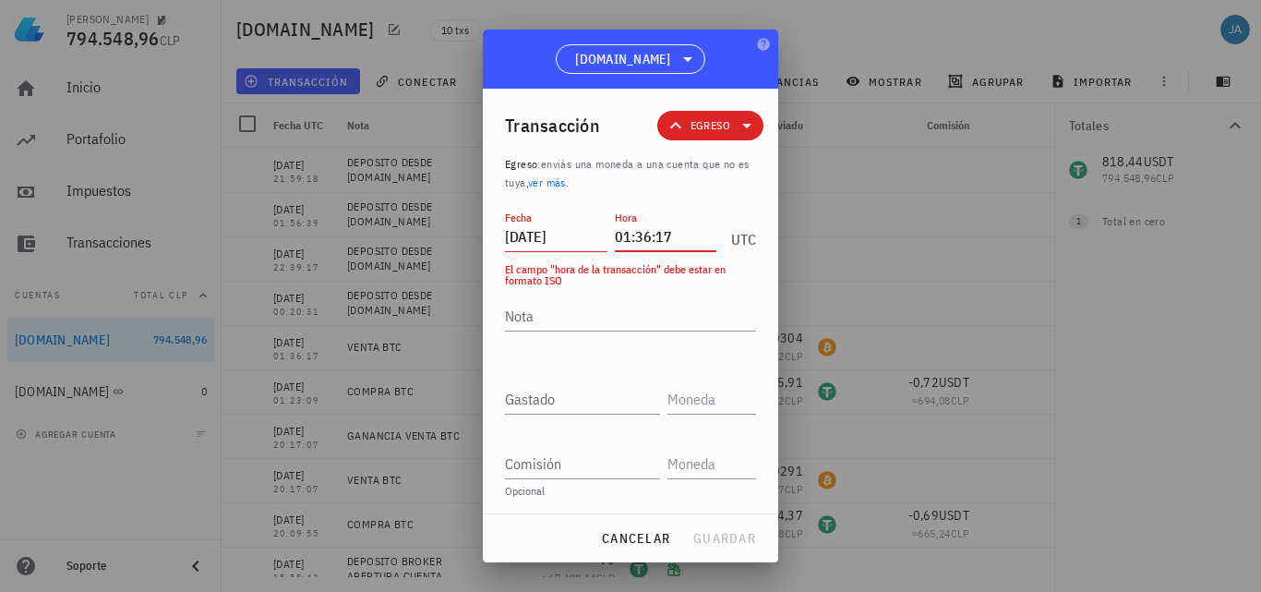
type input "01:36:17"
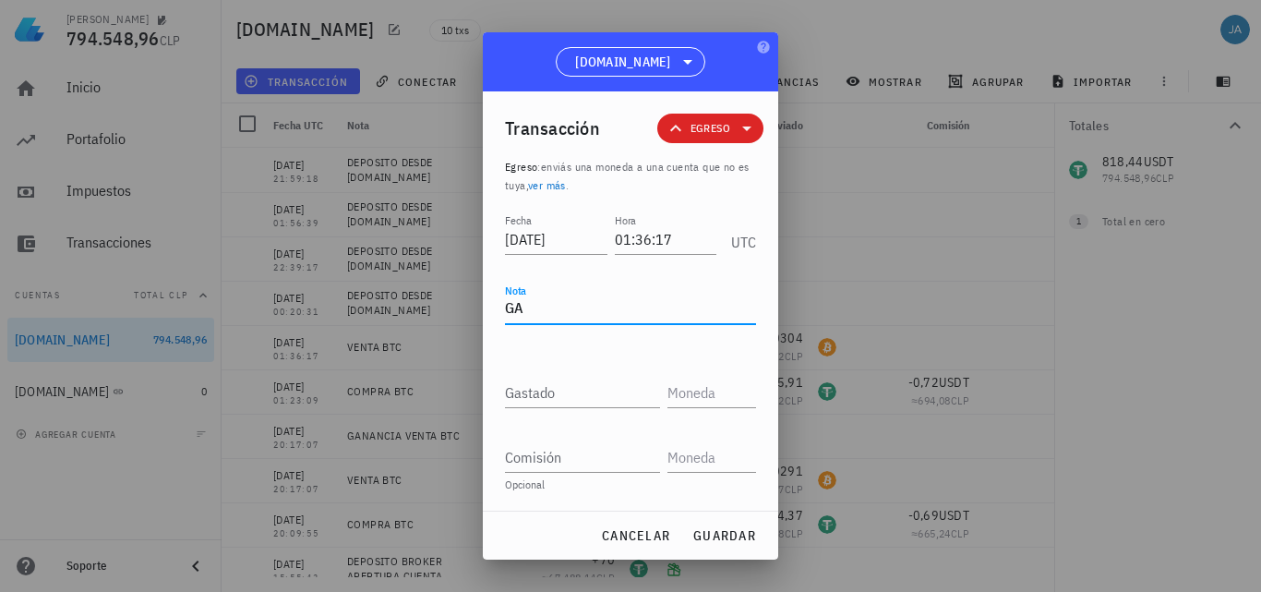
type textarea "G"
type textarea "PERDIDA VENTA BTC"
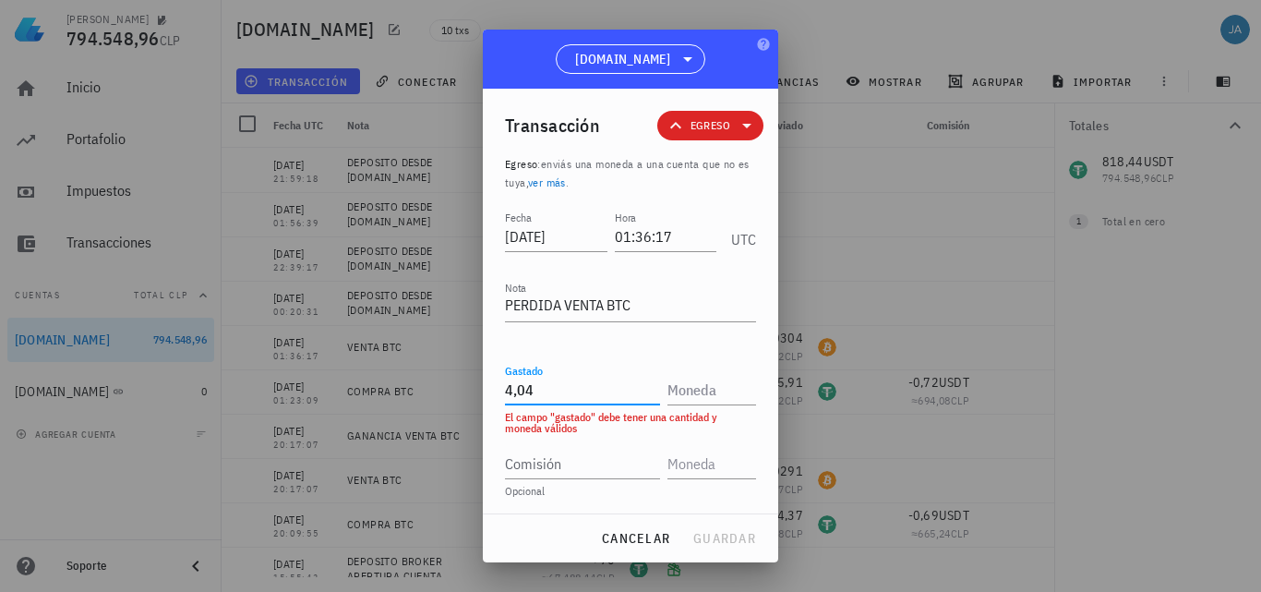
type input "4,04"
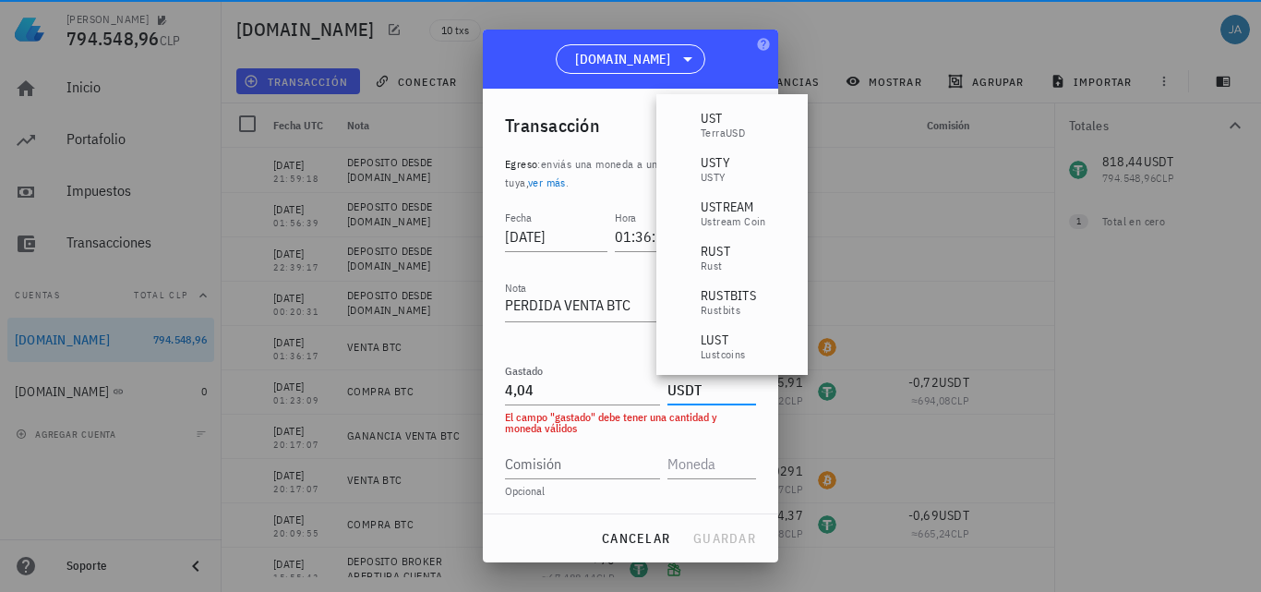
type input "USDT"
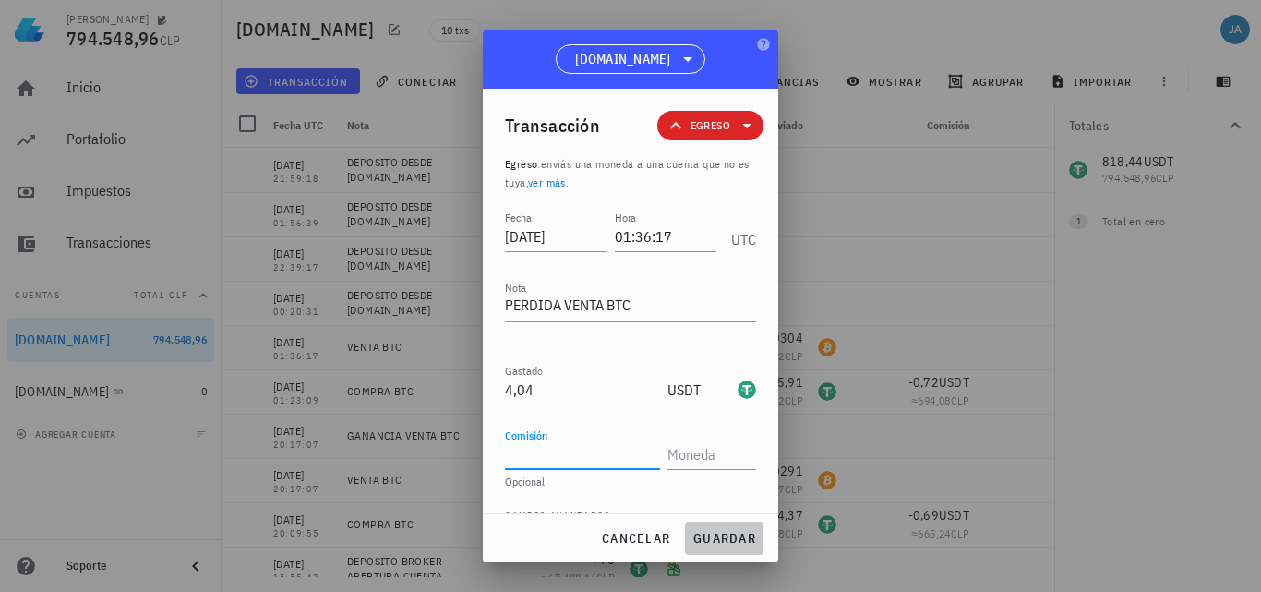
click at [714, 536] on span "guardar" at bounding box center [724, 538] width 64 height 17
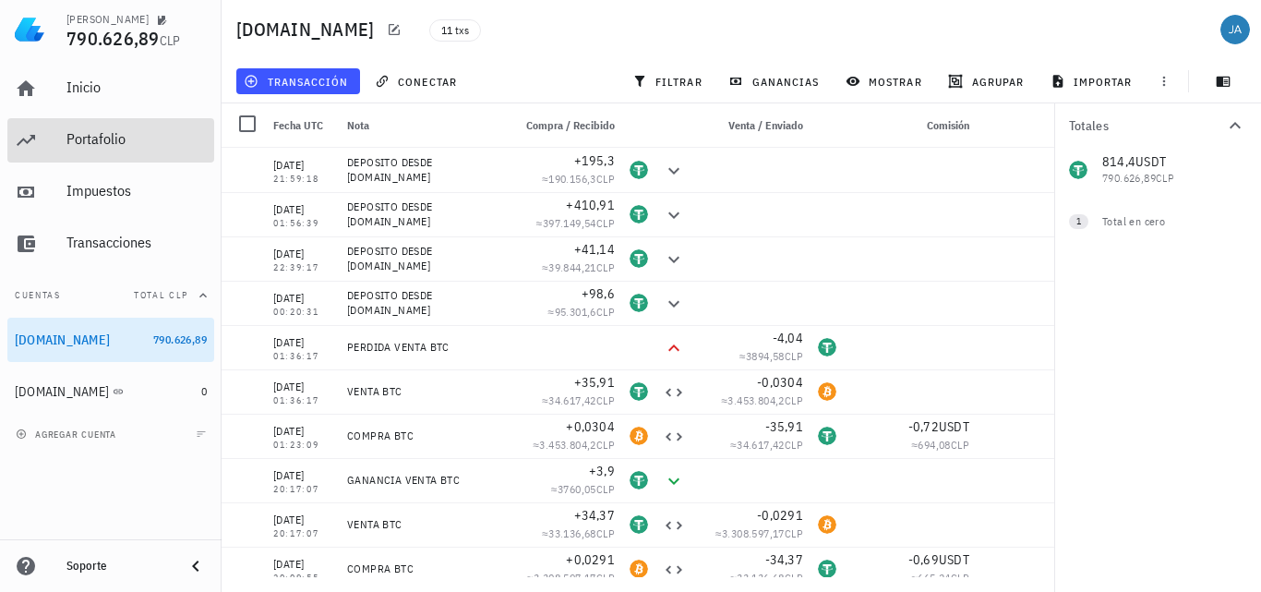
click at [95, 135] on div "Portafolio" at bounding box center [136, 139] width 140 height 18
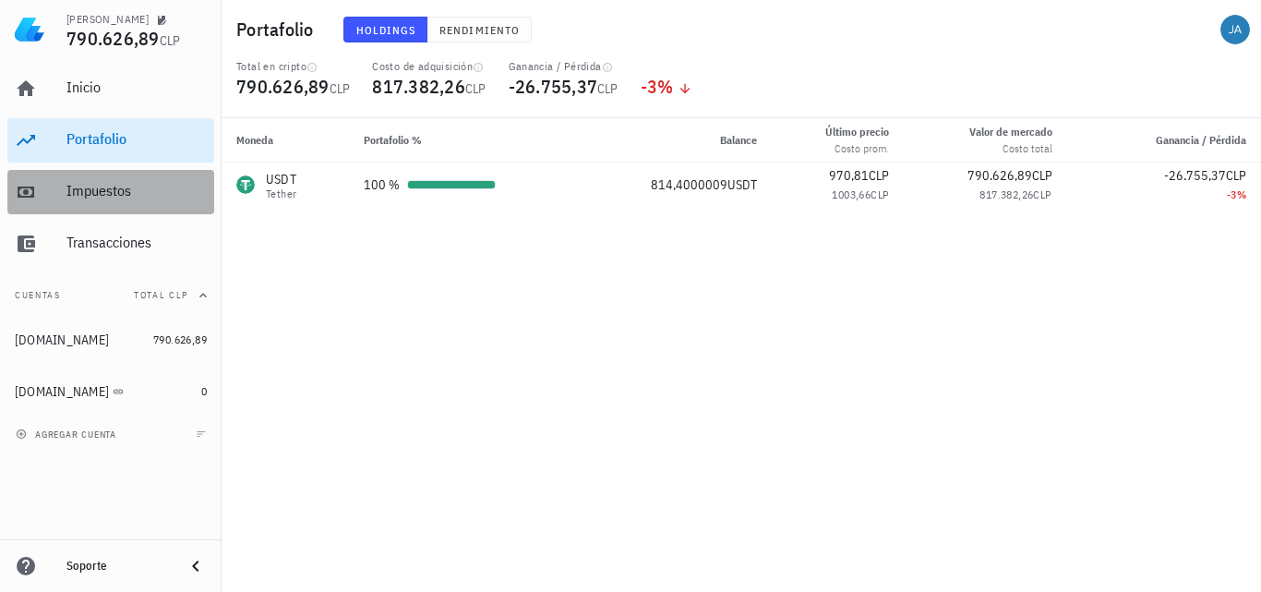
click at [136, 186] on div "Impuestos" at bounding box center [136, 191] width 140 height 18
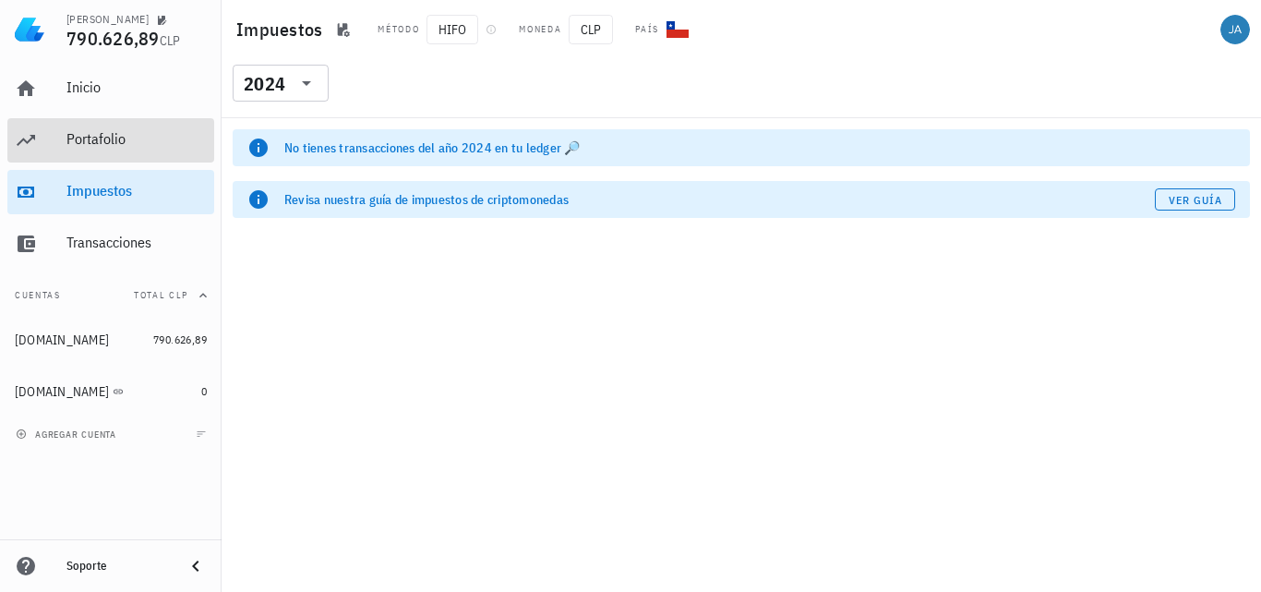
click at [127, 133] on div "Portafolio" at bounding box center [136, 139] width 140 height 18
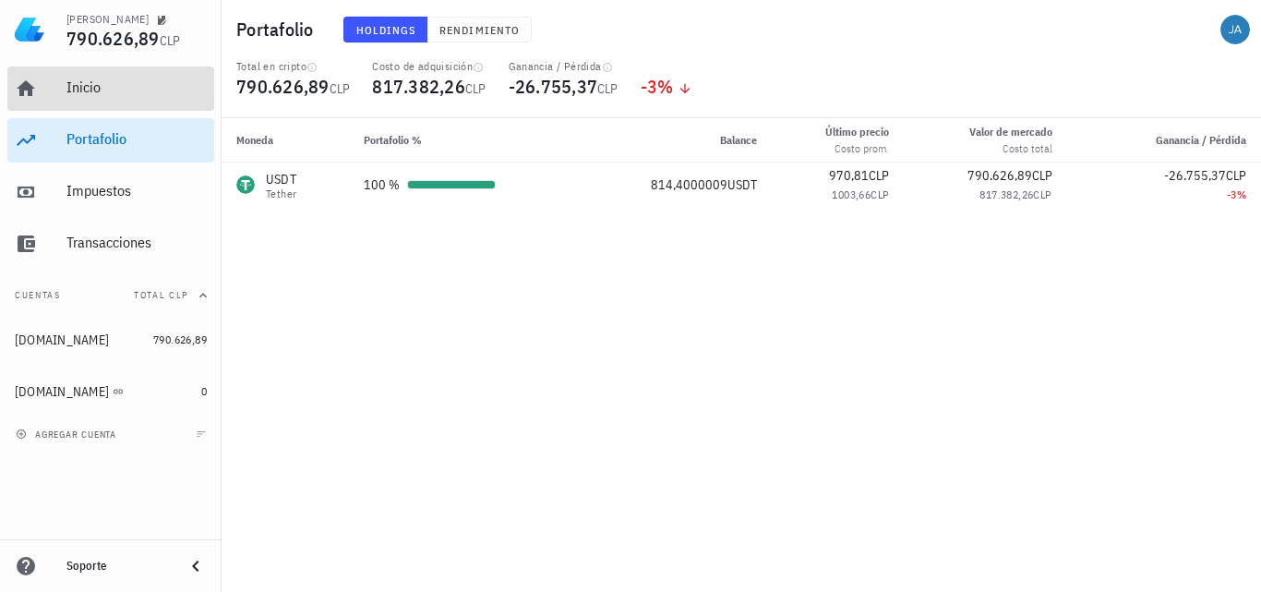
click at [118, 93] on div "Inicio" at bounding box center [136, 87] width 140 height 18
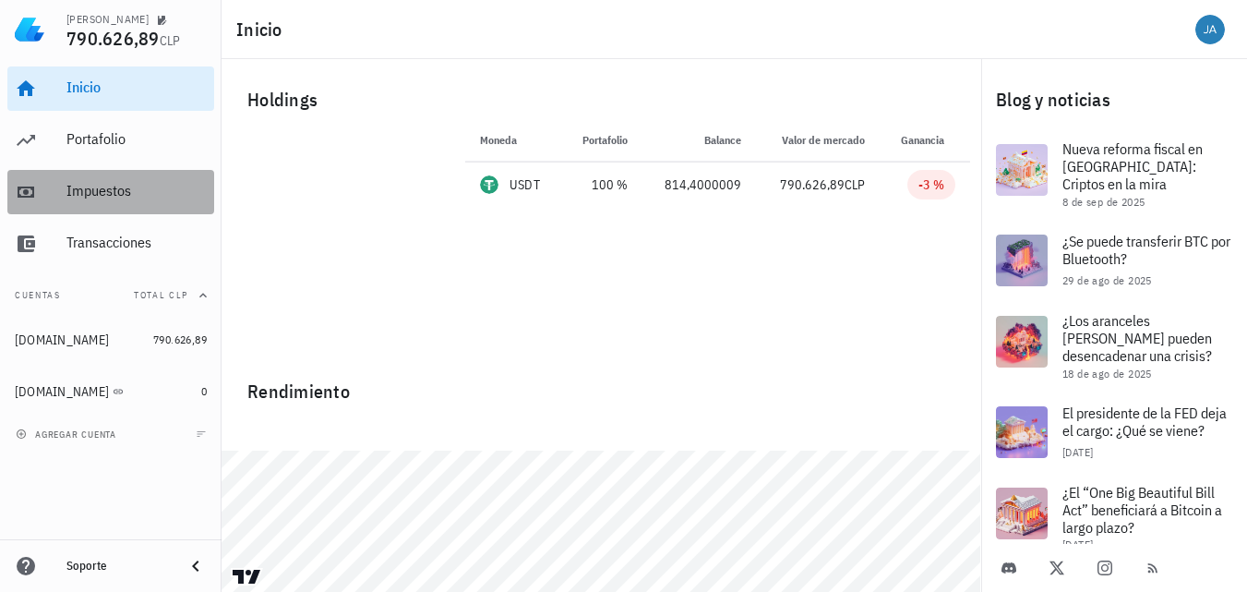
click at [84, 204] on div "Impuestos" at bounding box center [136, 192] width 140 height 42
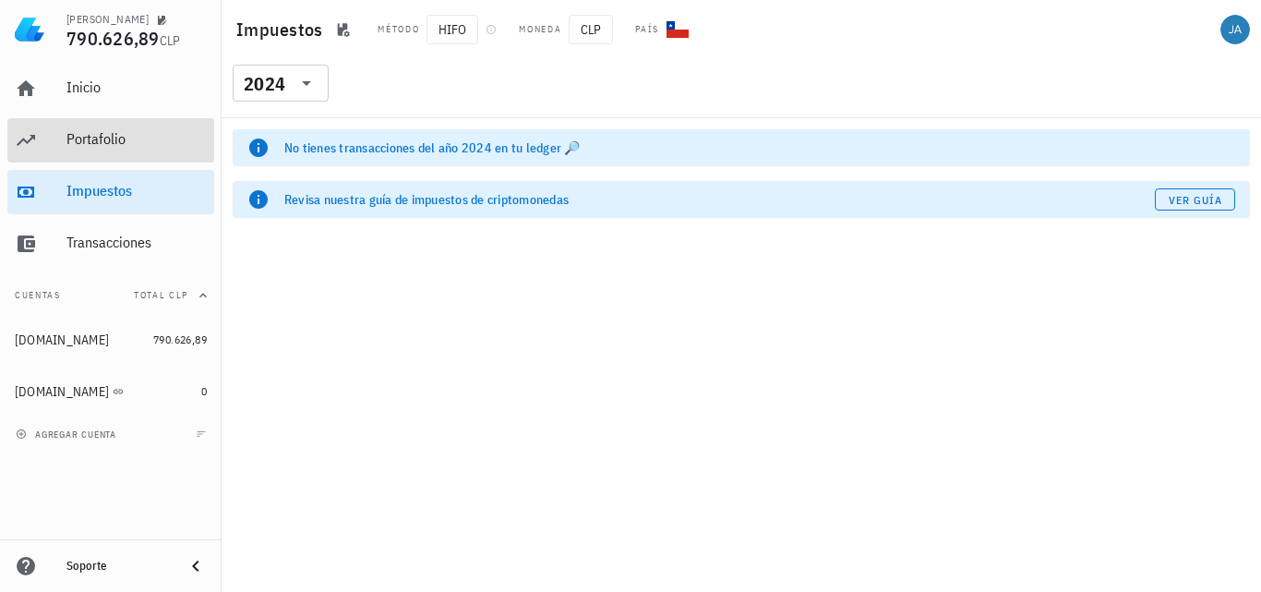
click at [94, 141] on div "Portafolio" at bounding box center [136, 139] width 140 height 18
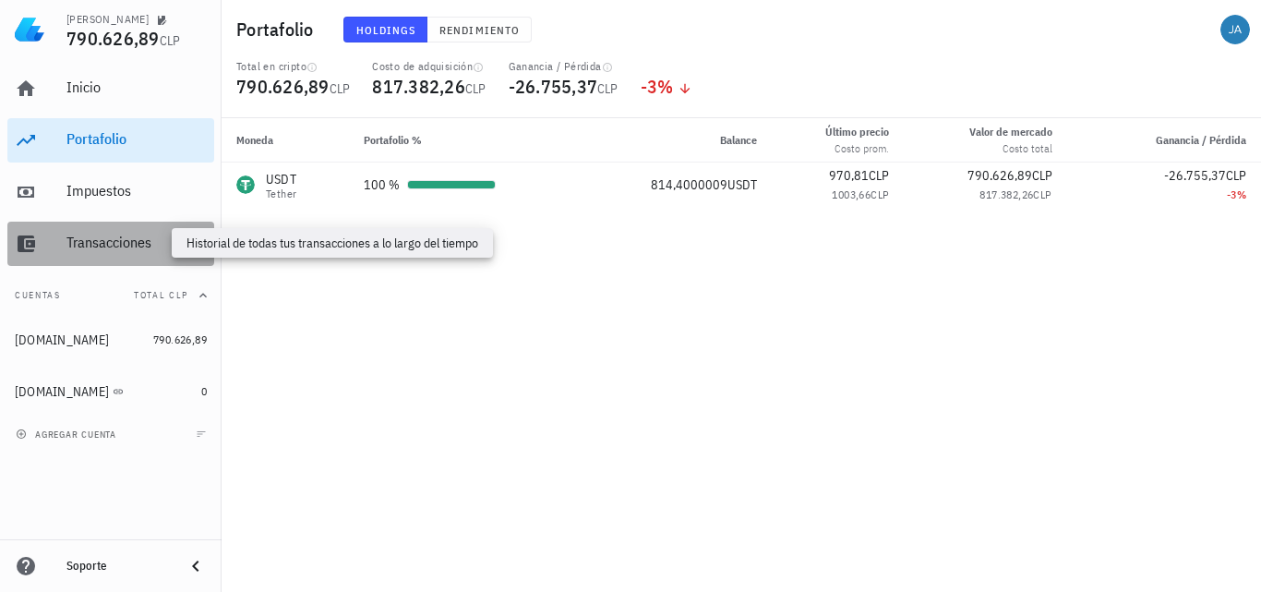
click at [149, 242] on div "Transacciones" at bounding box center [136, 243] width 140 height 18
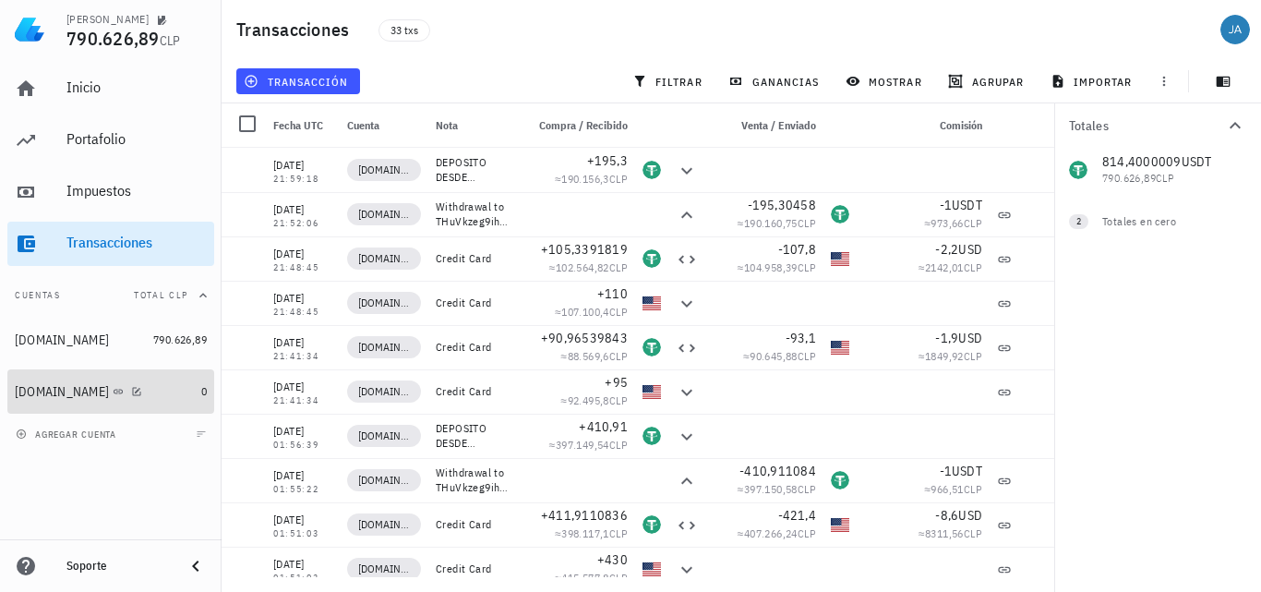
click at [52, 393] on div "BINANCE.COM" at bounding box center [62, 392] width 94 height 16
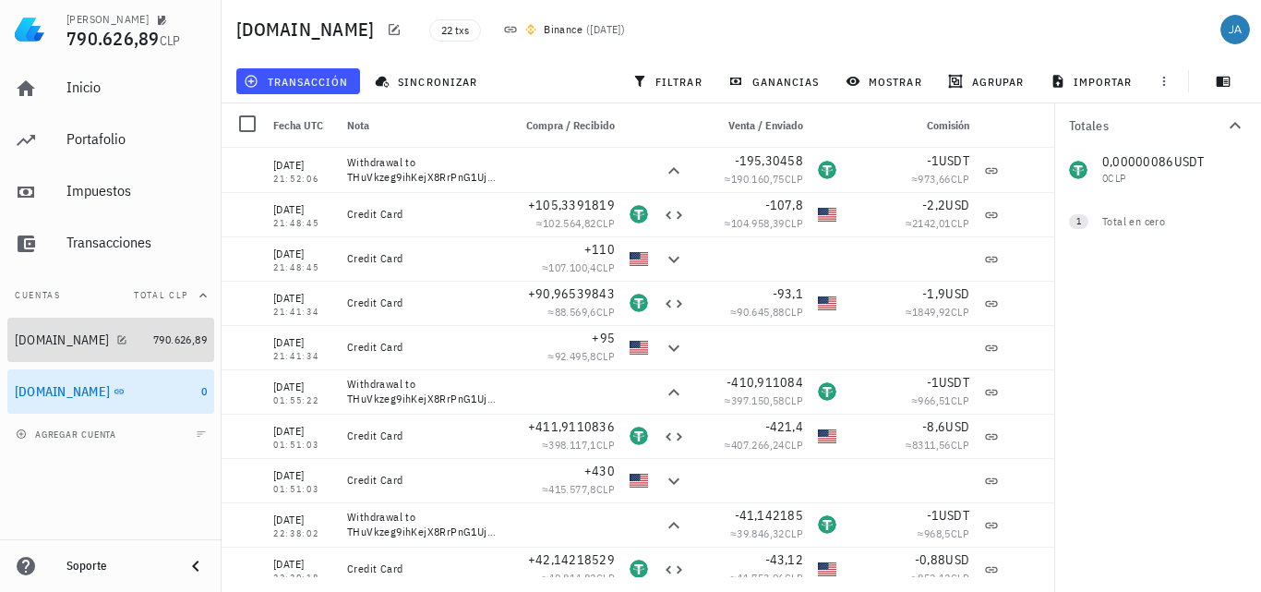
click at [63, 333] on div "KEYANB.COM" at bounding box center [62, 340] width 94 height 16
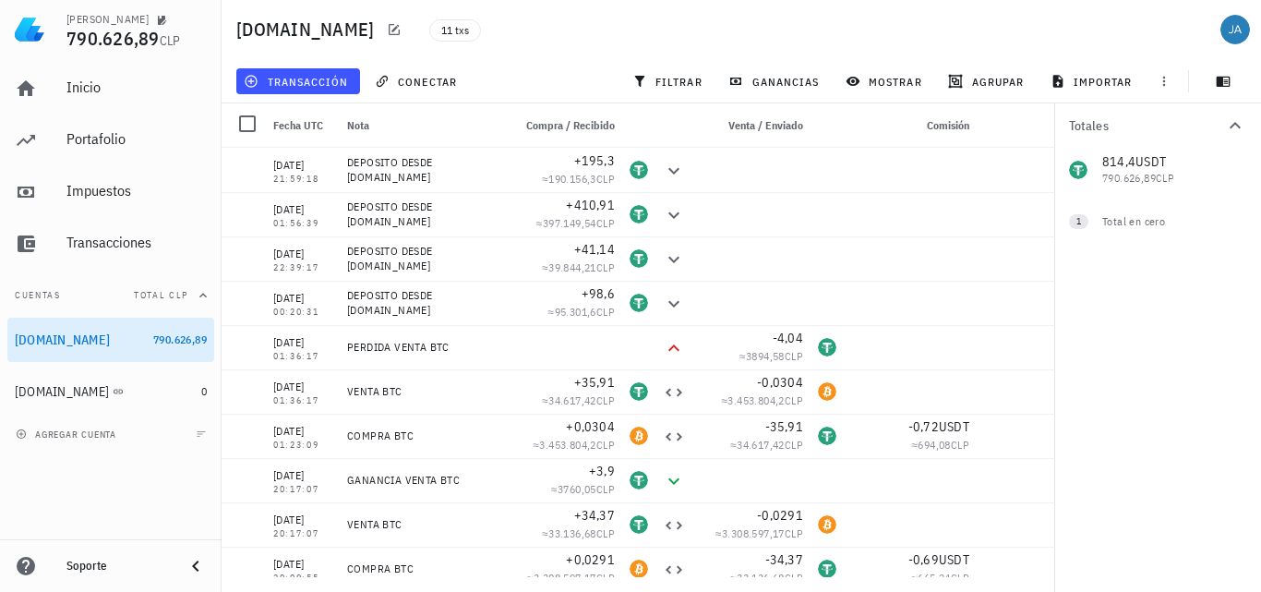
click at [659, 10] on div "11 txs" at bounding box center [637, 29] width 439 height 46
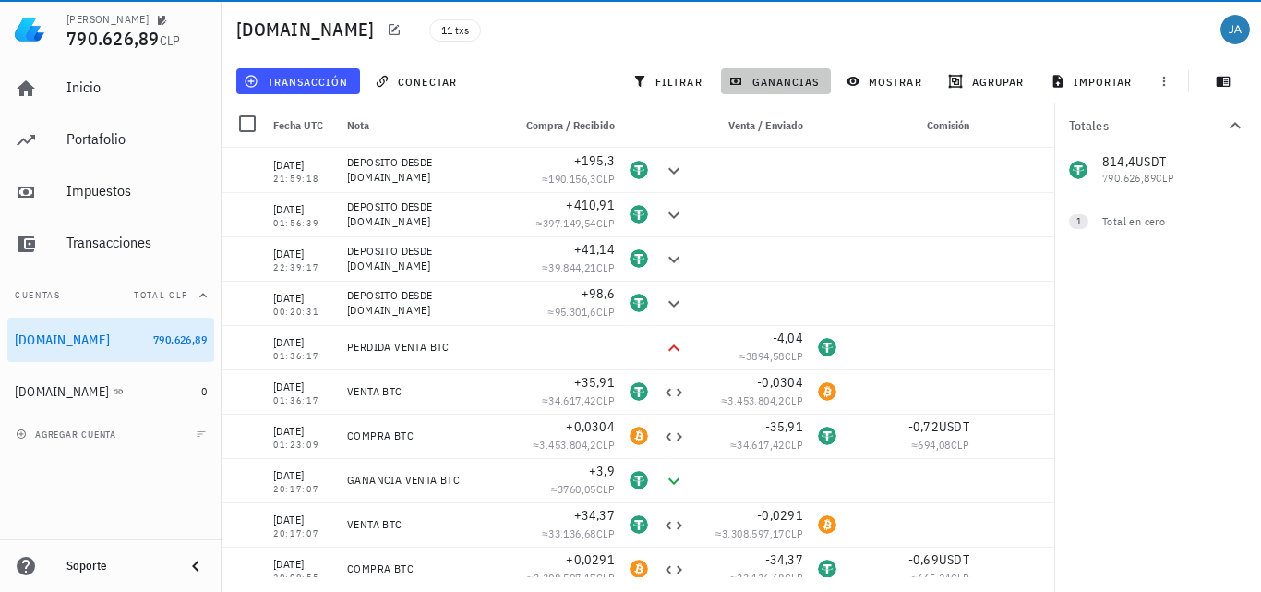
click at [779, 92] on button "ganancias" at bounding box center [776, 81] width 110 height 26
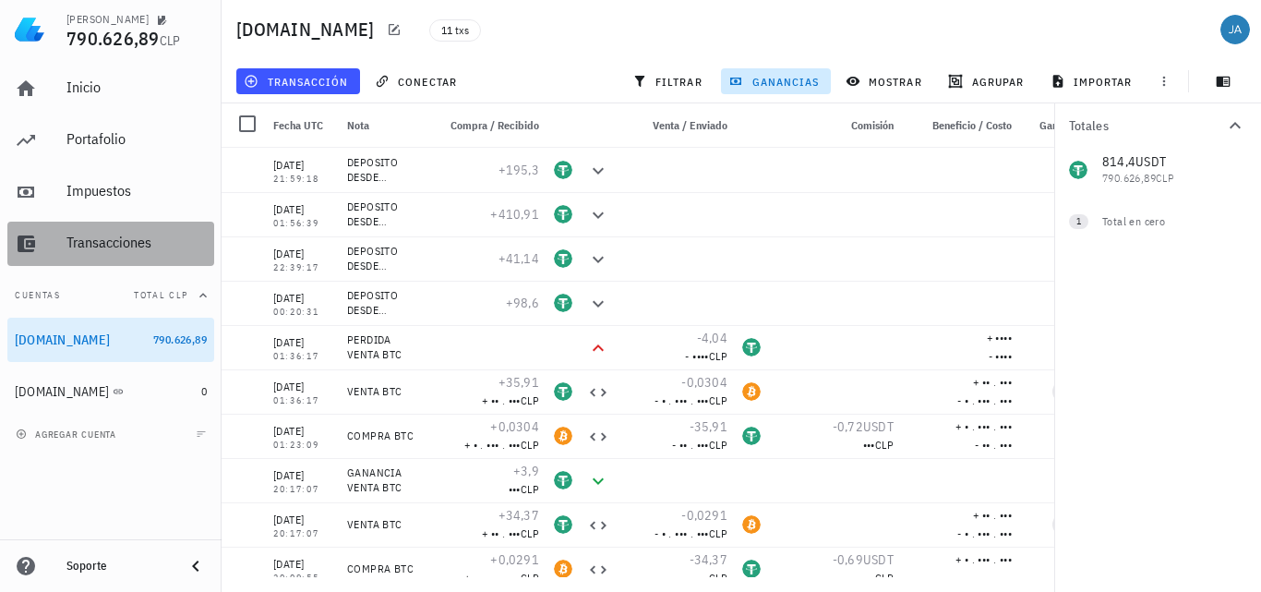
click at [133, 243] on div "Transacciones" at bounding box center [136, 243] width 140 height 18
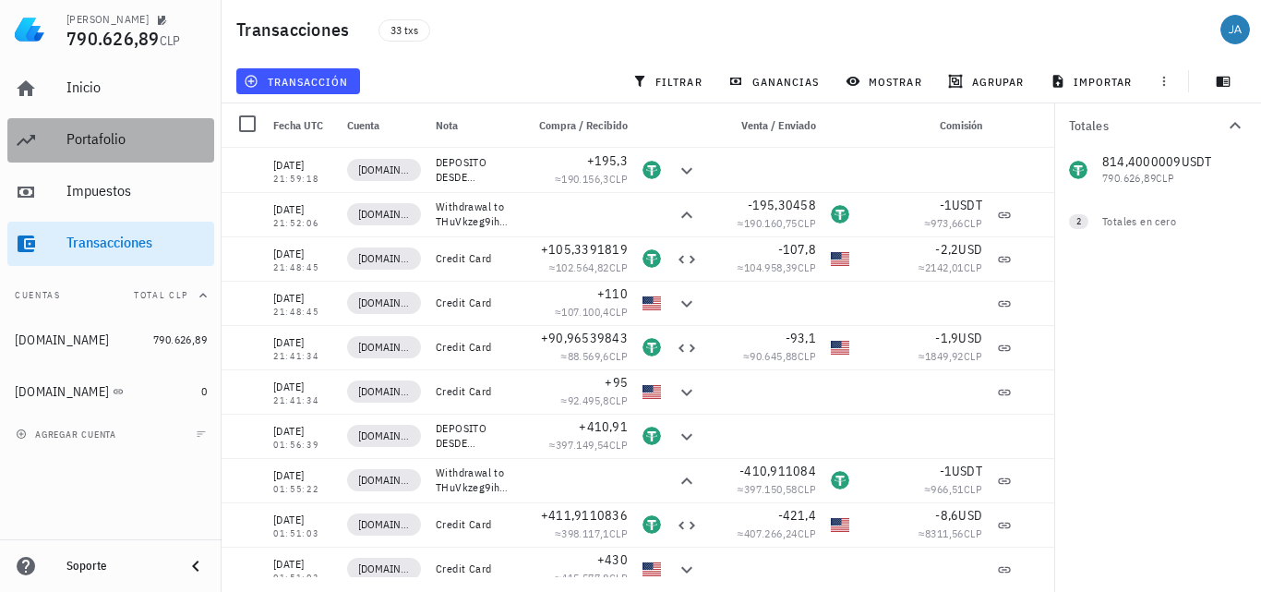
click at [109, 141] on div "Portafolio" at bounding box center [136, 139] width 140 height 18
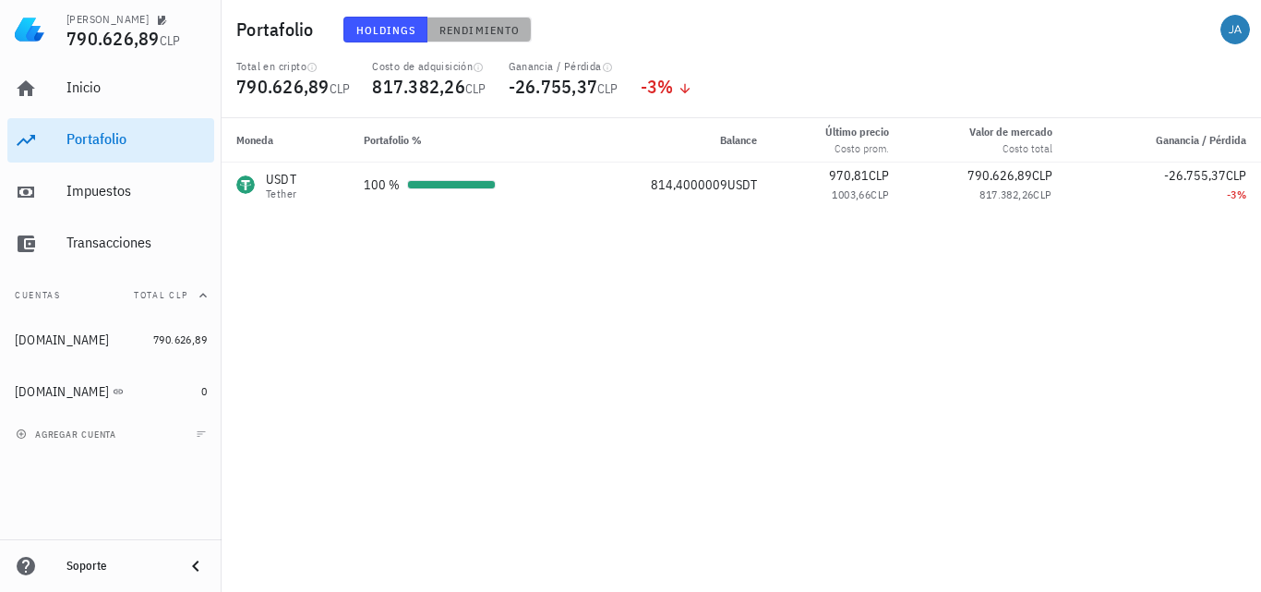
click at [466, 33] on span "Rendimiento" at bounding box center [478, 30] width 81 height 14
